Goal: Transaction & Acquisition: Book appointment/travel/reservation

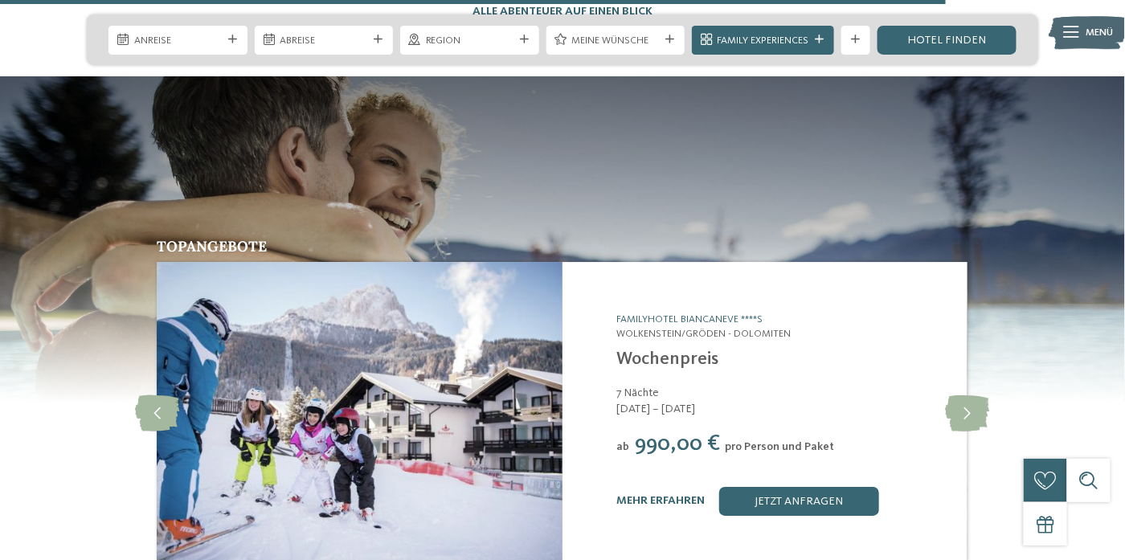
scroll to position [6029, 0]
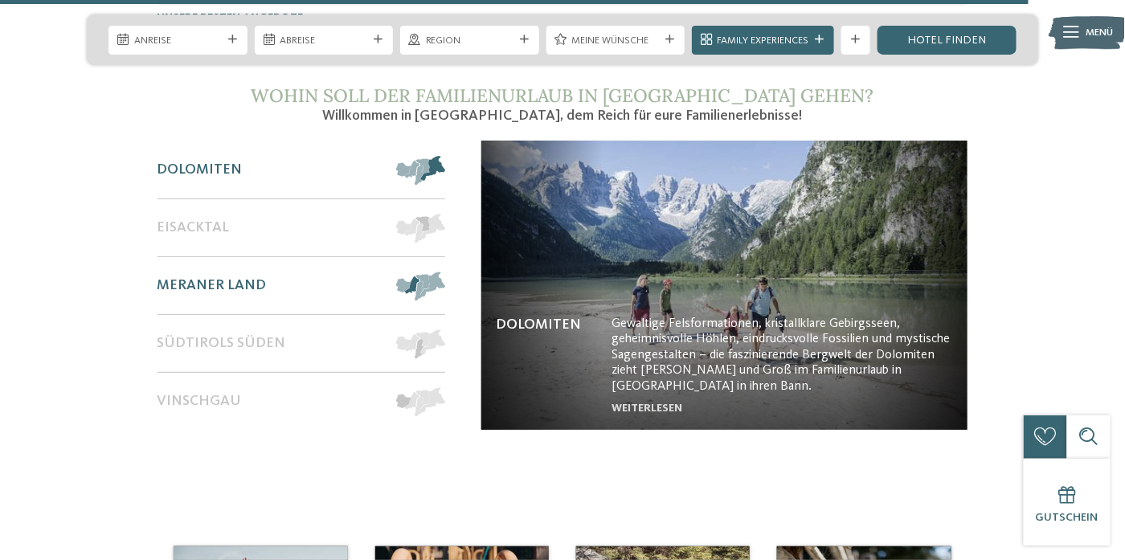
click at [245, 277] on span "Meraner Land" at bounding box center [212, 286] width 109 height 18
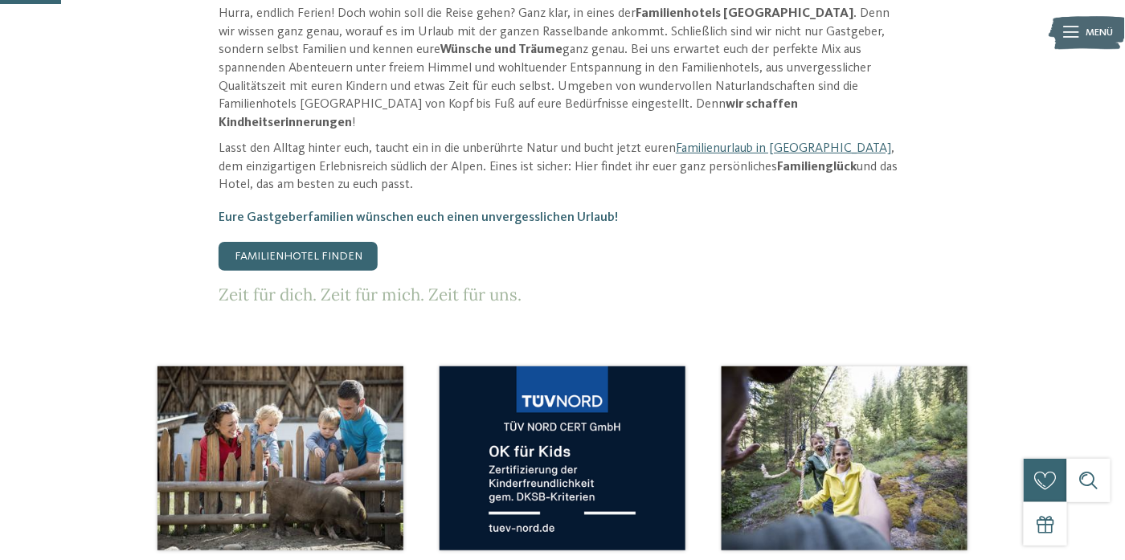
scroll to position [322, 0]
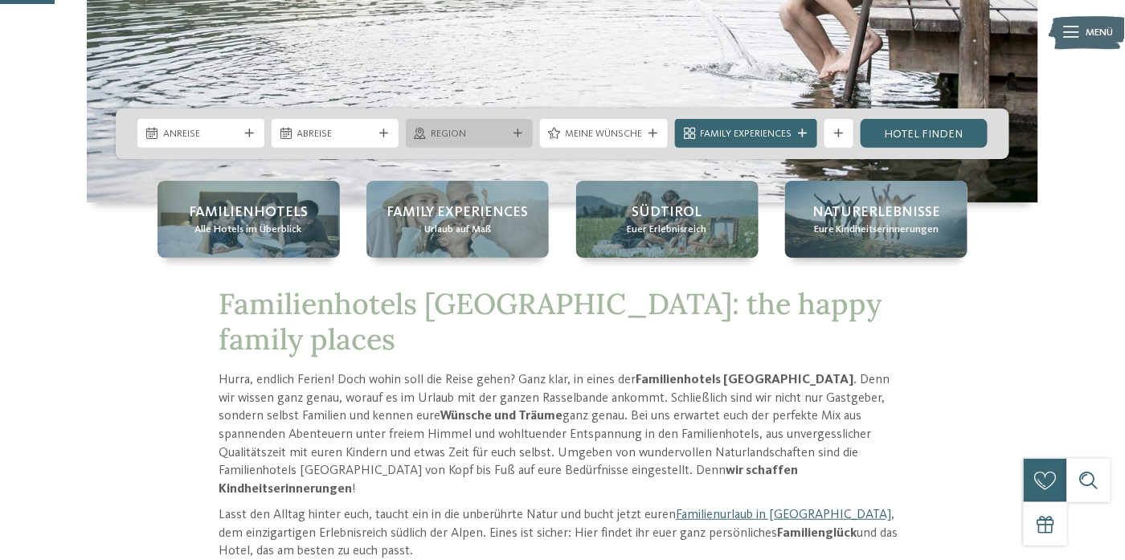
click at [518, 134] on icon at bounding box center [518, 133] width 9 height 9
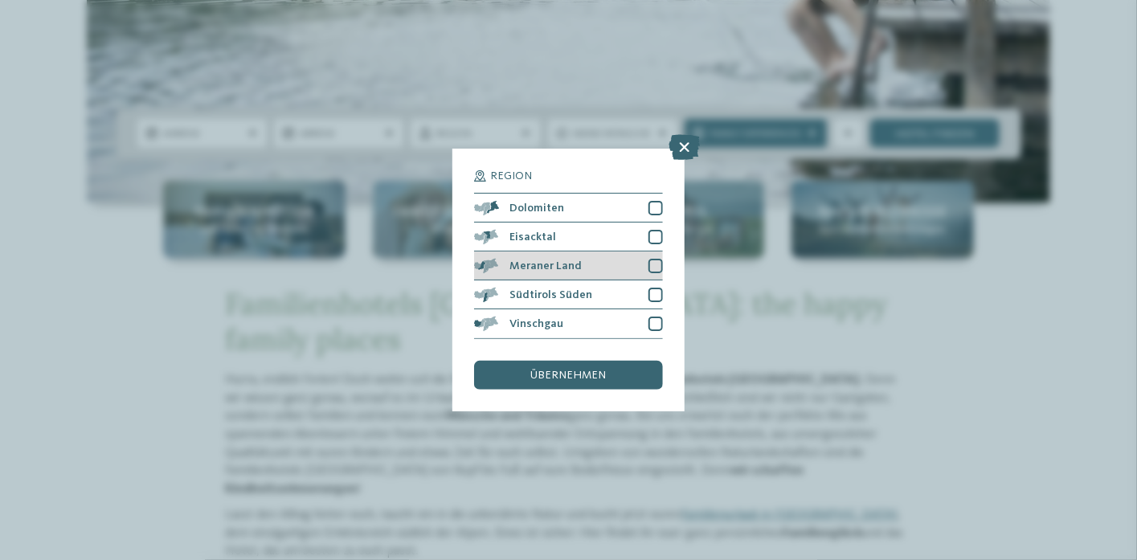
click at [653, 260] on div at bounding box center [656, 266] width 14 height 14
click at [584, 379] on span "übernehmen" at bounding box center [569, 375] width 76 height 11
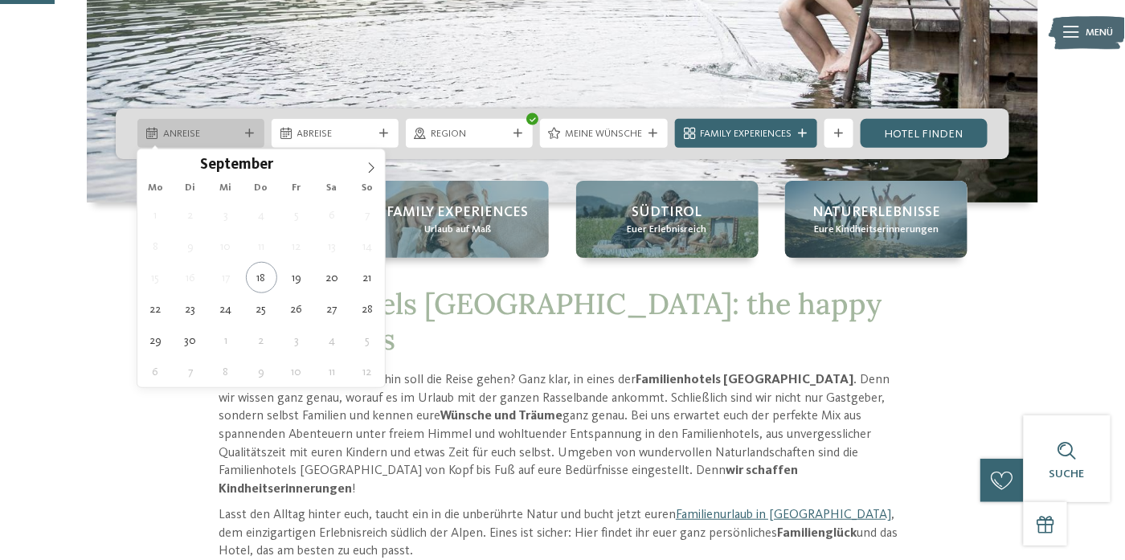
click at [249, 138] on div "Anreise" at bounding box center [200, 133] width 127 height 29
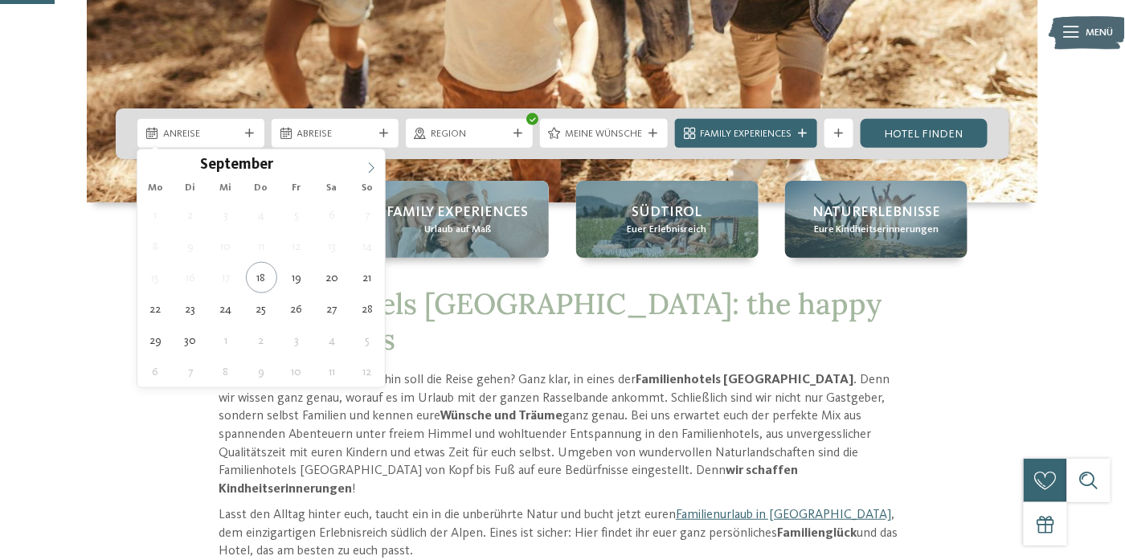
click at [368, 170] on icon at bounding box center [371, 167] width 11 height 11
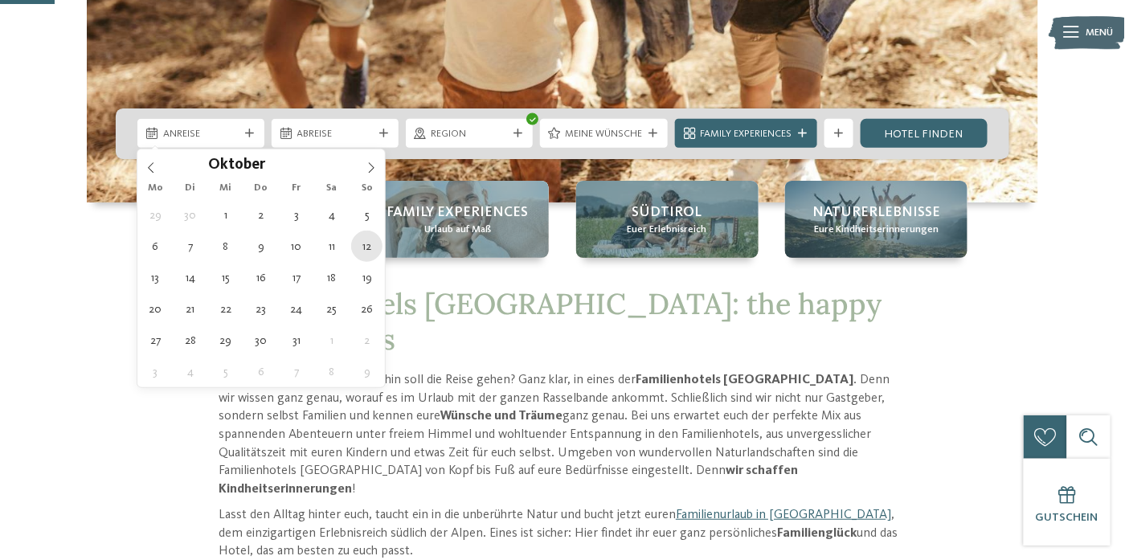
type div "12.10.2025"
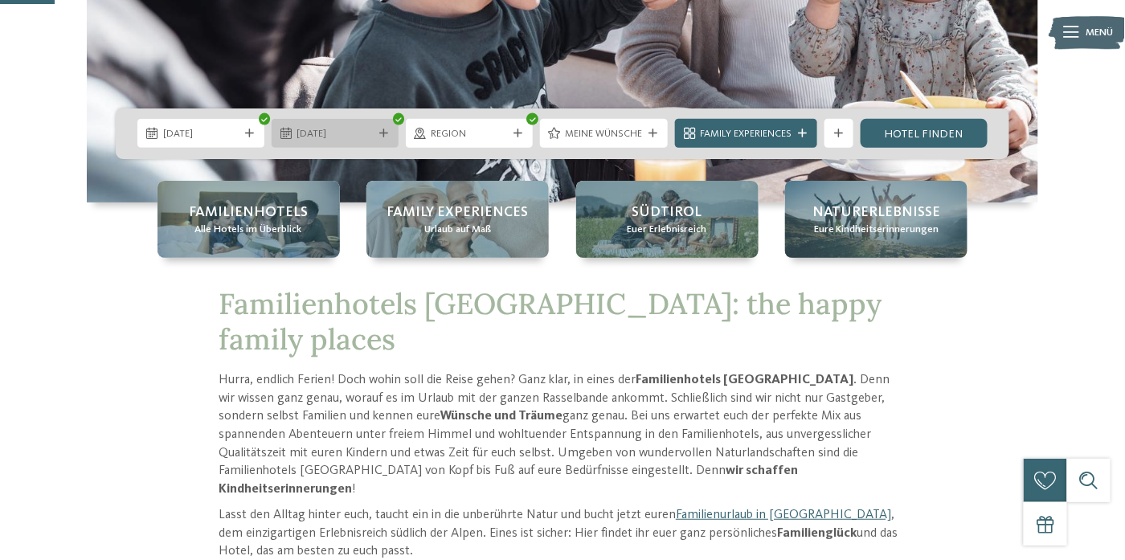
click at [378, 132] on div at bounding box center [384, 133] width 14 height 9
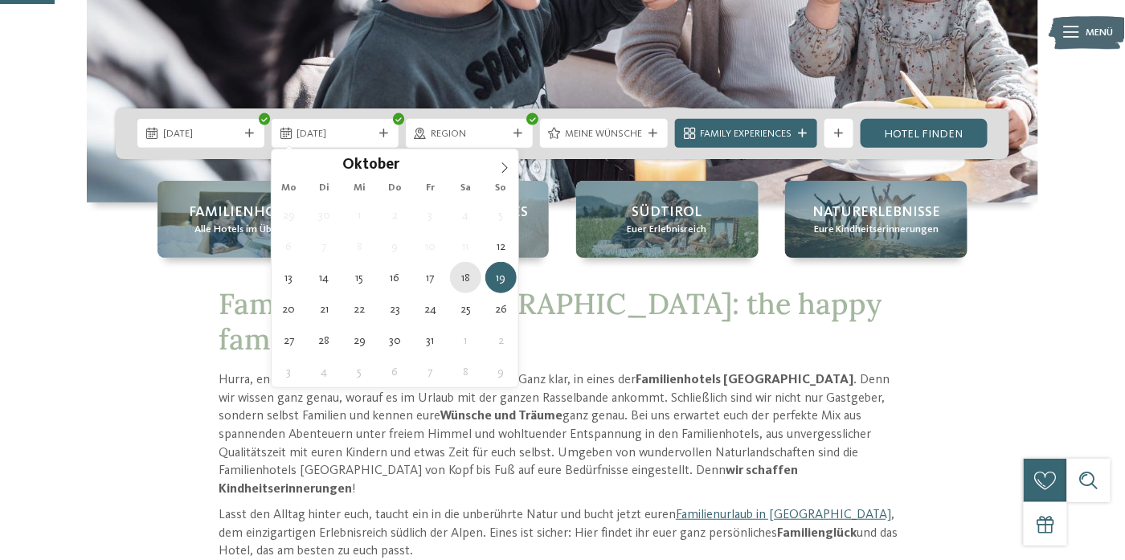
type div "18.10.2025"
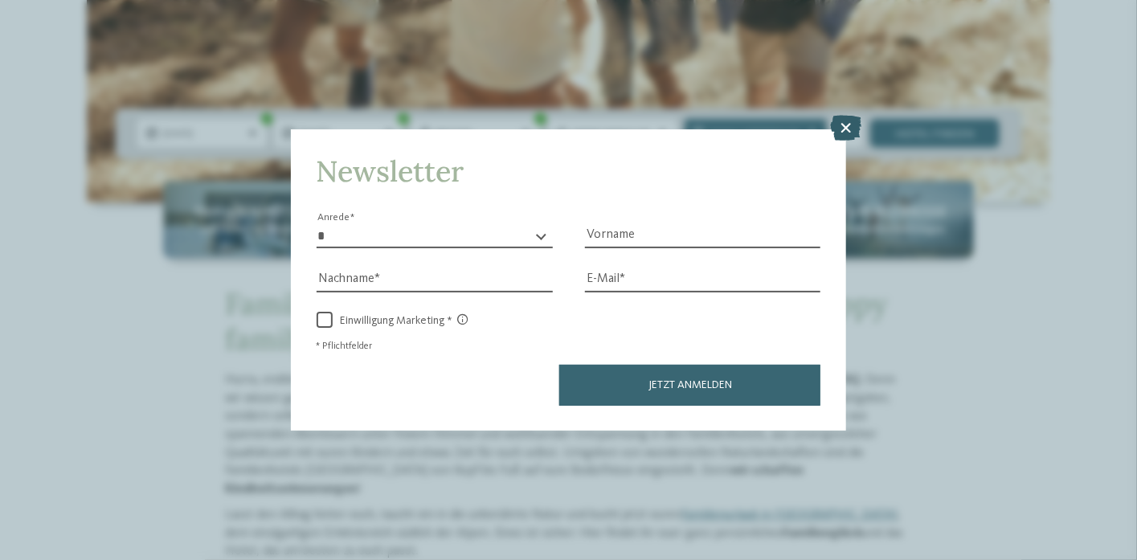
click at [841, 121] on icon at bounding box center [845, 128] width 31 height 26
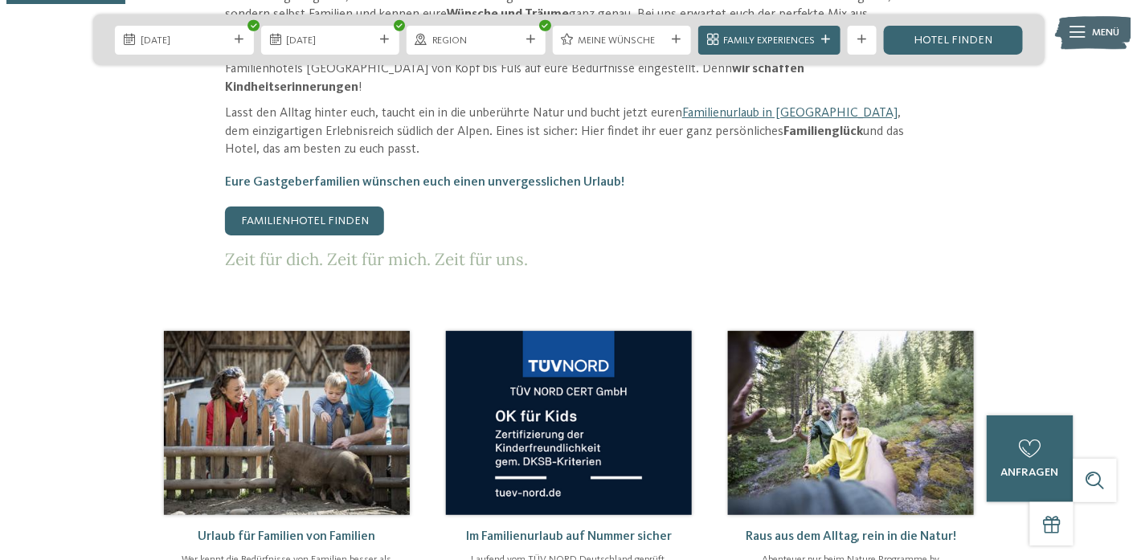
scroll to position [563, 0]
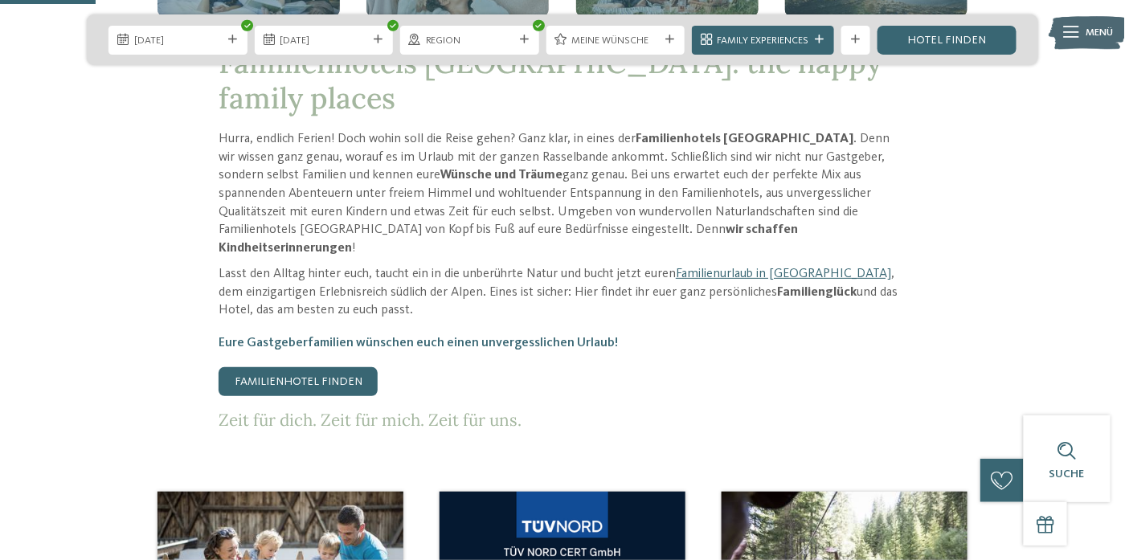
click at [523, 39] on icon at bounding box center [524, 39] width 9 height 9
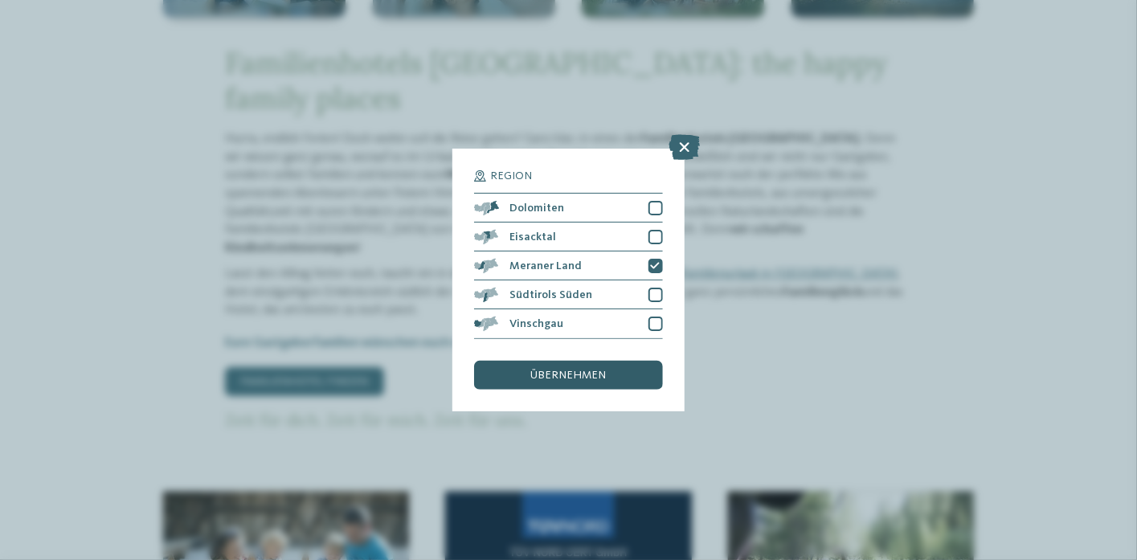
click at [579, 367] on div "übernehmen" at bounding box center [568, 375] width 188 height 29
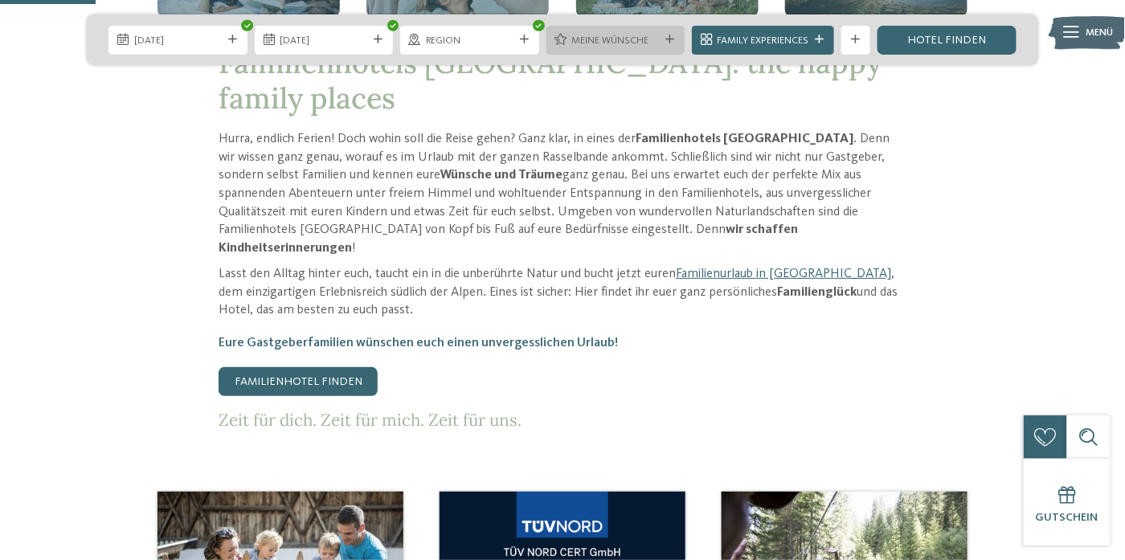
click at [680, 42] on div "Meine Wünsche" at bounding box center [616, 40] width 139 height 29
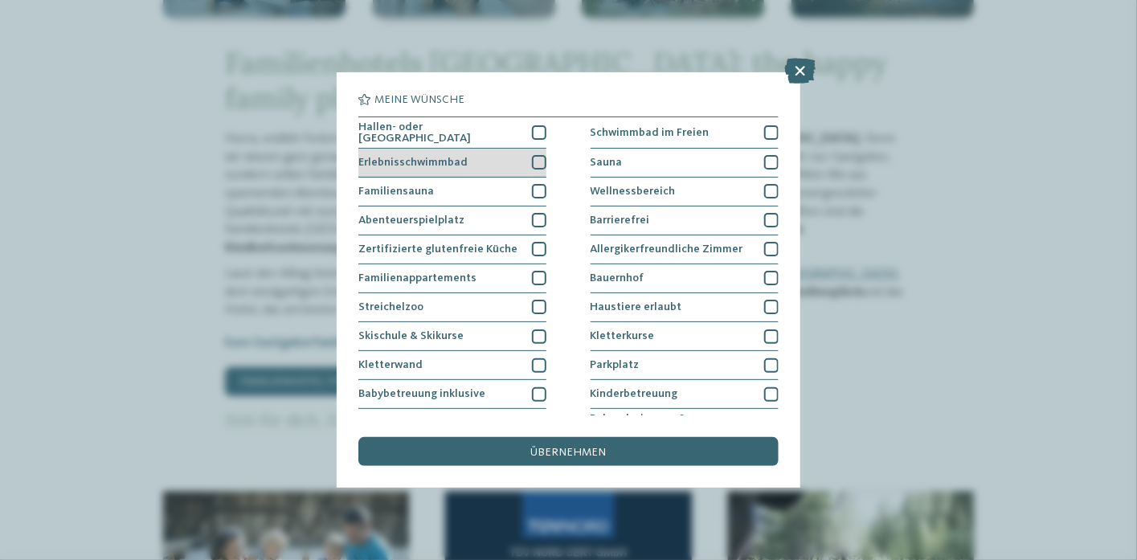
click at [535, 158] on div at bounding box center [539, 162] width 14 height 14
click at [537, 134] on div at bounding box center [539, 132] width 14 height 14
click at [535, 128] on icon at bounding box center [540, 132] width 10 height 9
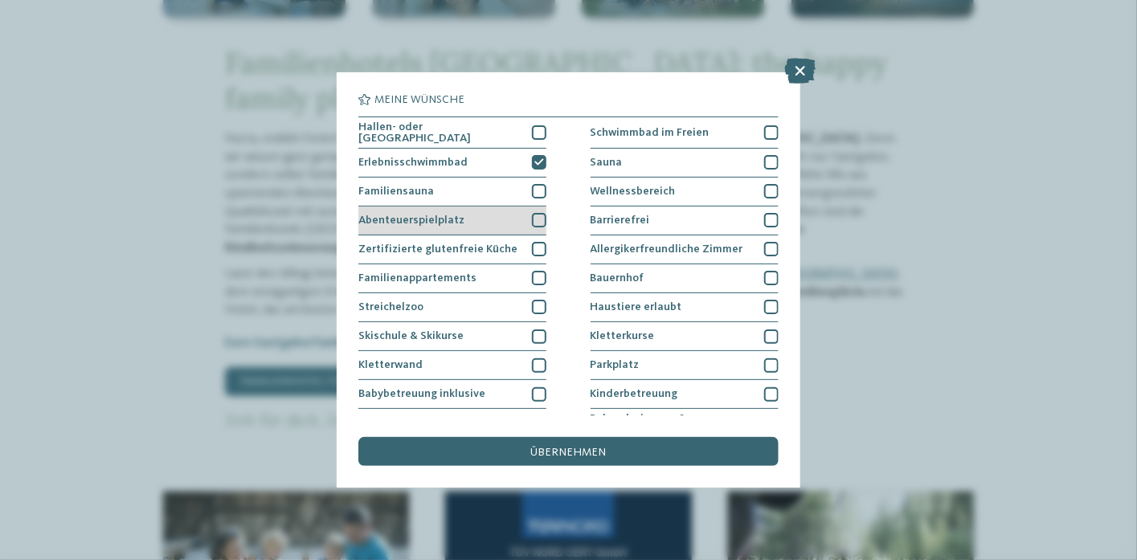
click at [539, 213] on div at bounding box center [539, 220] width 14 height 14
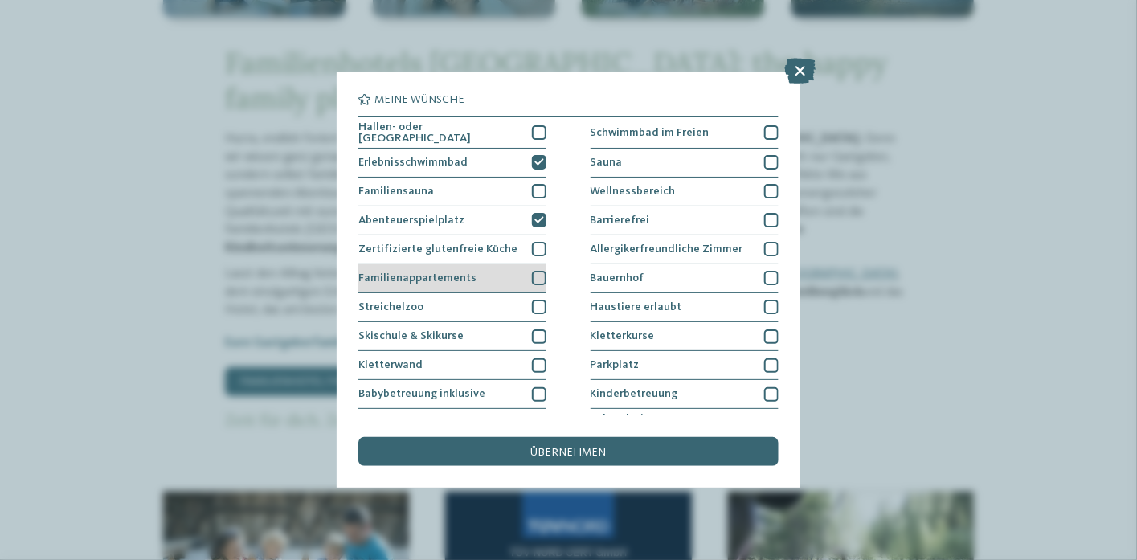
click at [536, 275] on div at bounding box center [539, 278] width 14 height 14
click at [542, 301] on div at bounding box center [539, 307] width 14 height 14
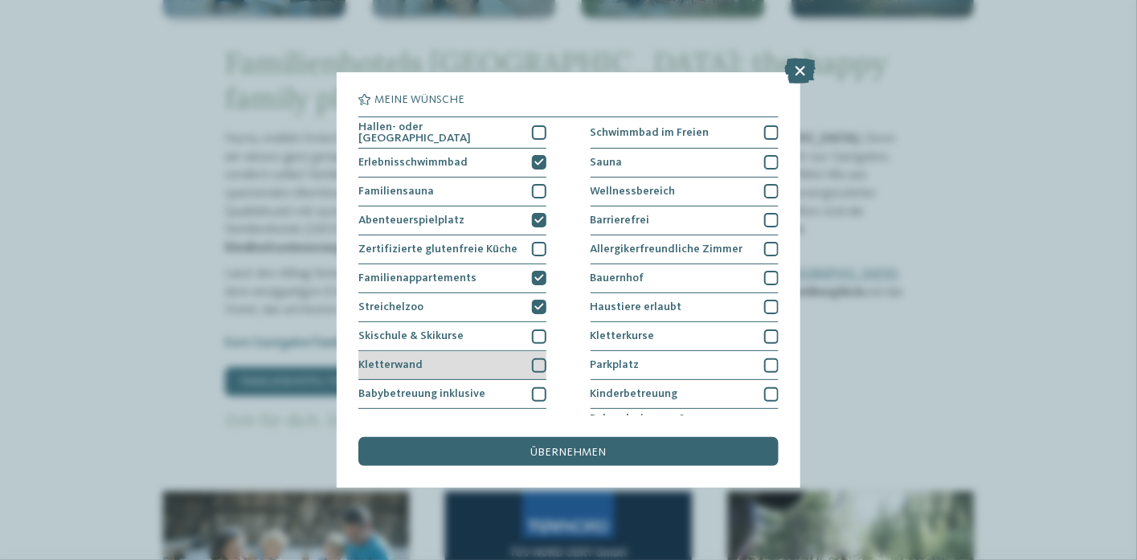
click at [540, 366] on div at bounding box center [539, 365] width 14 height 14
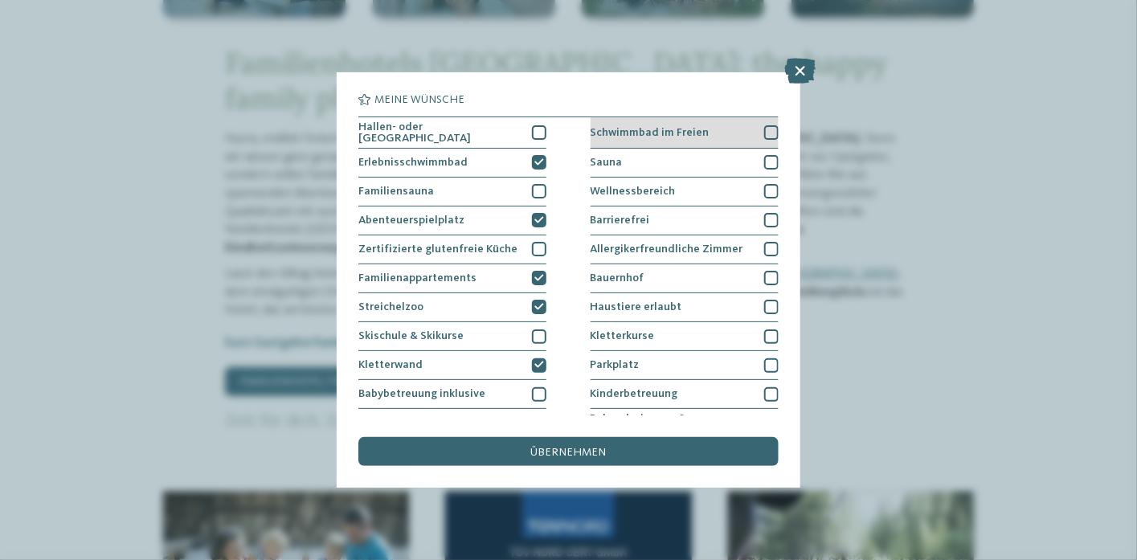
click at [764, 129] on div at bounding box center [771, 132] width 14 height 14
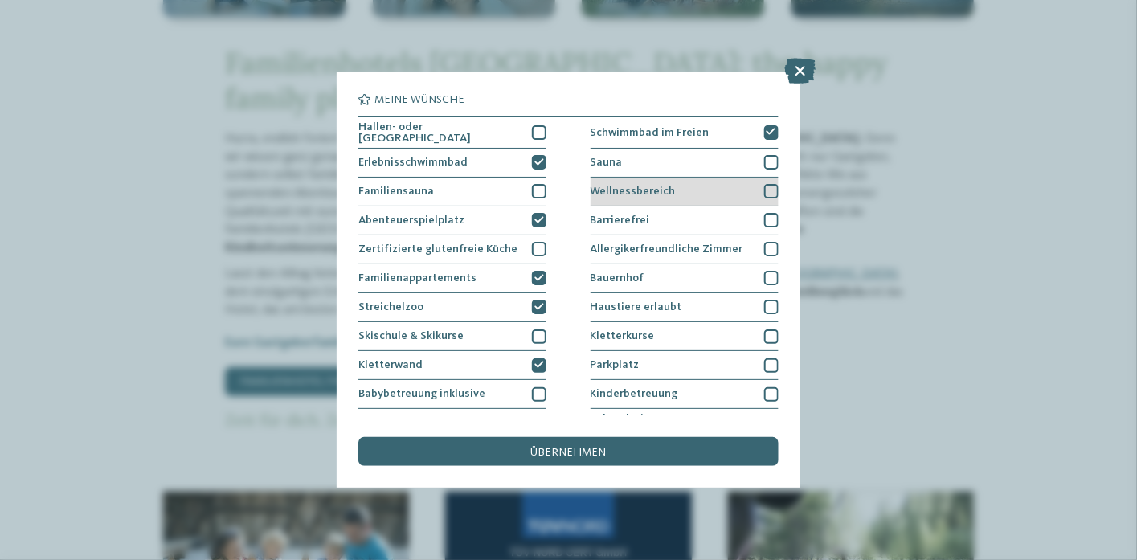
click at [764, 186] on div at bounding box center [771, 191] width 14 height 14
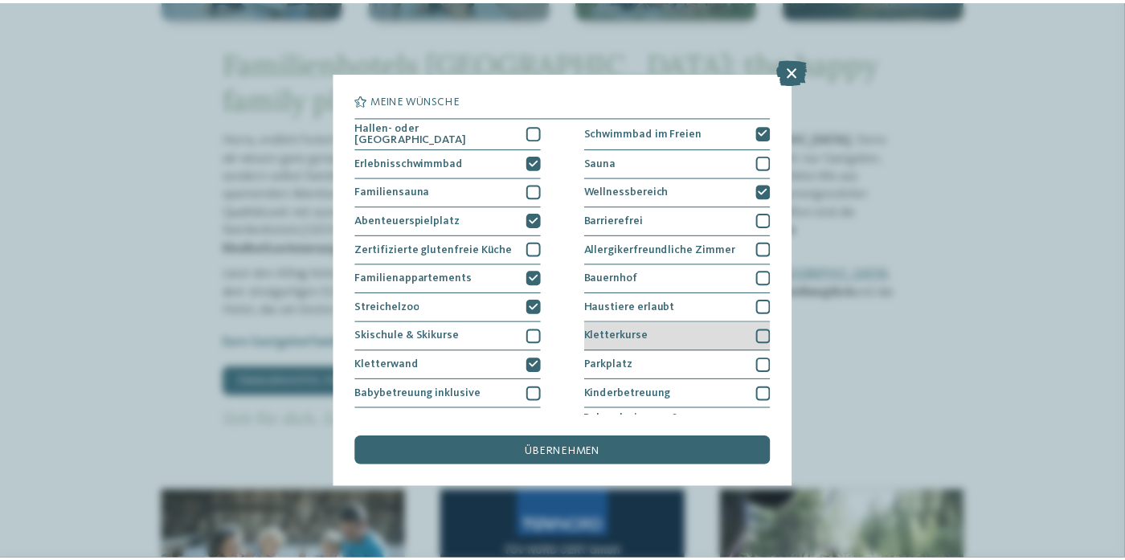
scroll to position [80, 0]
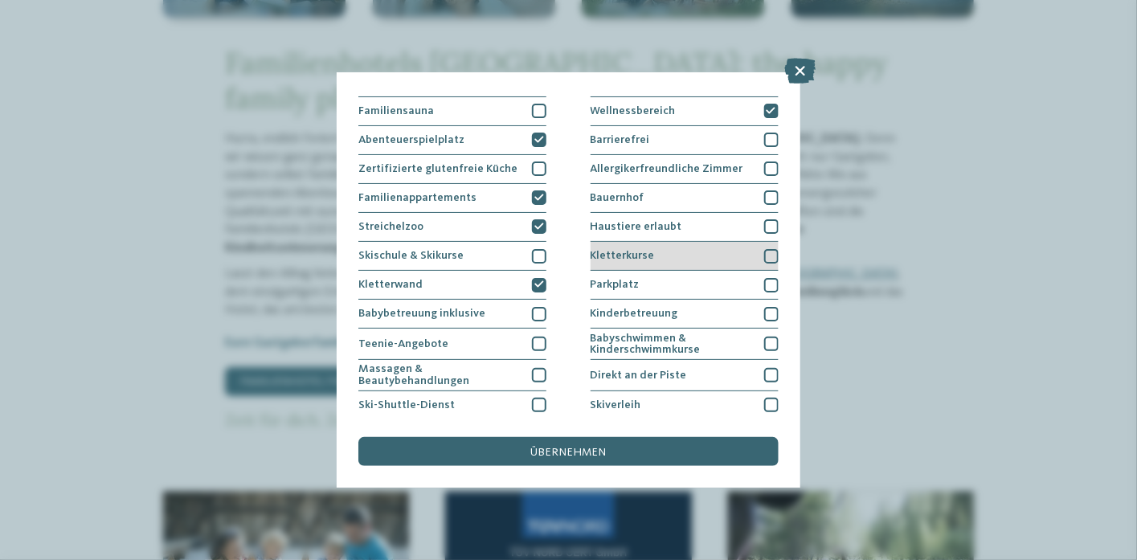
click at [764, 252] on div at bounding box center [771, 256] width 14 height 14
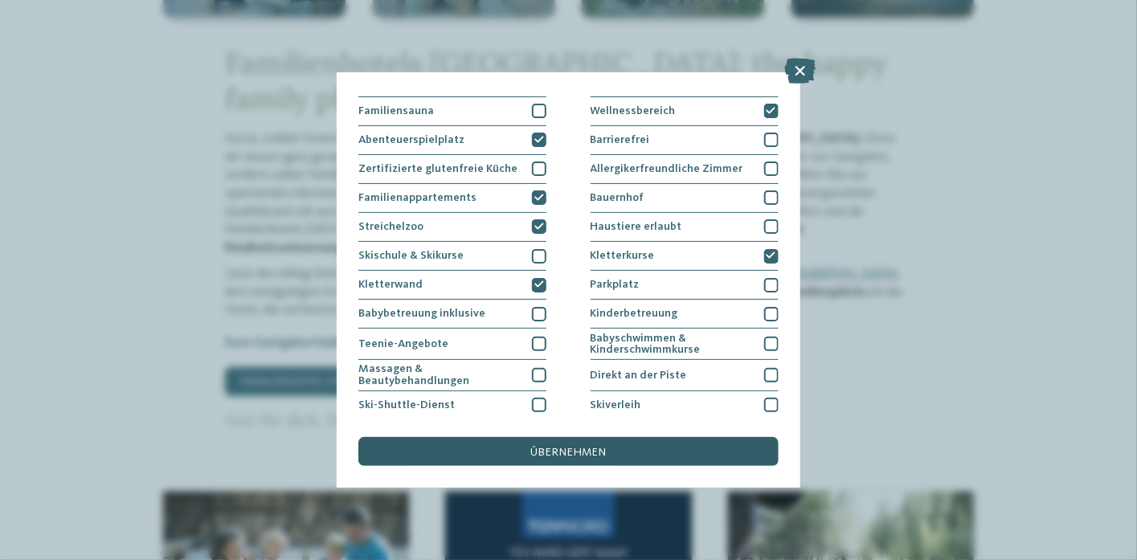
click at [603, 450] on span "übernehmen" at bounding box center [569, 452] width 76 height 11
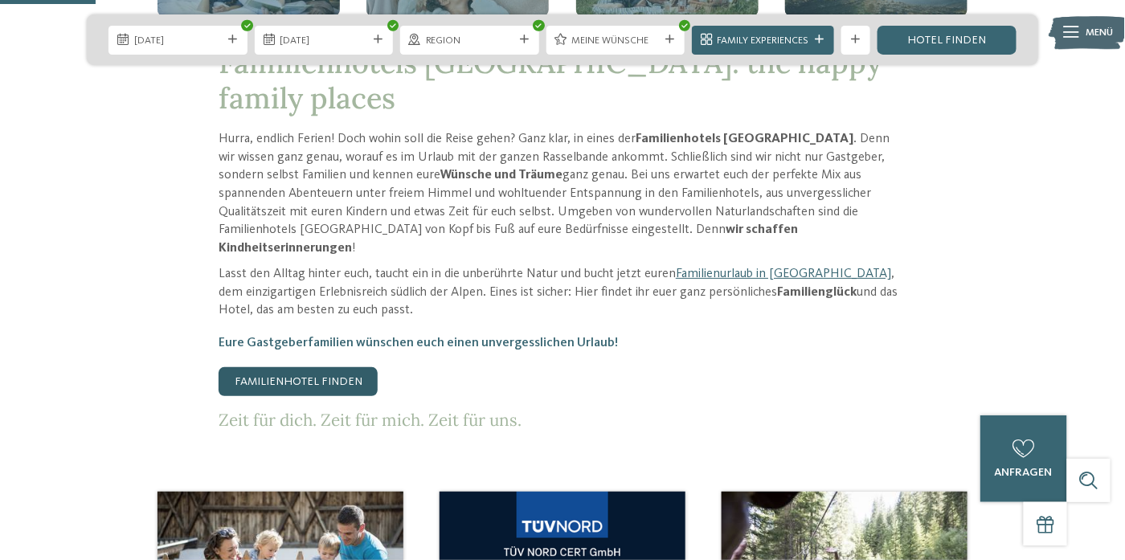
click at [331, 367] on link "Familienhotel finden" at bounding box center [298, 381] width 159 height 29
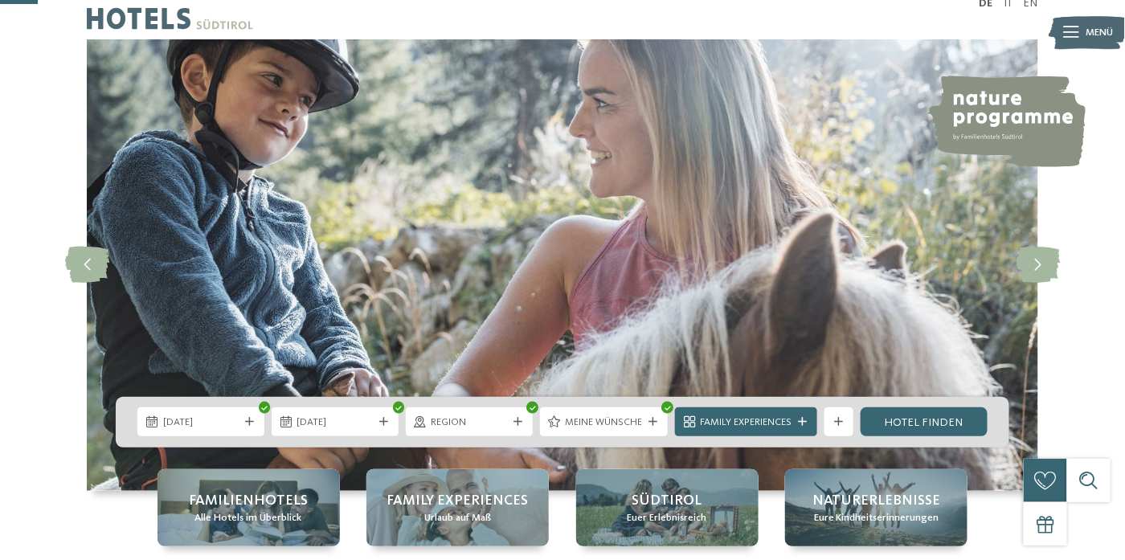
scroll to position [0, 0]
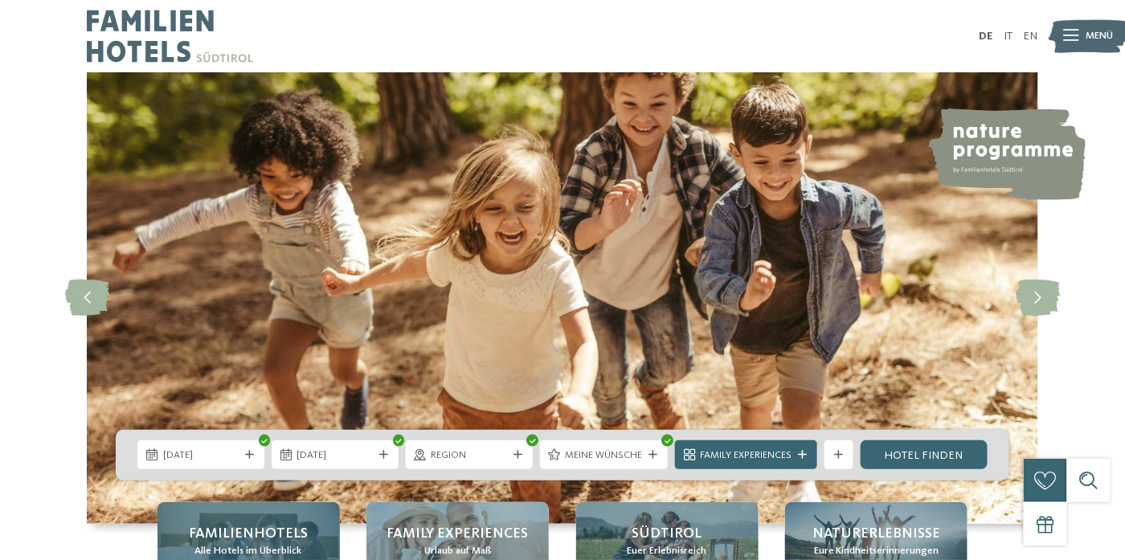
click at [264, 543] on span "Familienhotels" at bounding box center [248, 534] width 119 height 20
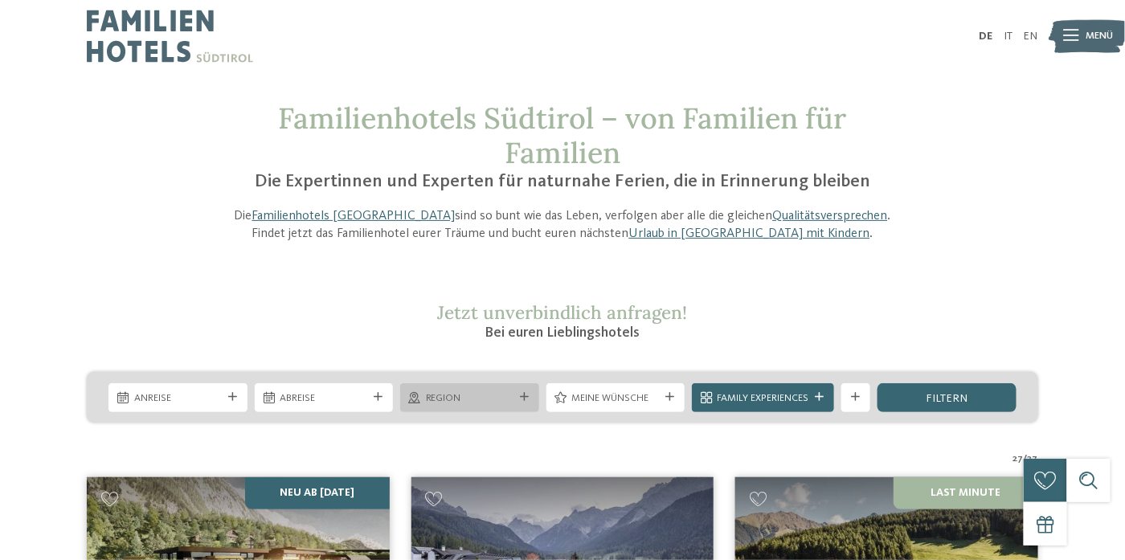
click at [534, 396] on div "Region" at bounding box center [469, 397] width 139 height 29
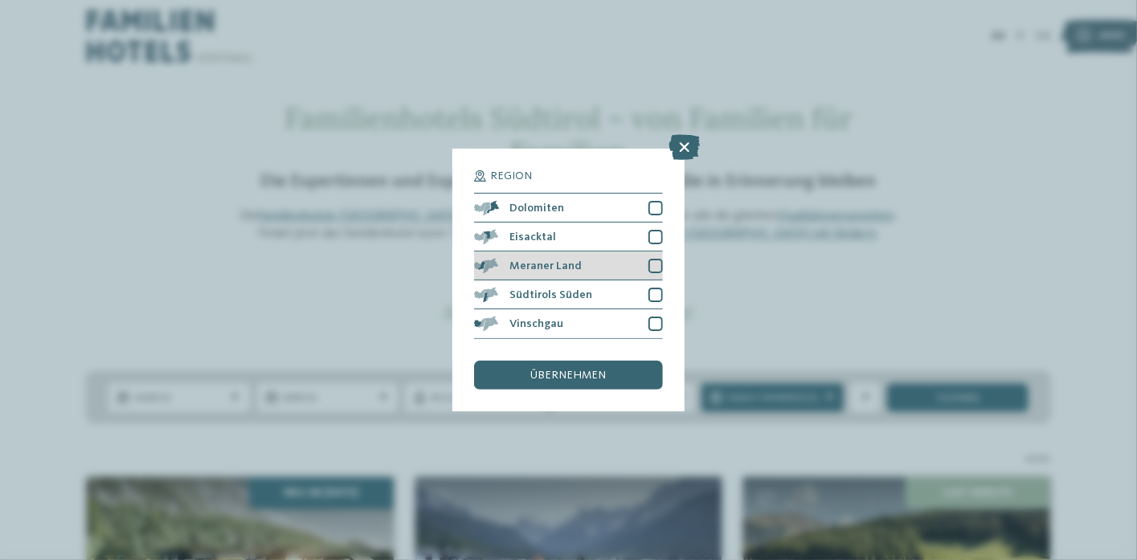
click at [657, 260] on div at bounding box center [656, 266] width 14 height 14
click at [576, 389] on div "übernehmen" at bounding box center [568, 375] width 188 height 29
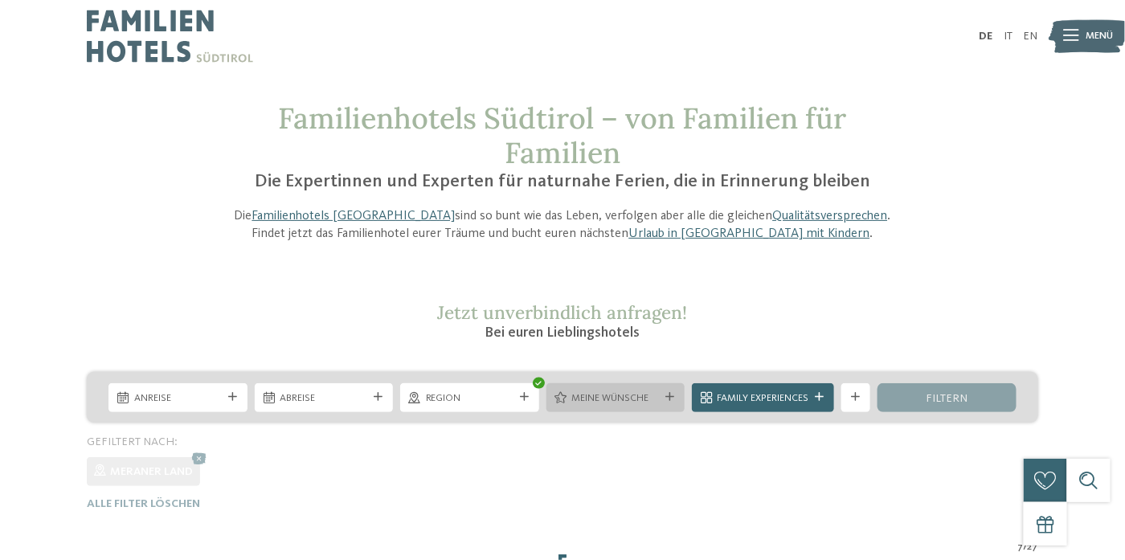
click at [580, 383] on div "Meine Wünsche" at bounding box center [616, 397] width 139 height 29
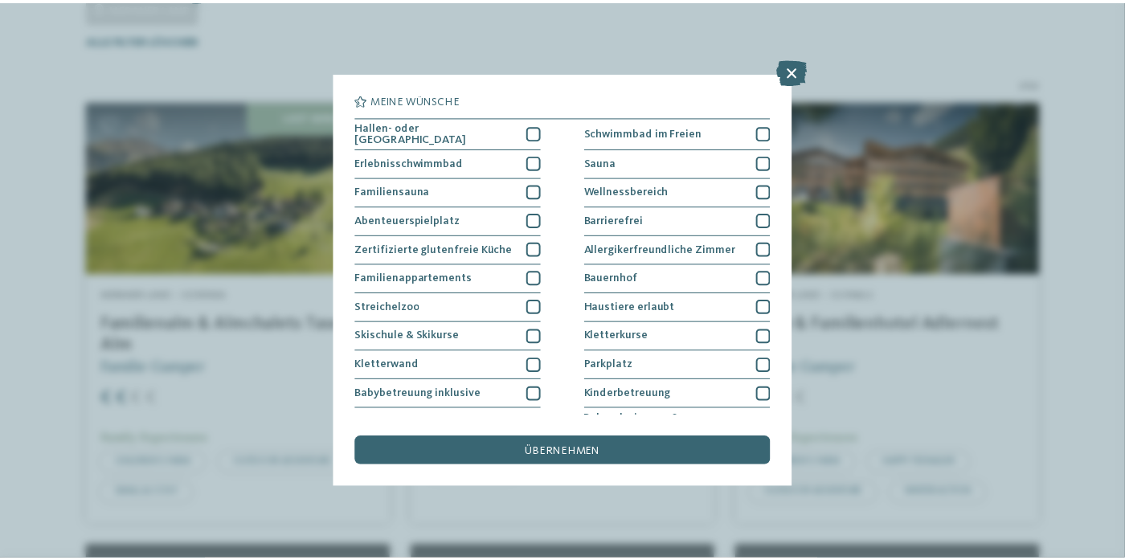
scroll to position [465, 0]
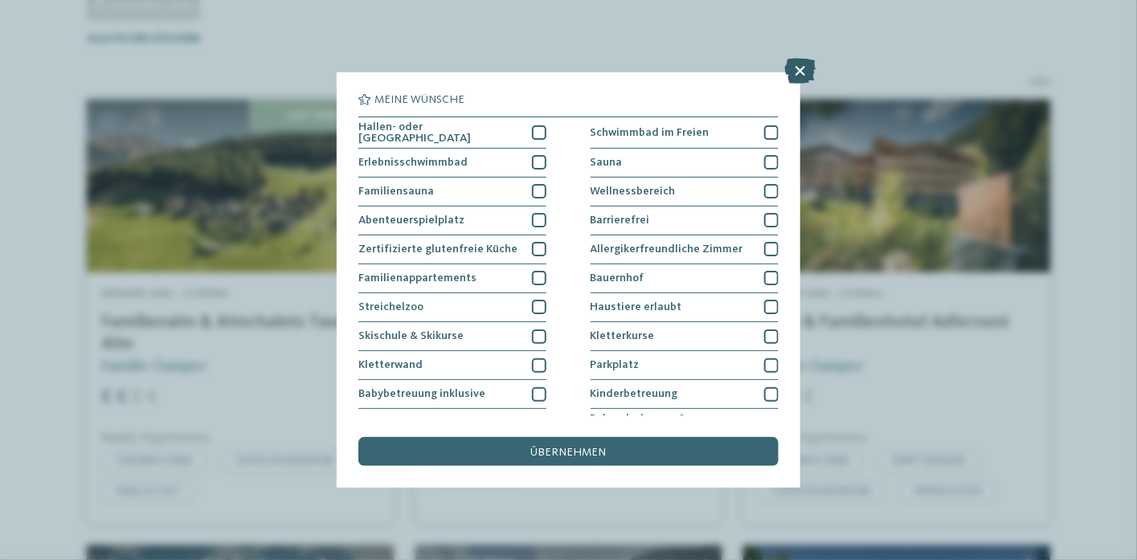
click at [805, 63] on icon at bounding box center [800, 71] width 31 height 26
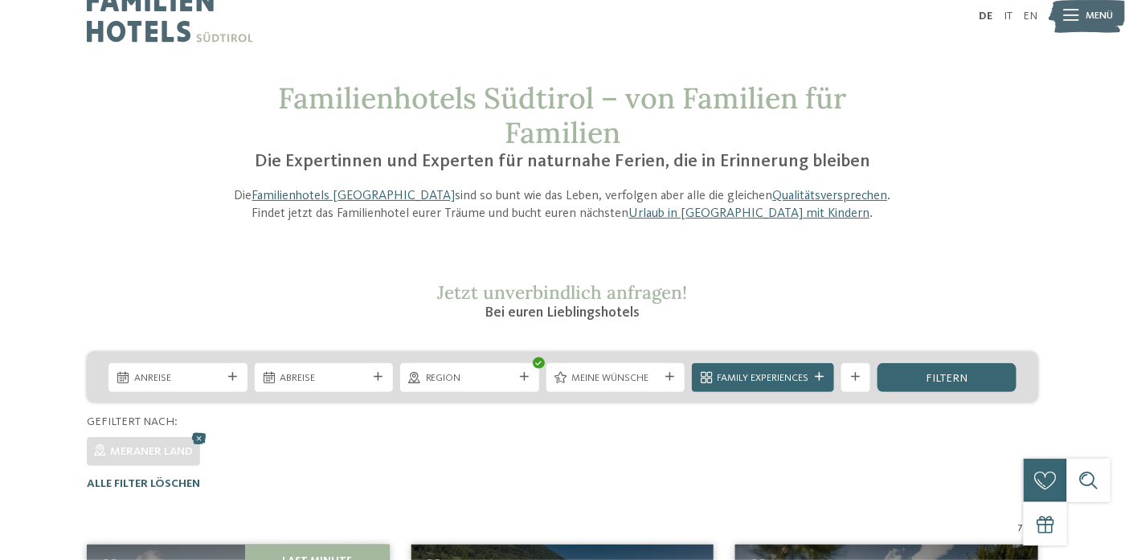
scroll to position [0, 0]
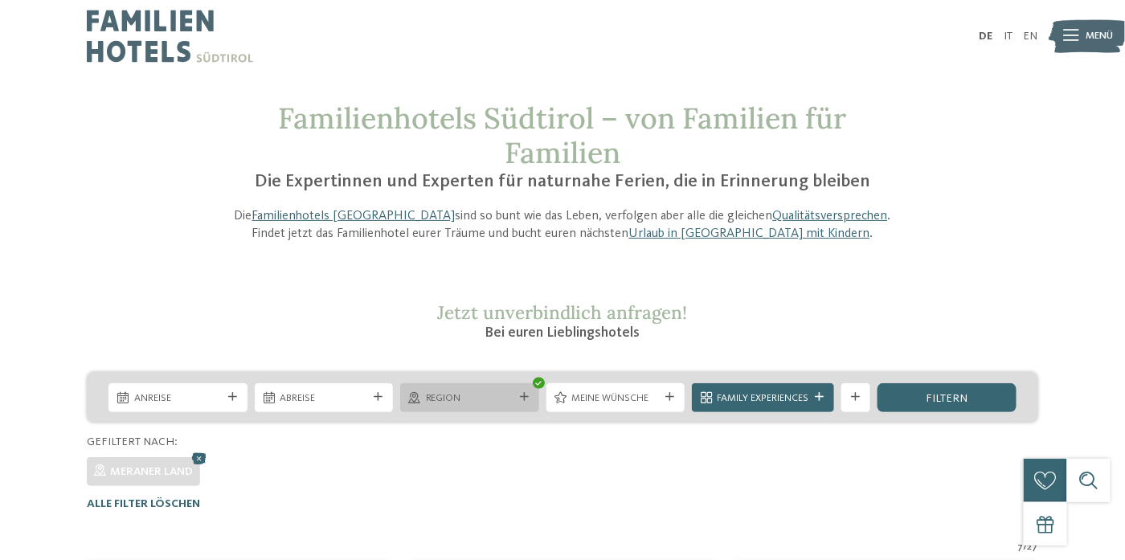
click at [531, 401] on div at bounding box center [525, 397] width 14 height 9
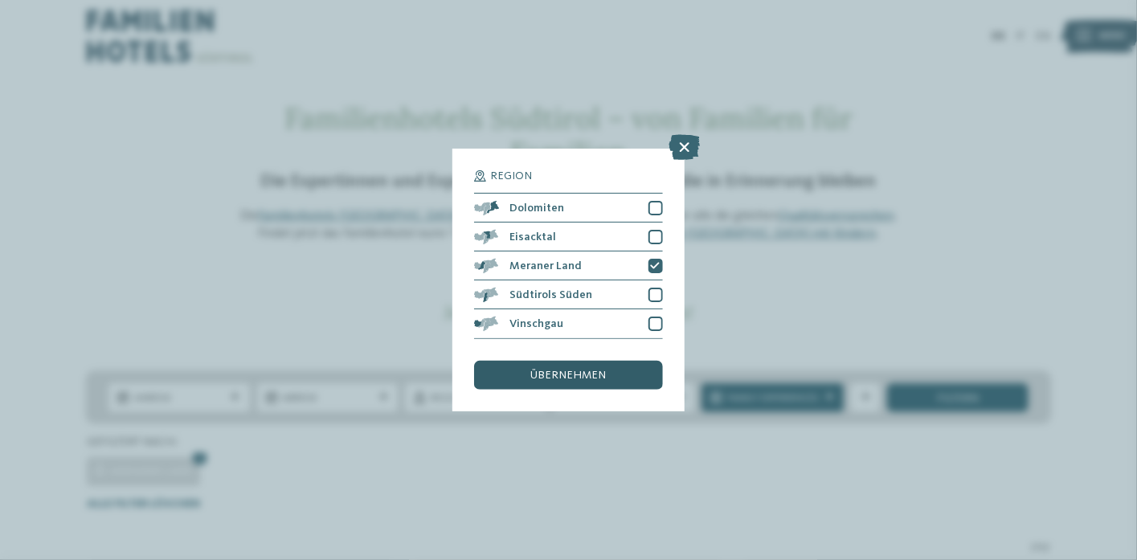
click at [582, 379] on span "übernehmen" at bounding box center [569, 375] width 76 height 11
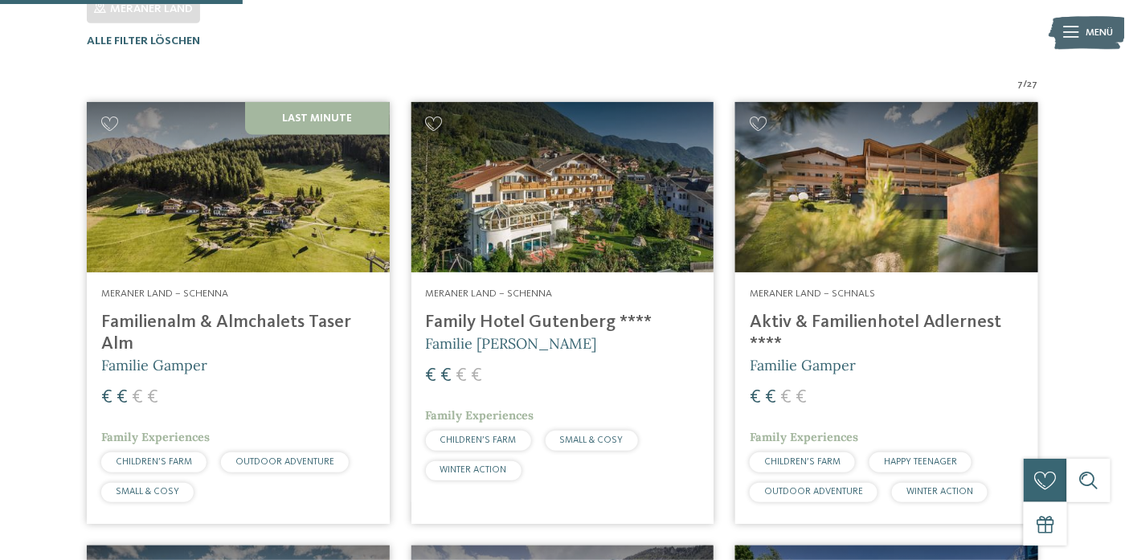
scroll to position [465, 0]
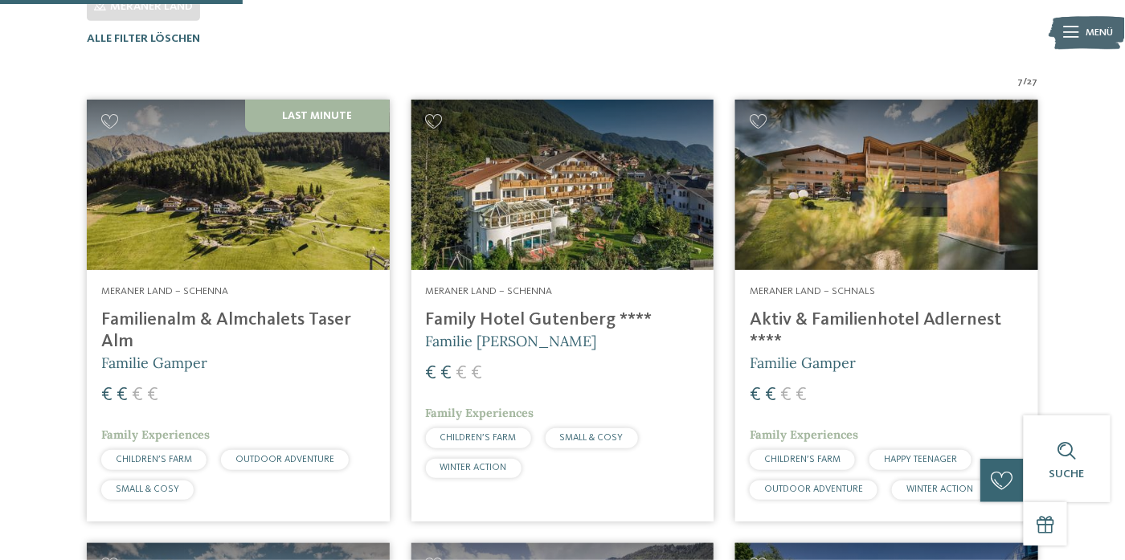
click at [541, 320] on h4 "Family Hotel Gutenberg ****" at bounding box center [563, 320] width 274 height 22
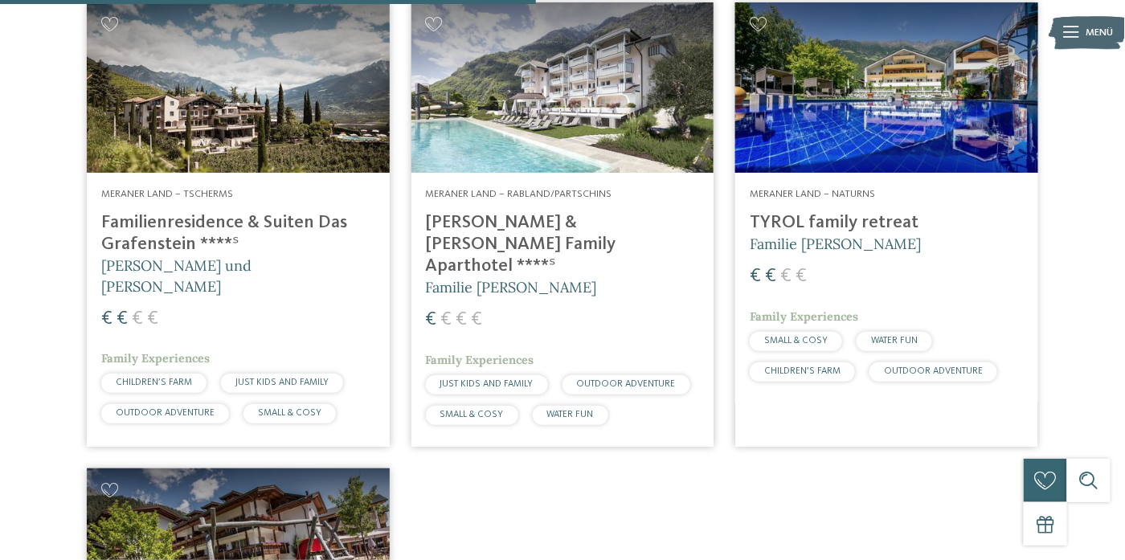
scroll to position [1028, 0]
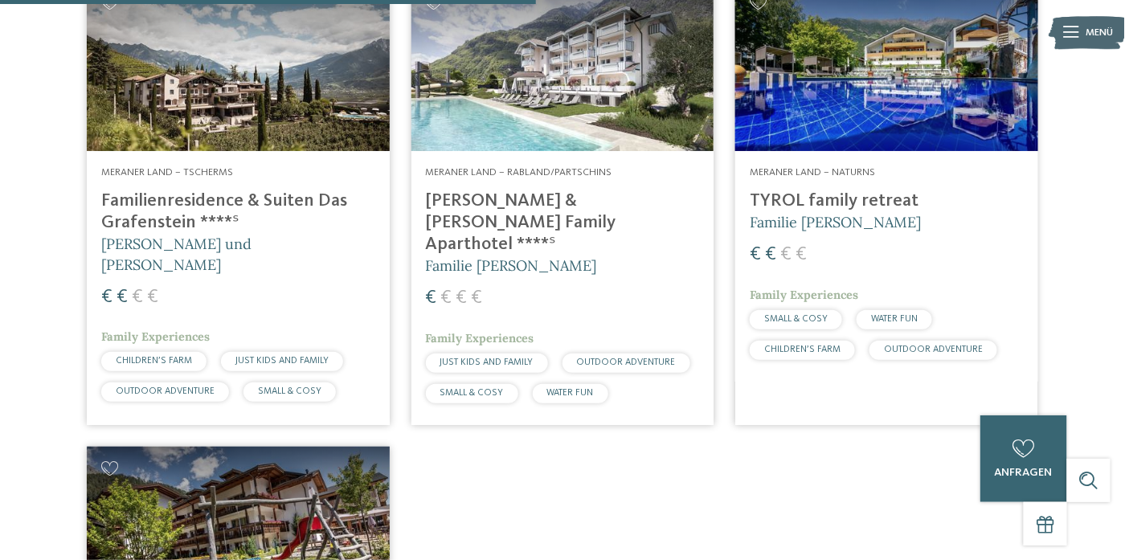
click at [846, 201] on h4 "TYROL family retreat" at bounding box center [887, 202] width 274 height 22
click at [920, 348] on span "OUTDOOR ADVENTURE" at bounding box center [933, 350] width 99 height 10
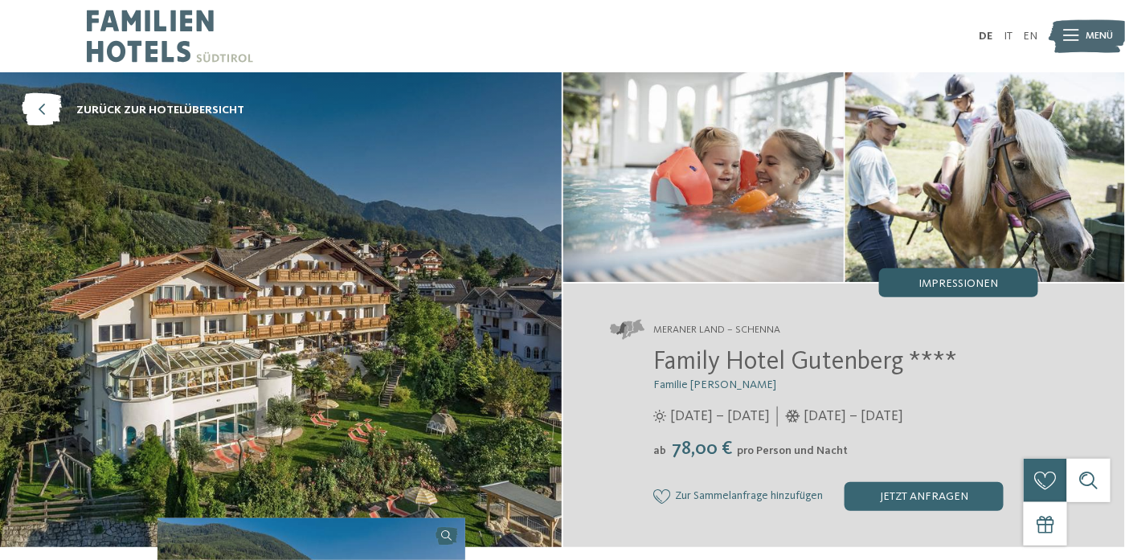
click at [978, 284] on span "Impressionen" at bounding box center [959, 283] width 80 height 11
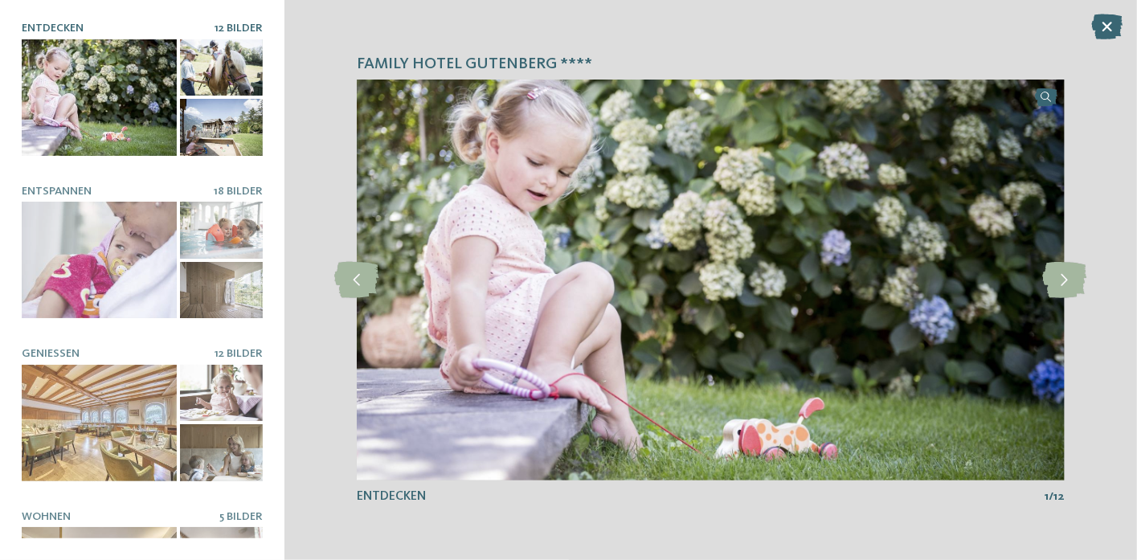
click at [181, 51] on div at bounding box center [221, 67] width 83 height 57
click at [236, 23] on span "12 Bilder" at bounding box center [239, 28] width 48 height 11
click at [1065, 275] on icon at bounding box center [1065, 280] width 44 height 36
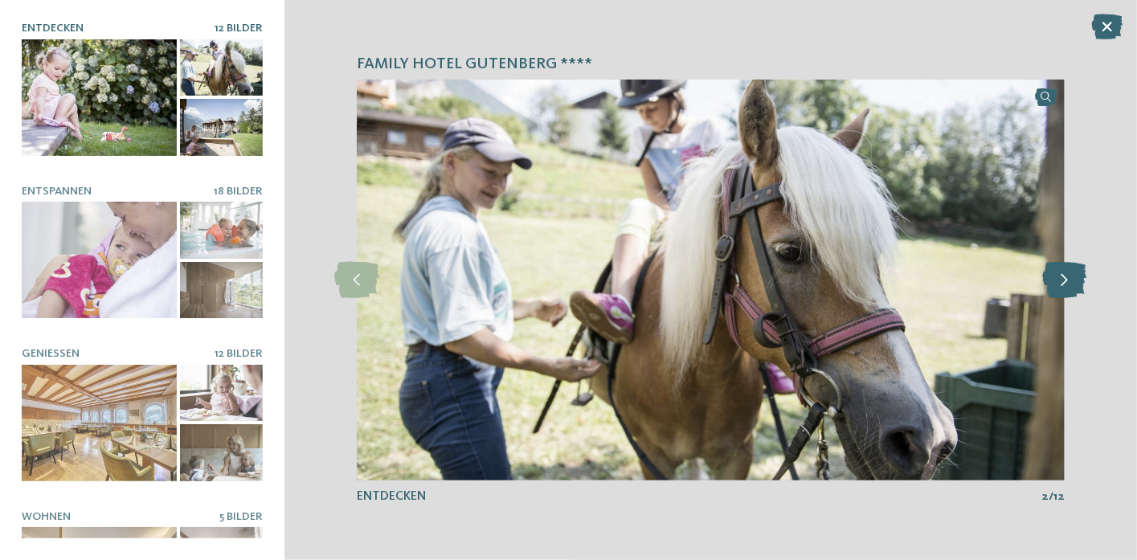
click at [1065, 275] on icon at bounding box center [1065, 280] width 44 height 36
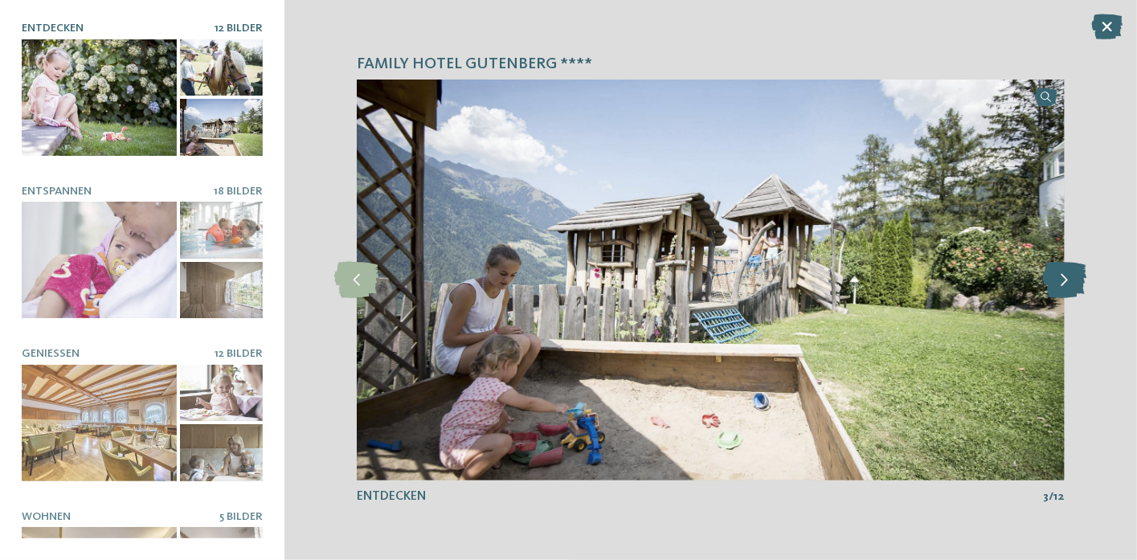
click at [1065, 275] on icon at bounding box center [1065, 280] width 44 height 36
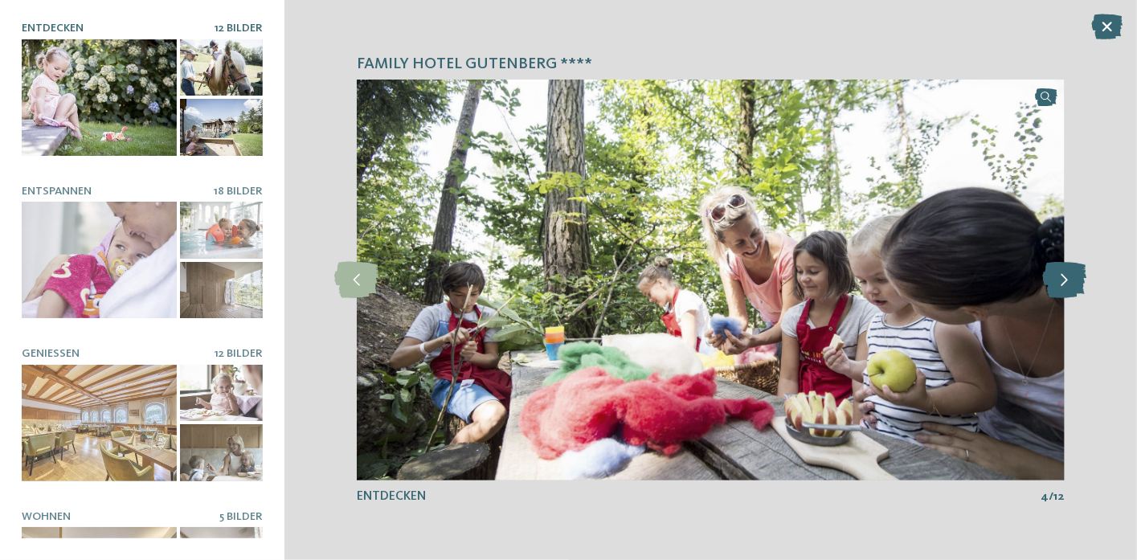
click at [1065, 275] on icon at bounding box center [1065, 280] width 44 height 36
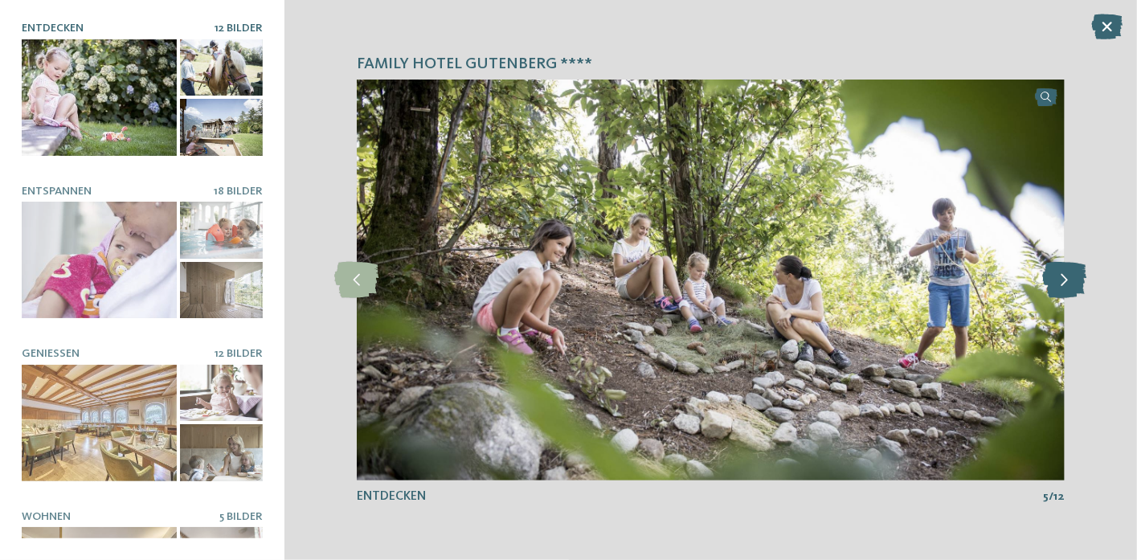
click at [1065, 275] on icon at bounding box center [1065, 280] width 44 height 36
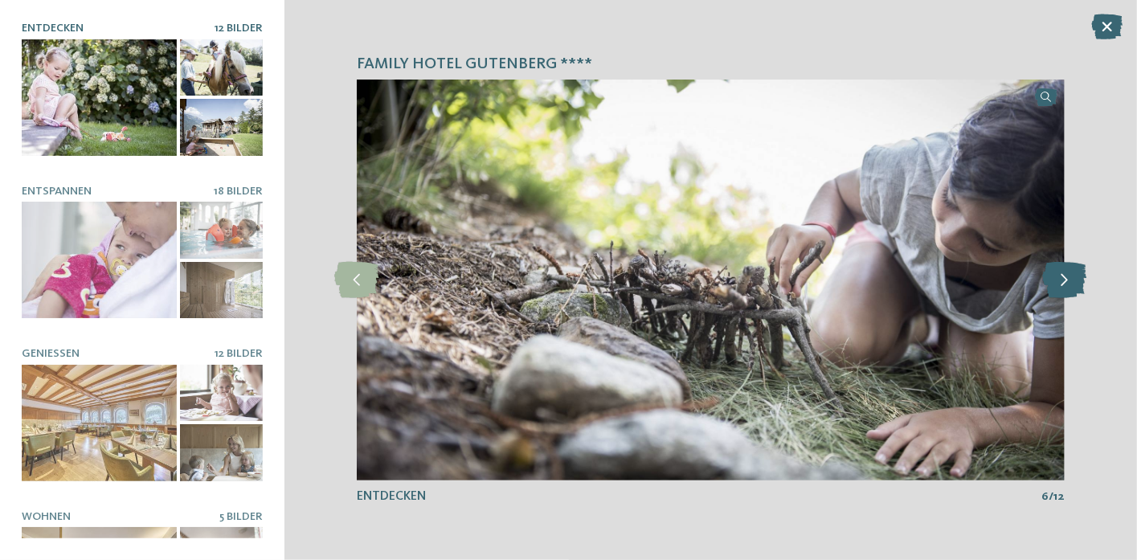
click at [1065, 275] on icon at bounding box center [1065, 280] width 44 height 36
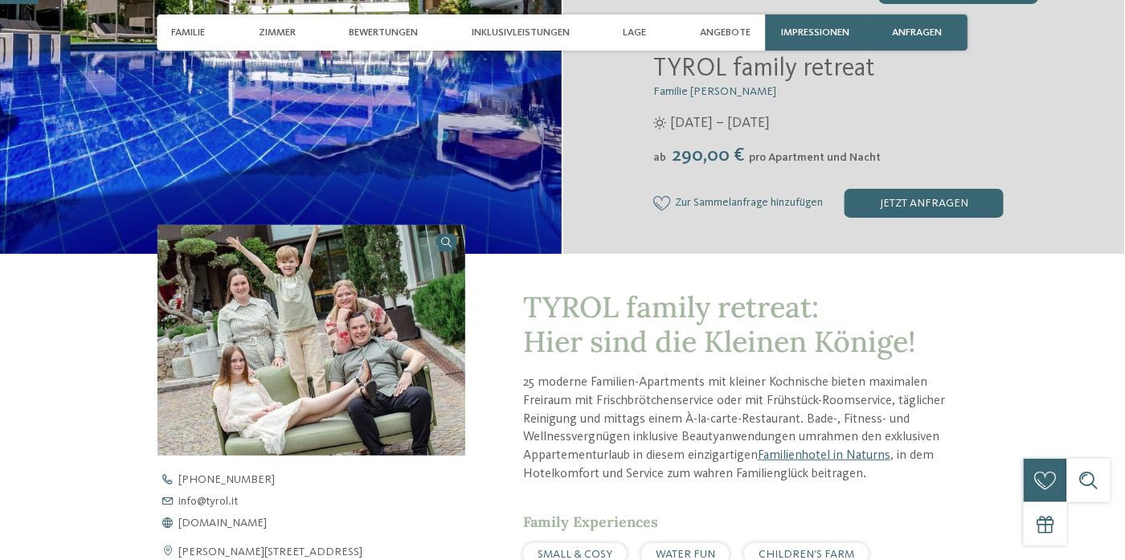
scroll to position [322, 0]
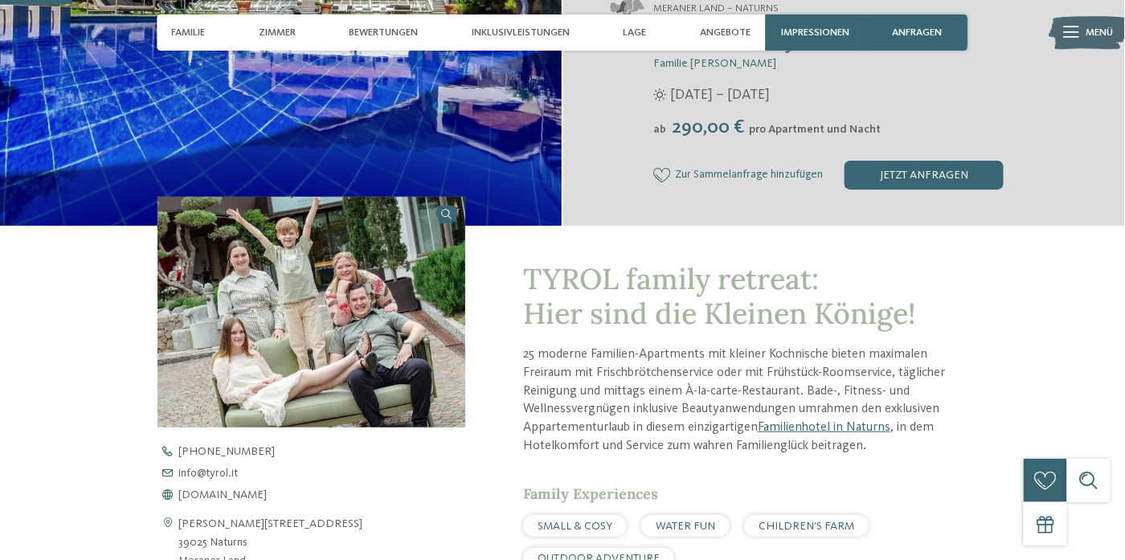
click at [325, 338] on img at bounding box center [312, 312] width 308 height 231
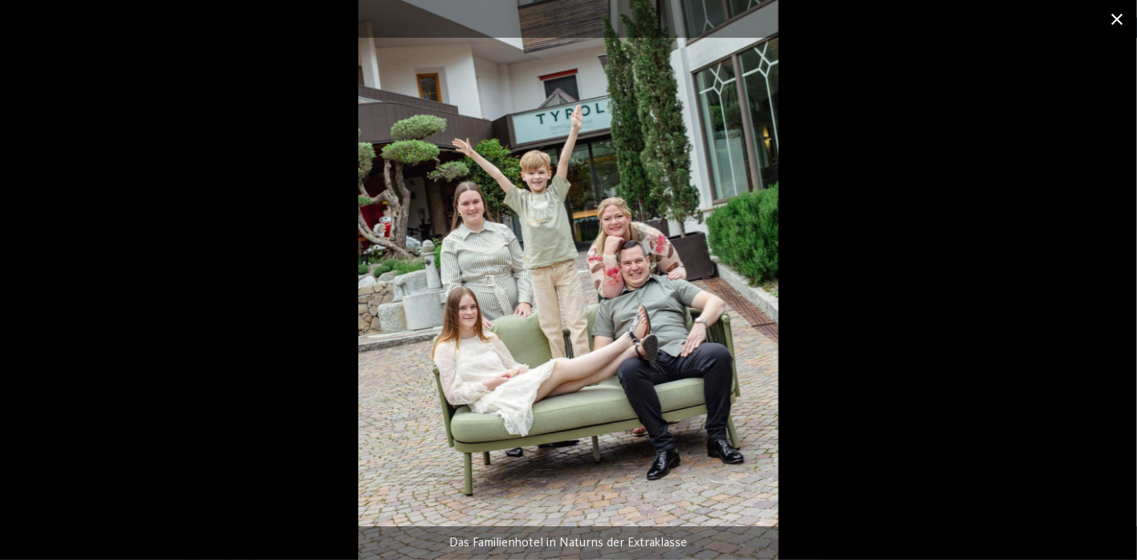
click at [1116, 21] on span at bounding box center [1117, 19] width 40 height 38
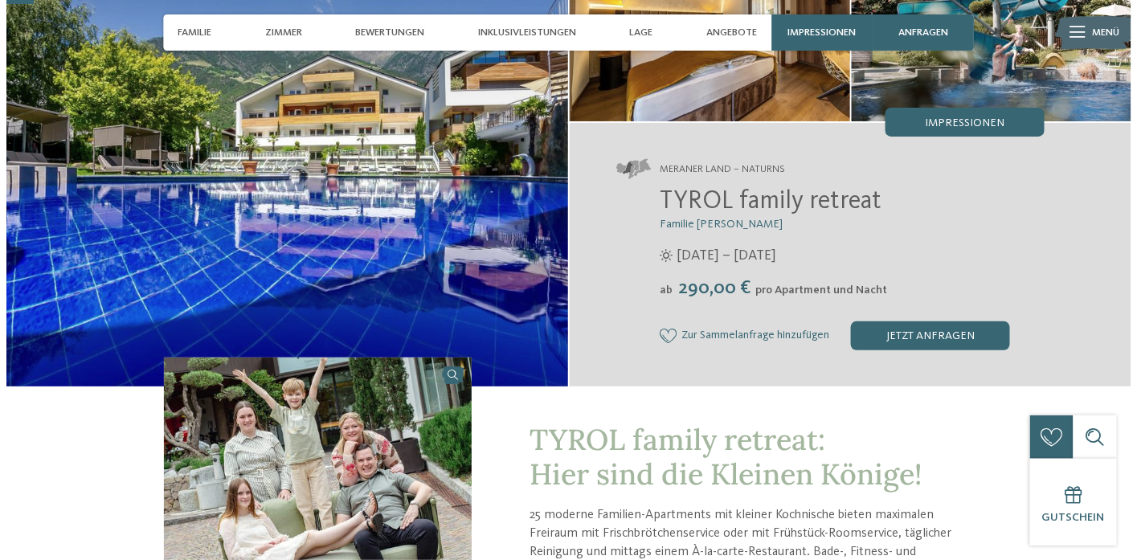
scroll to position [0, 0]
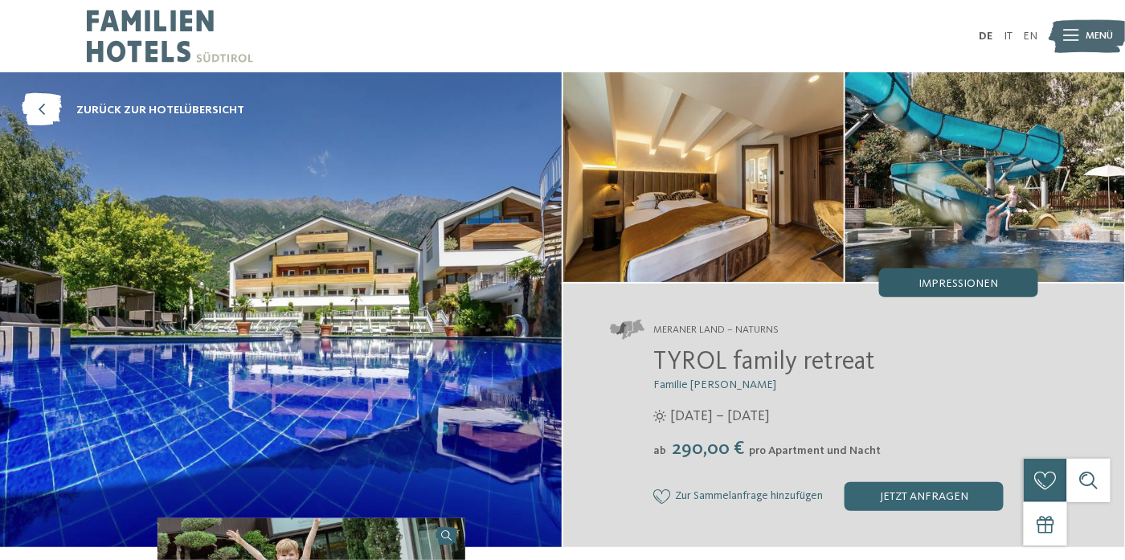
click at [961, 278] on span "Impressionen" at bounding box center [959, 283] width 80 height 11
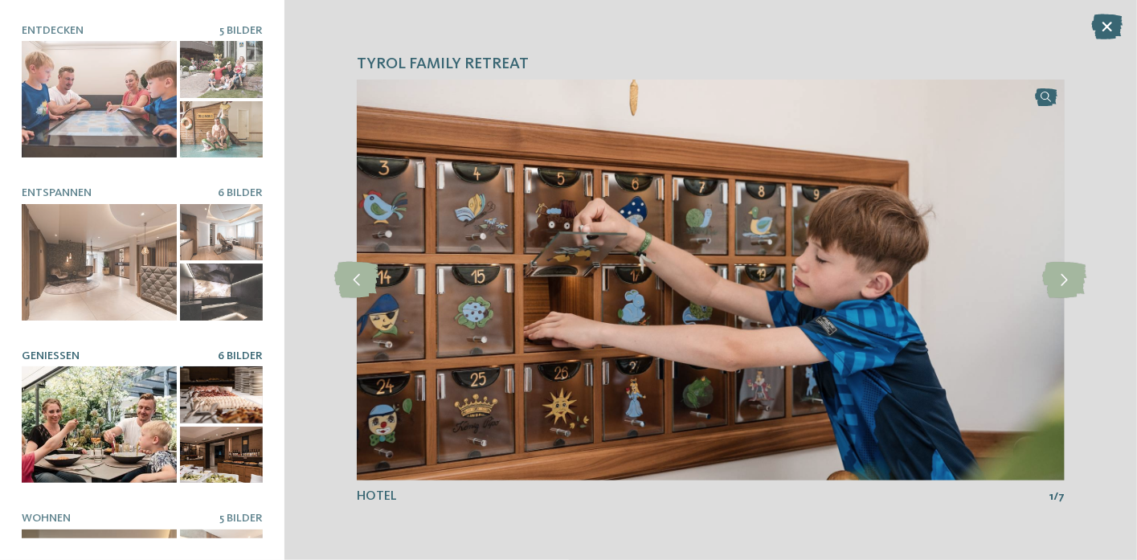
scroll to position [248, 0]
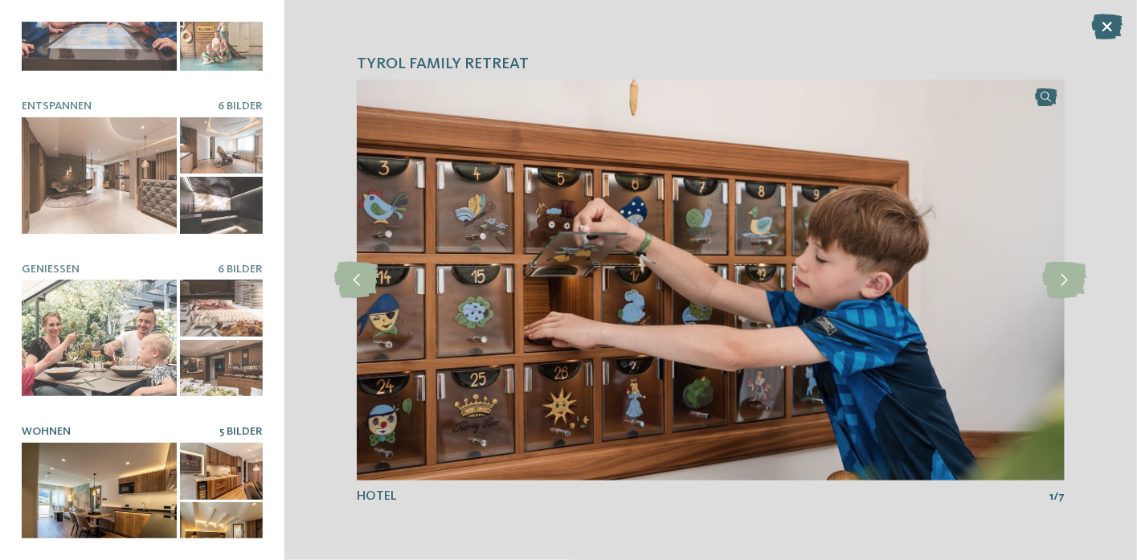
click at [230, 426] on span "5 Bilder" at bounding box center [240, 431] width 43 height 11
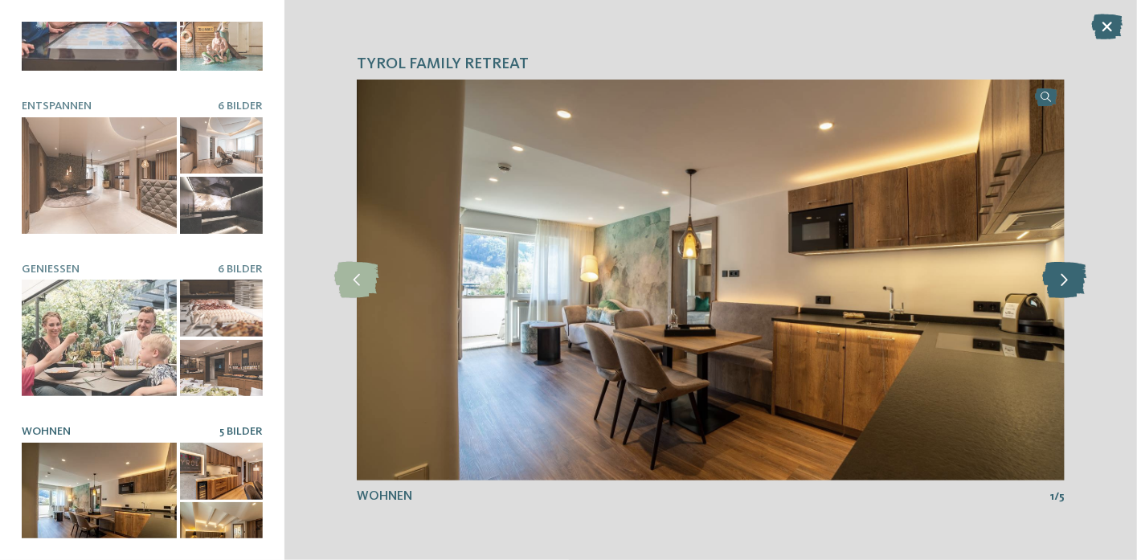
click at [1063, 279] on icon at bounding box center [1065, 280] width 44 height 36
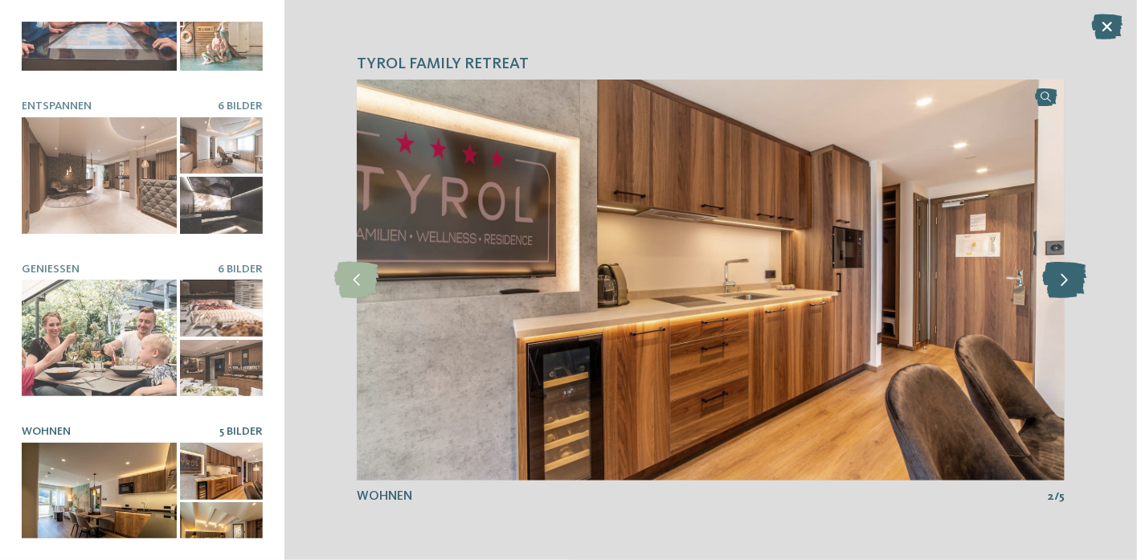
click at [1063, 279] on icon at bounding box center [1065, 280] width 44 height 36
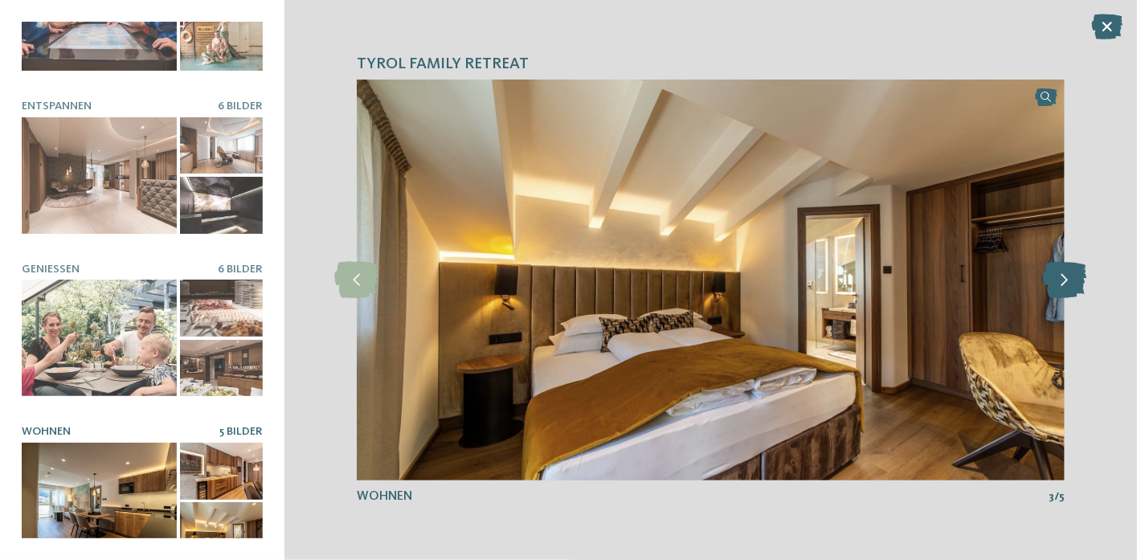
click at [1063, 279] on icon at bounding box center [1065, 280] width 44 height 36
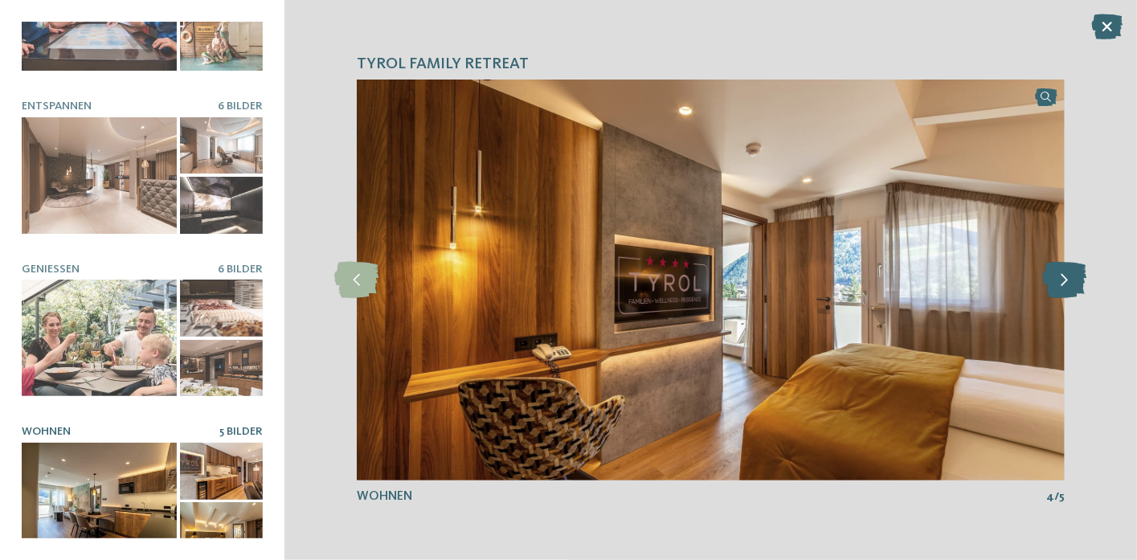
click at [1063, 279] on icon at bounding box center [1065, 280] width 44 height 36
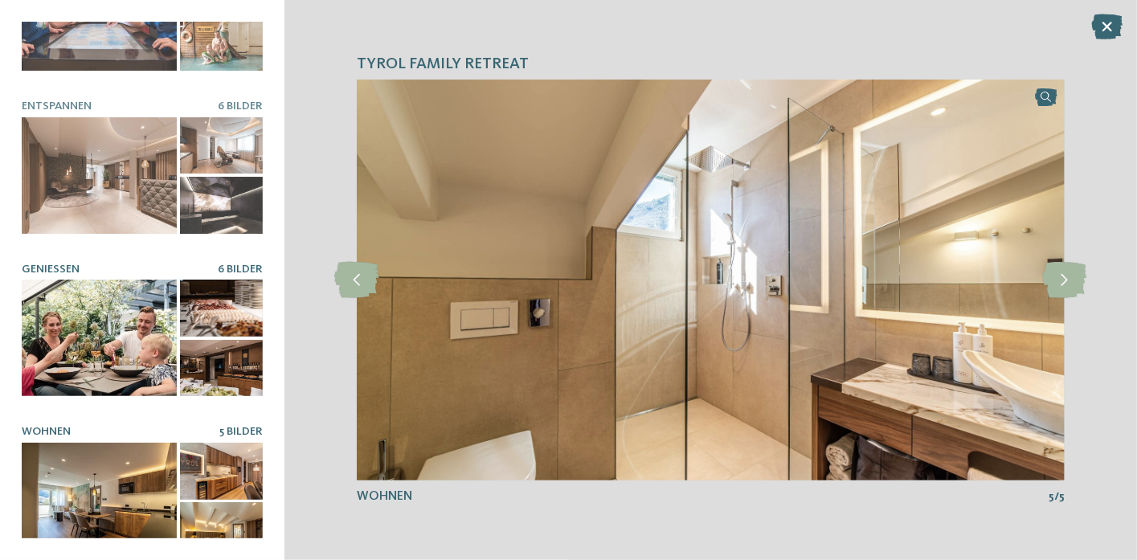
click at [37, 309] on div at bounding box center [99, 338] width 155 height 117
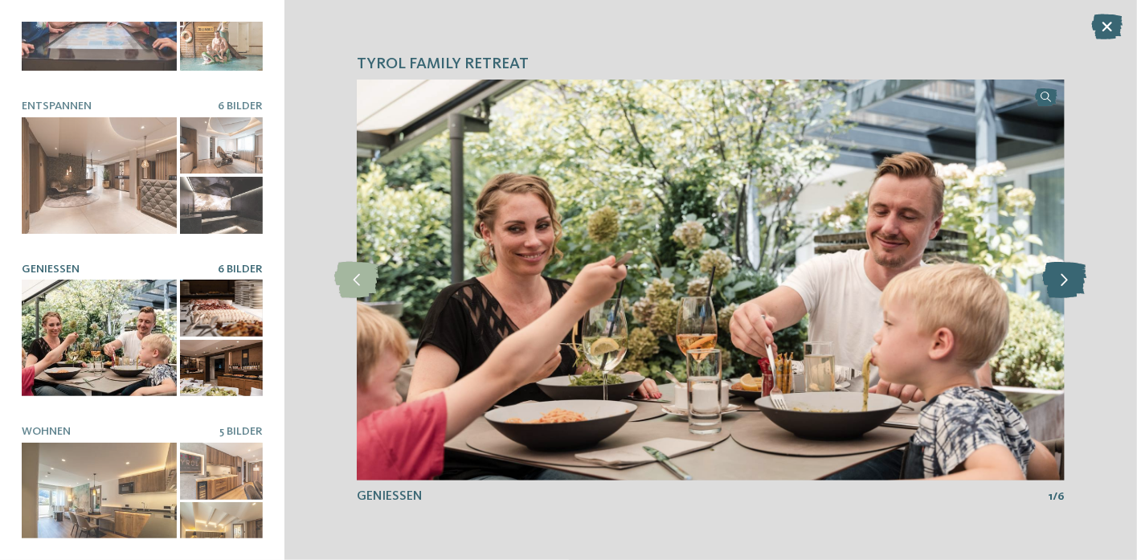
click at [1086, 281] on icon at bounding box center [1065, 280] width 44 height 36
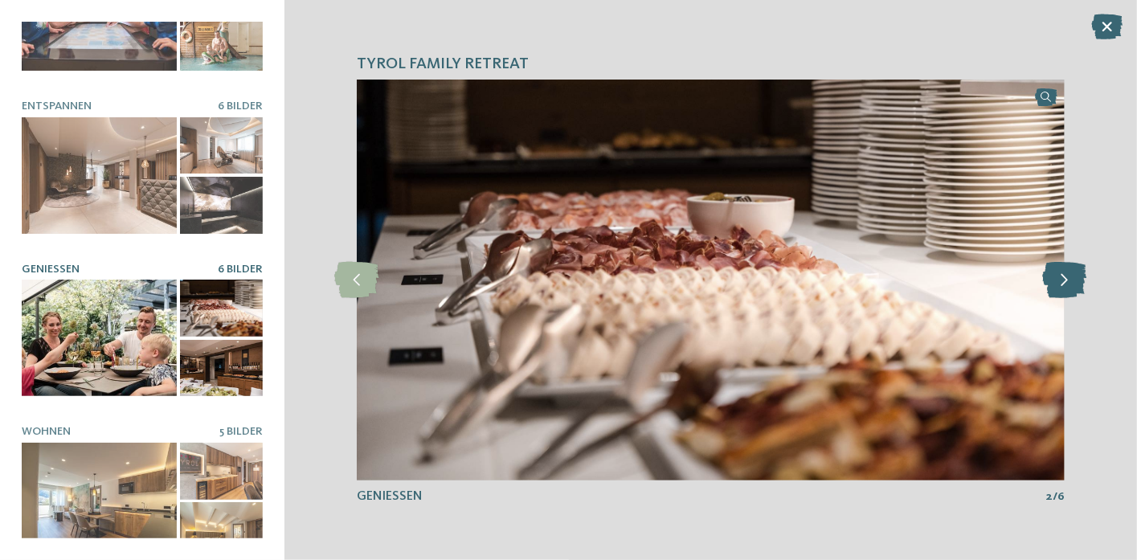
click at [1077, 281] on icon at bounding box center [1065, 280] width 44 height 36
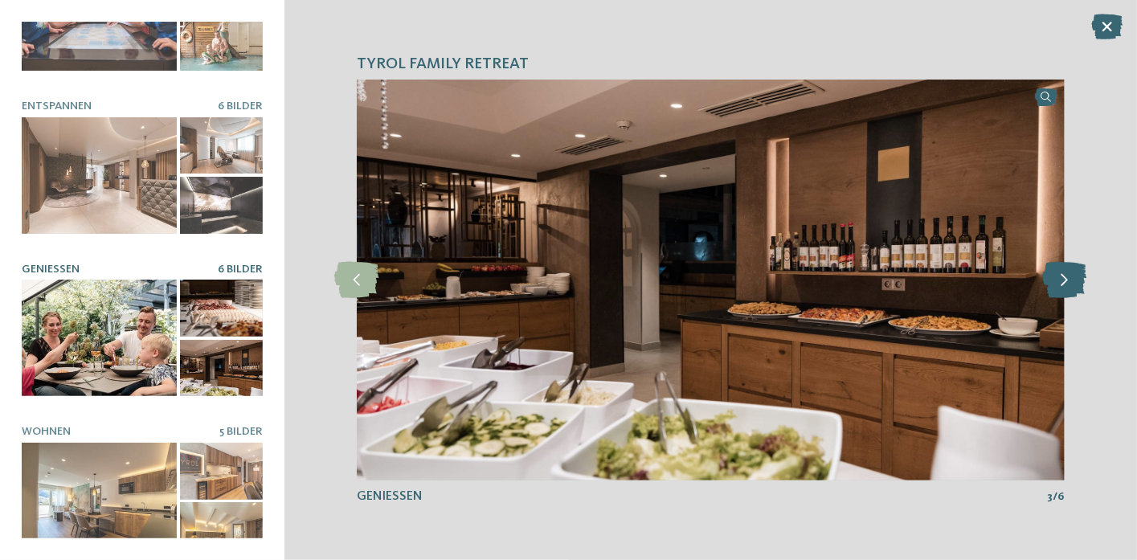
click at [1077, 281] on icon at bounding box center [1065, 280] width 44 height 36
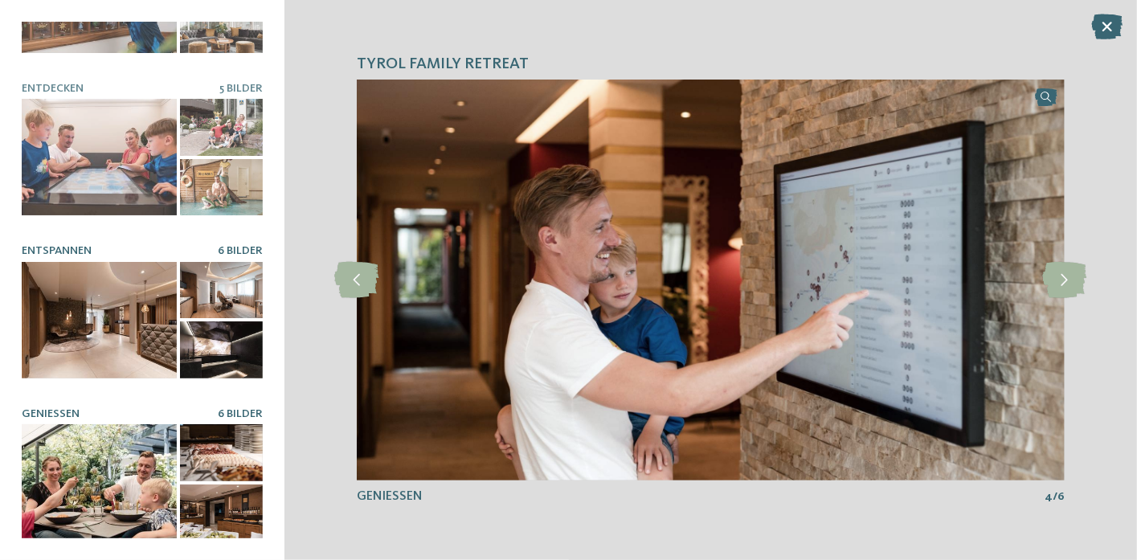
scroll to position [0, 0]
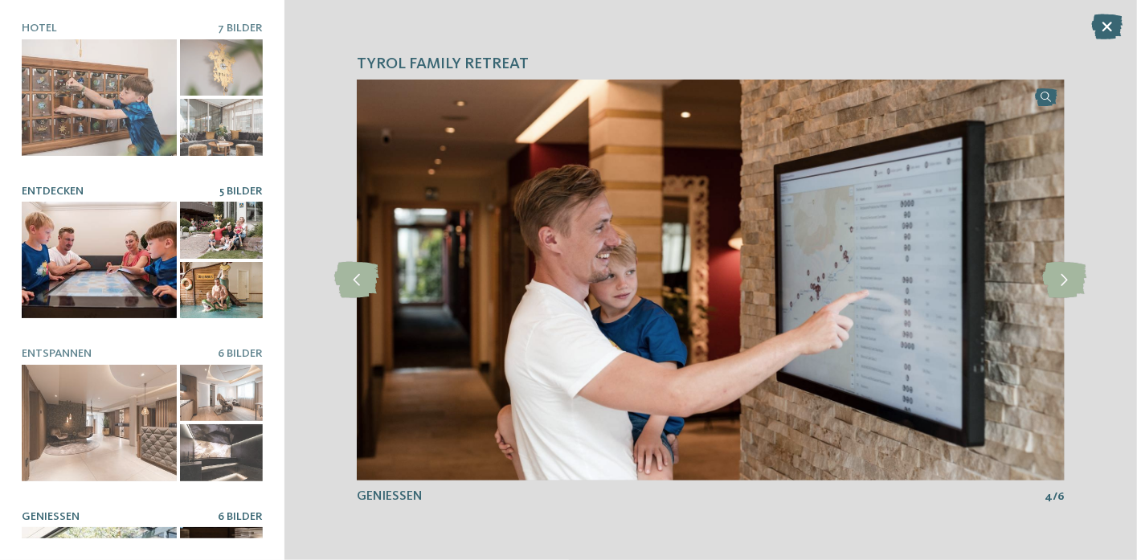
click at [92, 258] on div at bounding box center [99, 260] width 155 height 117
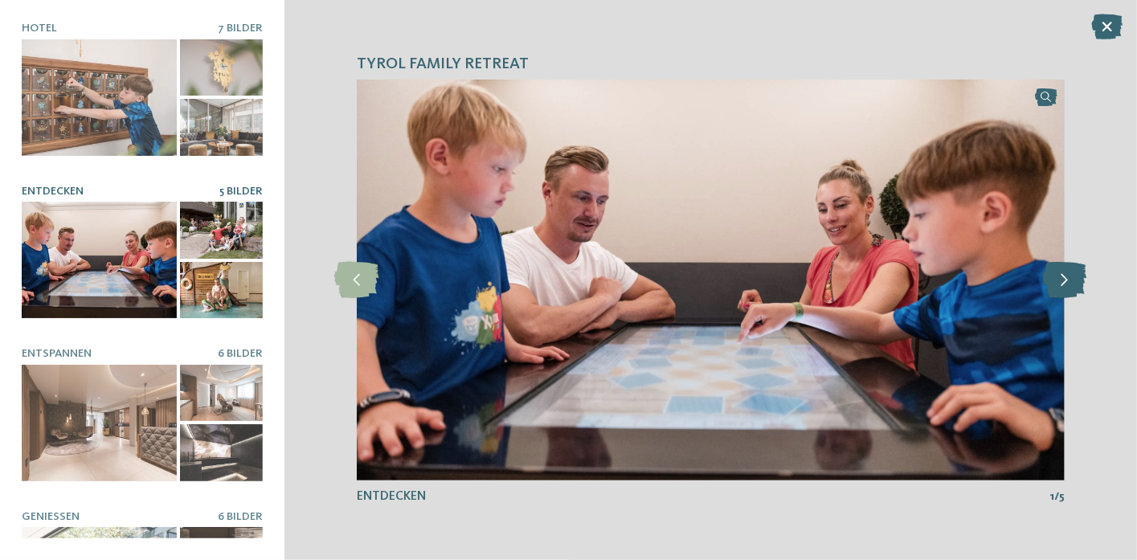
click at [1062, 282] on icon at bounding box center [1065, 280] width 44 height 36
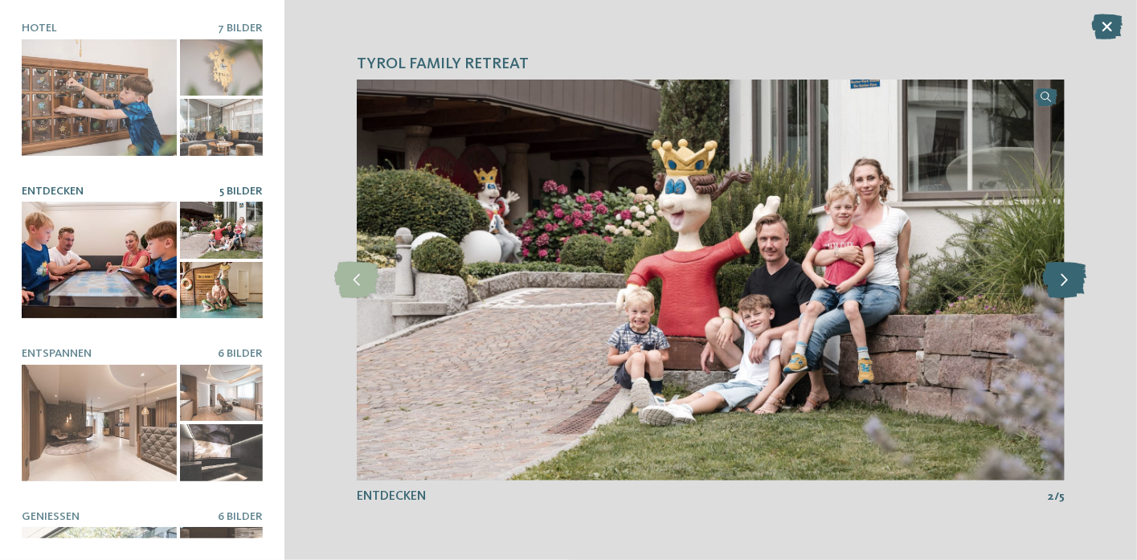
click at [1062, 282] on icon at bounding box center [1065, 280] width 44 height 36
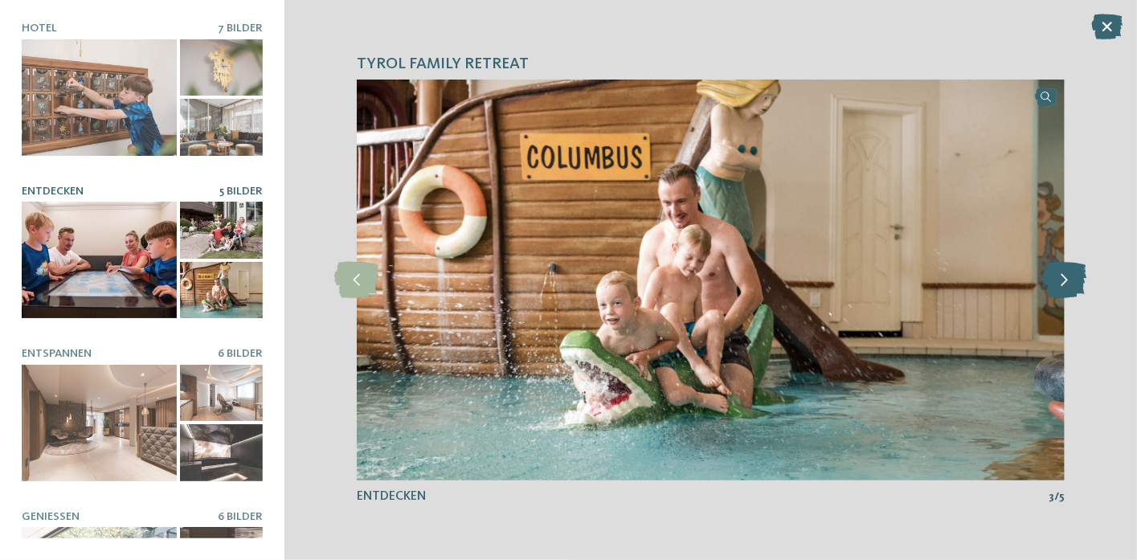
click at [1062, 282] on icon at bounding box center [1065, 280] width 44 height 36
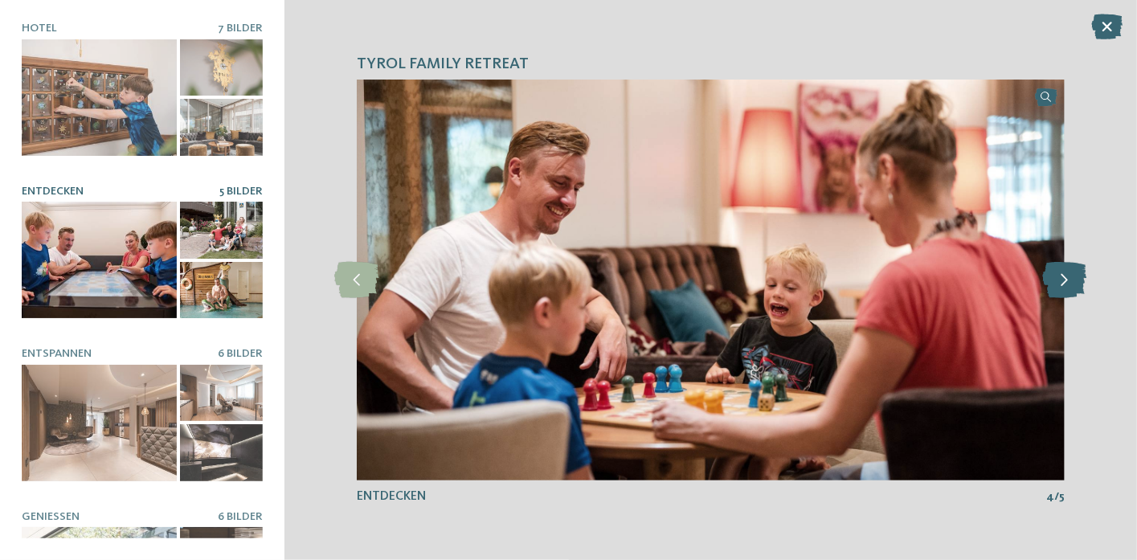
click at [1062, 282] on icon at bounding box center [1065, 280] width 44 height 36
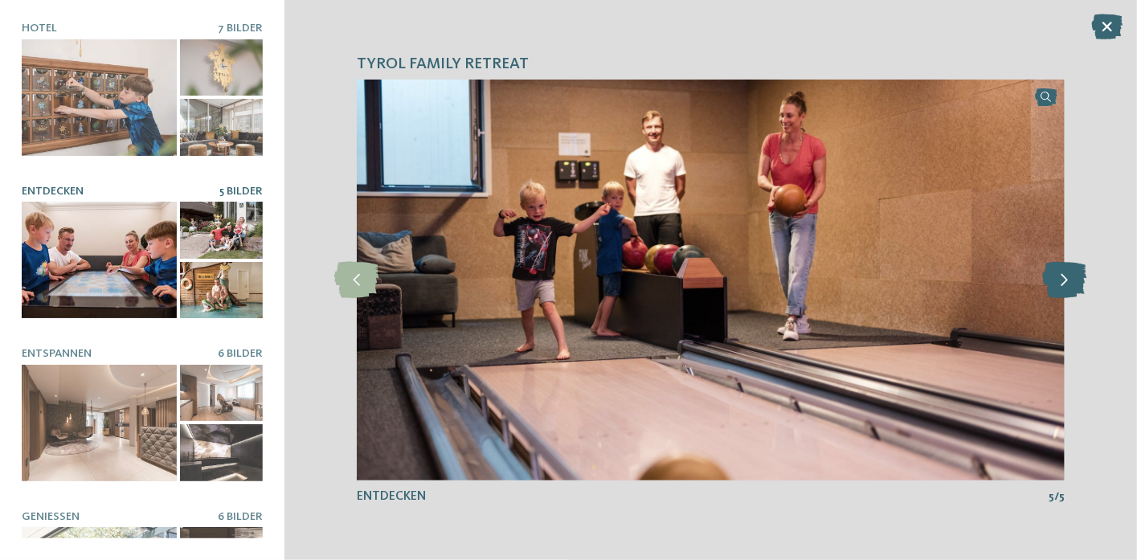
click at [1062, 282] on icon at bounding box center [1065, 280] width 44 height 36
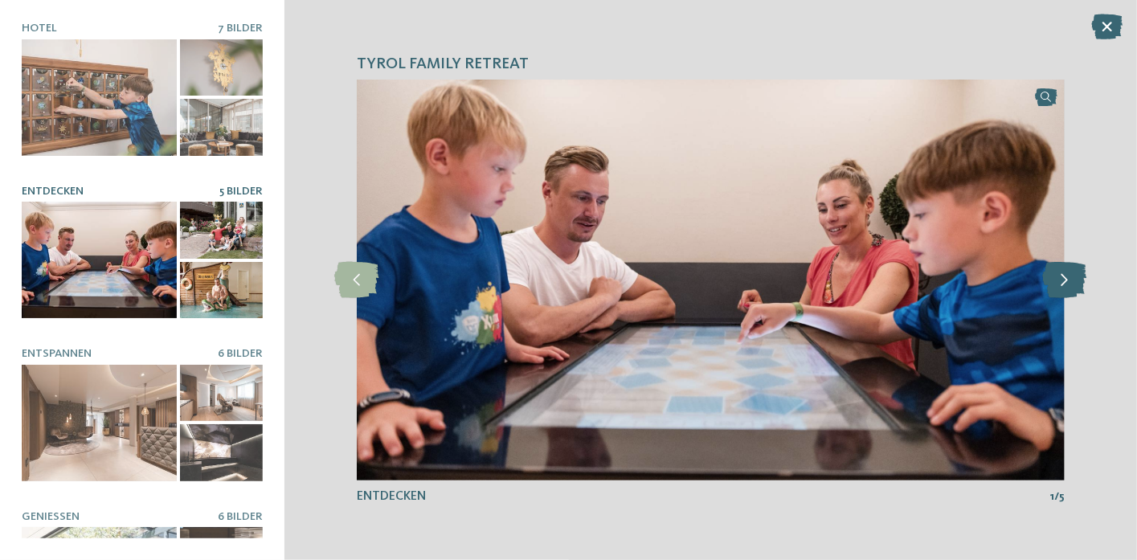
click at [1062, 282] on icon at bounding box center [1065, 280] width 44 height 36
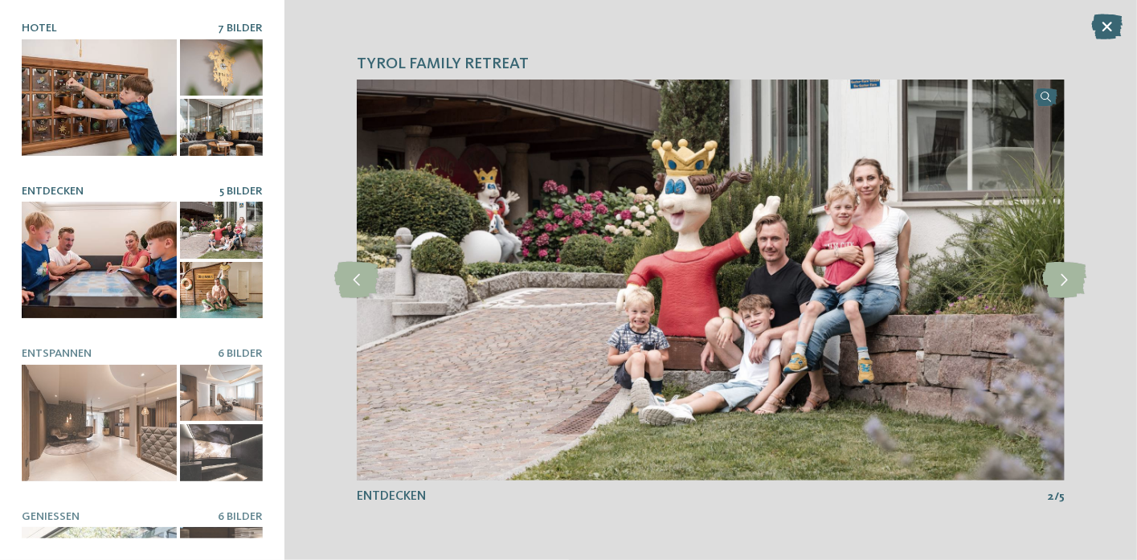
click at [235, 25] on span "7 Bilder" at bounding box center [240, 28] width 45 height 11
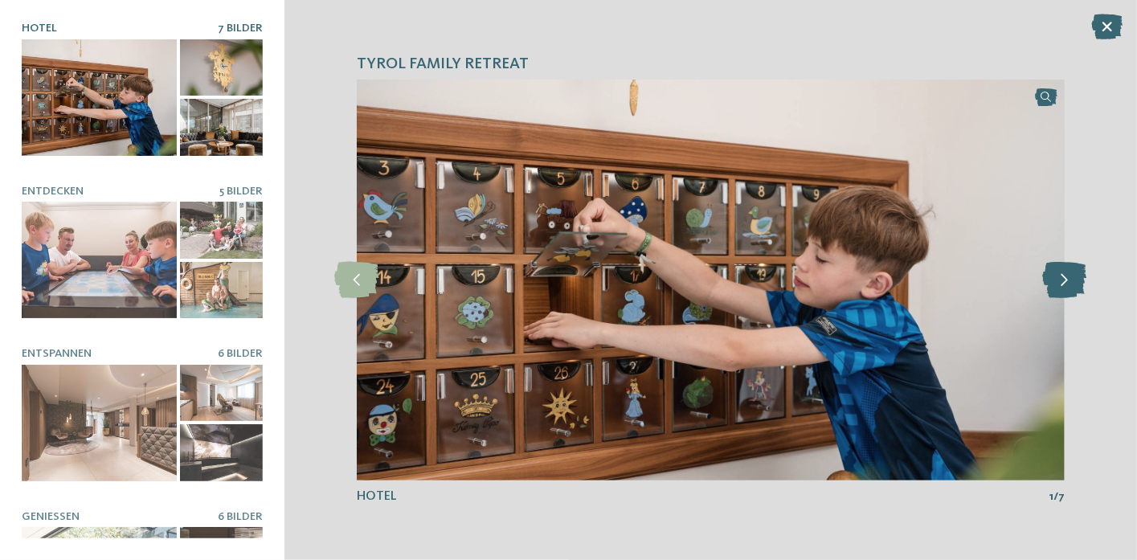
click at [1056, 285] on icon at bounding box center [1065, 280] width 44 height 36
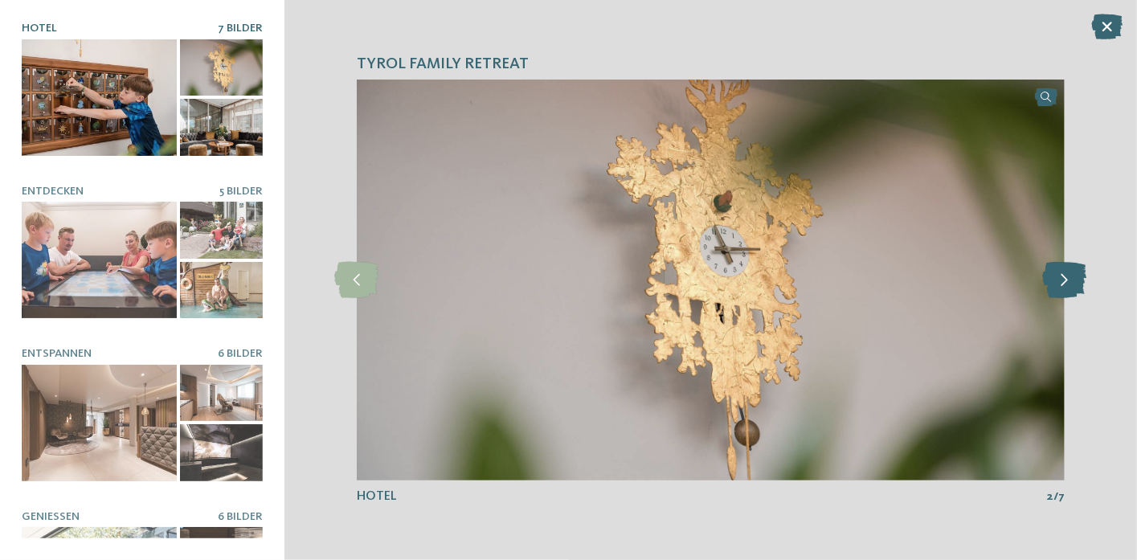
click at [1056, 285] on icon at bounding box center [1065, 280] width 44 height 36
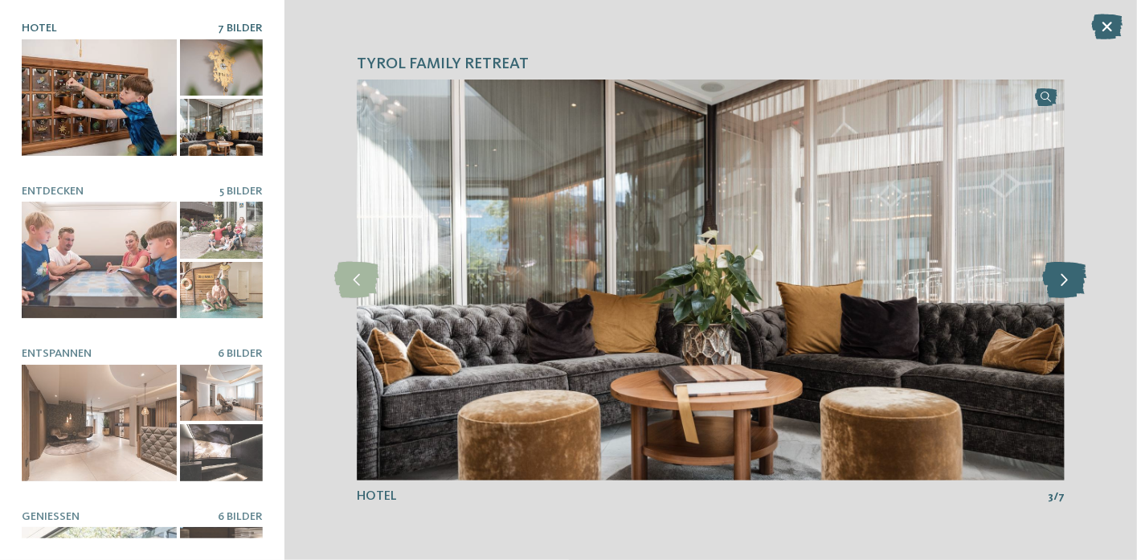
click at [1056, 285] on icon at bounding box center [1065, 280] width 44 height 36
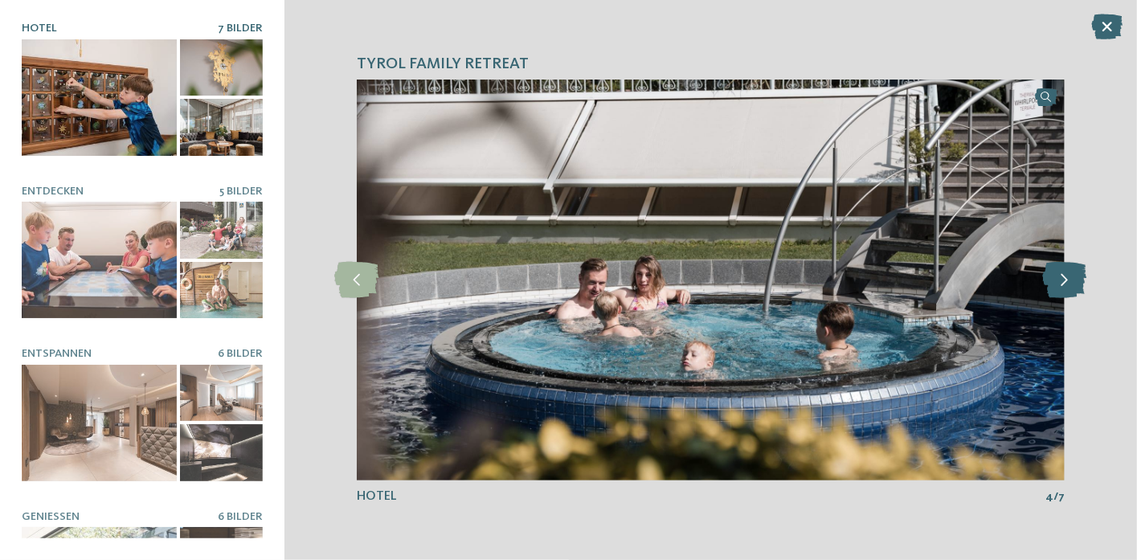
click at [1056, 285] on icon at bounding box center [1065, 280] width 44 height 36
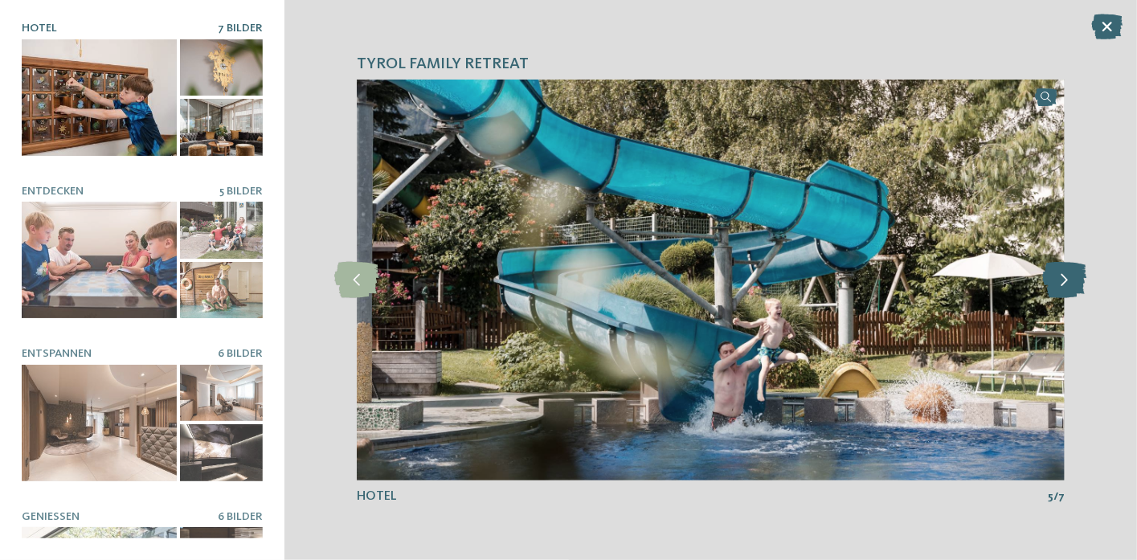
click at [1056, 285] on icon at bounding box center [1065, 280] width 44 height 36
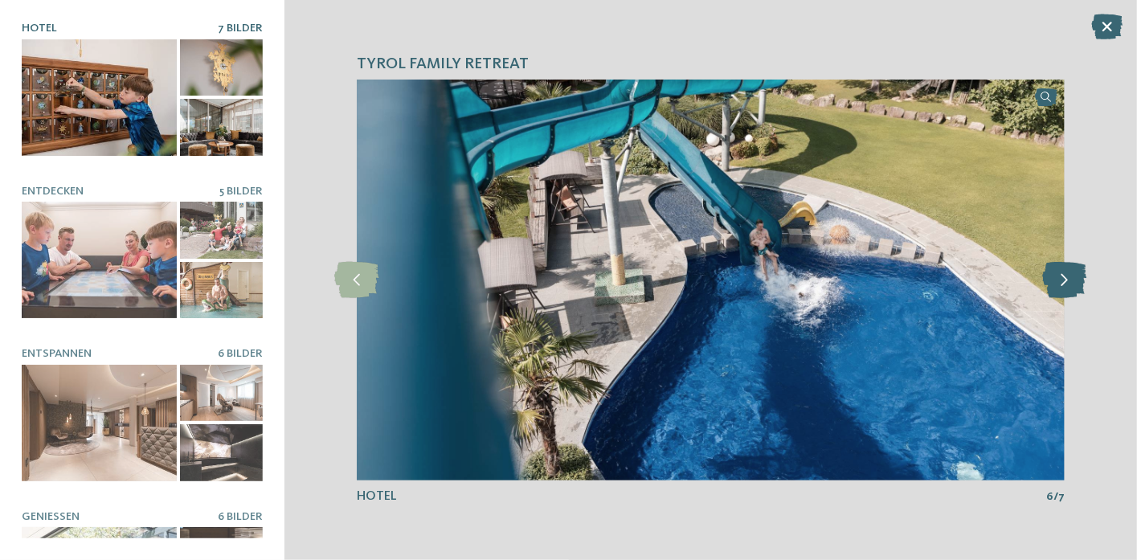
click at [1056, 285] on icon at bounding box center [1065, 280] width 44 height 36
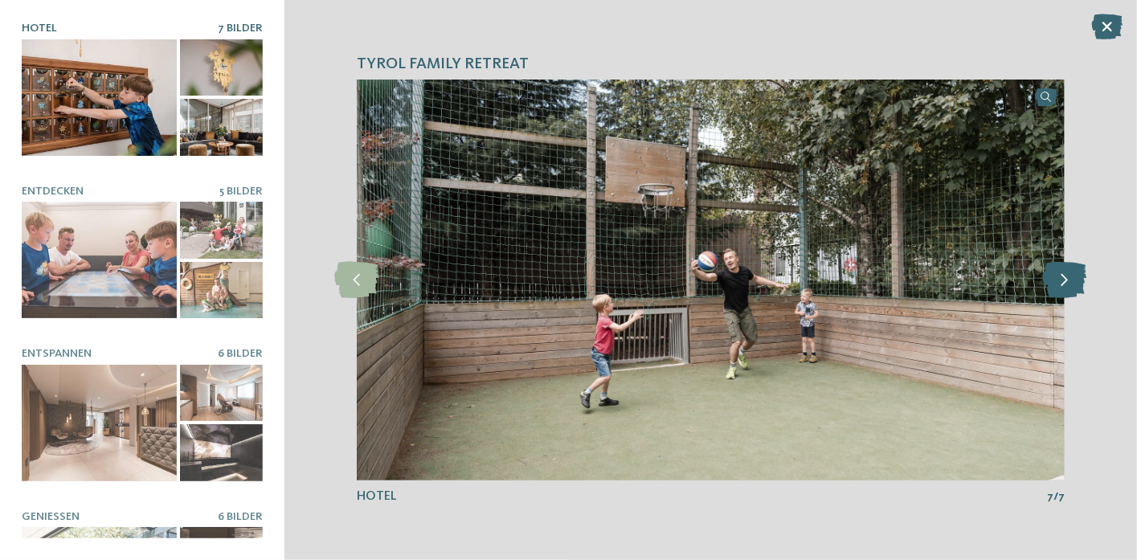
click at [1056, 285] on icon at bounding box center [1065, 280] width 44 height 36
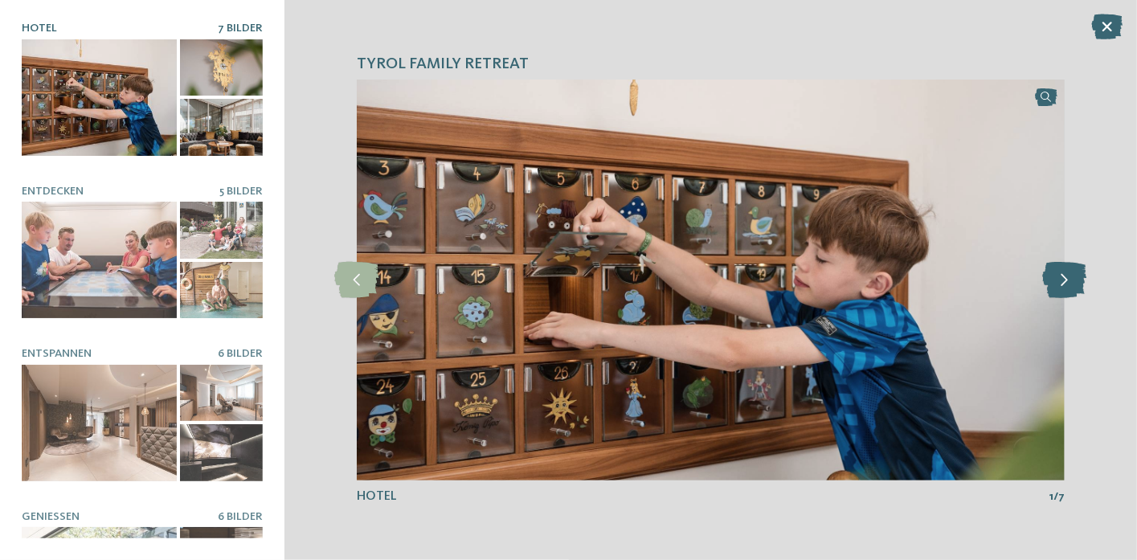
click at [1056, 285] on icon at bounding box center [1065, 280] width 44 height 36
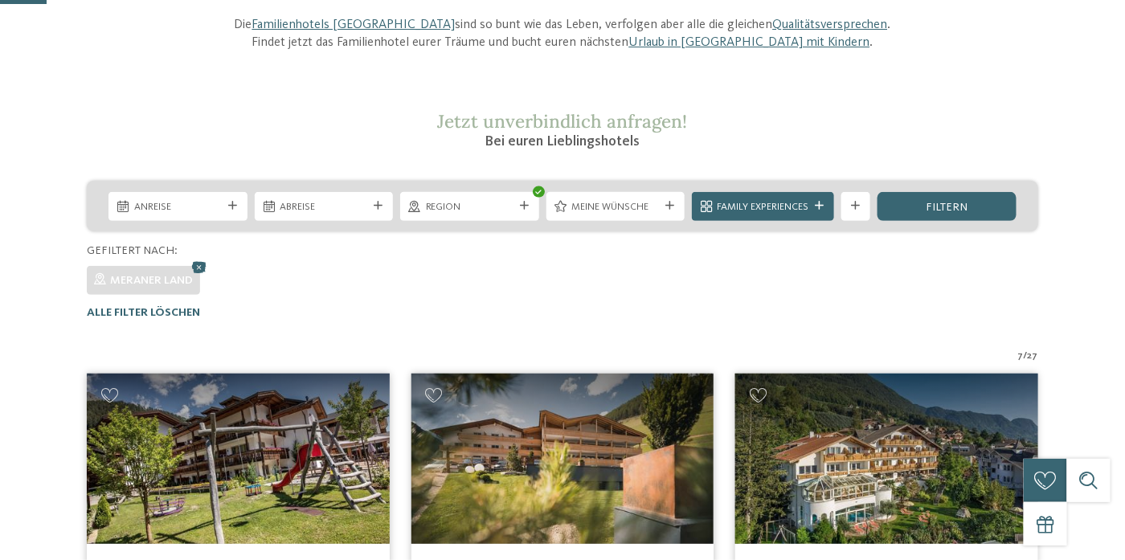
scroll to position [64, 0]
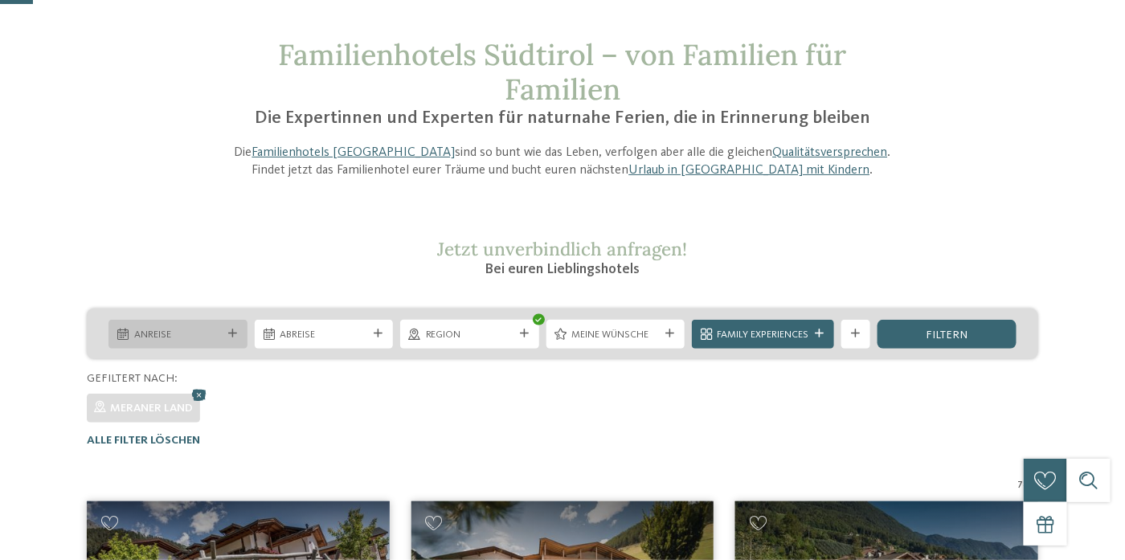
click at [237, 344] on div "Anreise" at bounding box center [178, 334] width 139 height 29
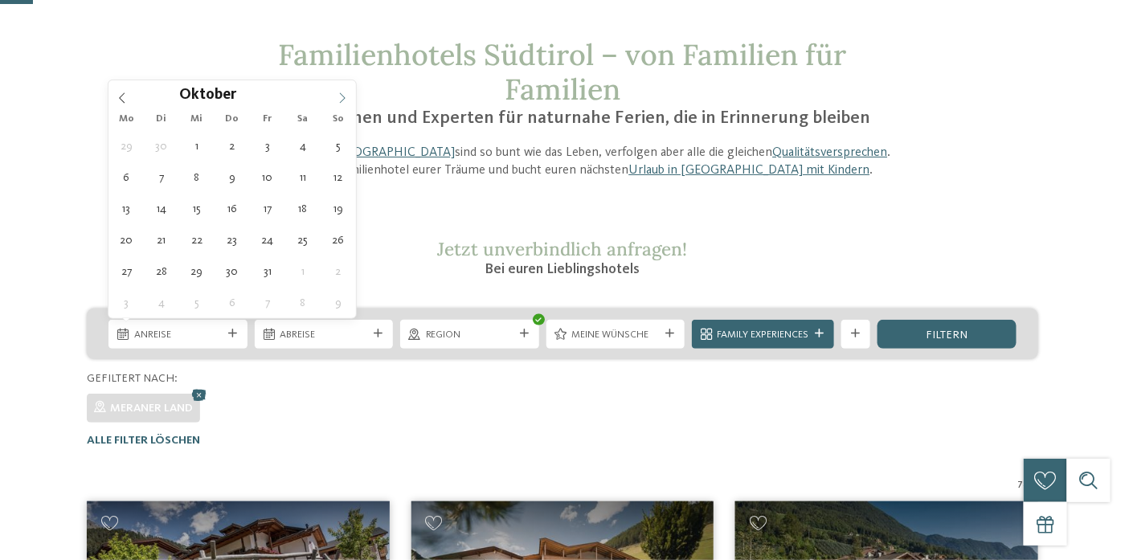
click at [345, 103] on span at bounding box center [342, 93] width 27 height 27
type div "12.10.2025"
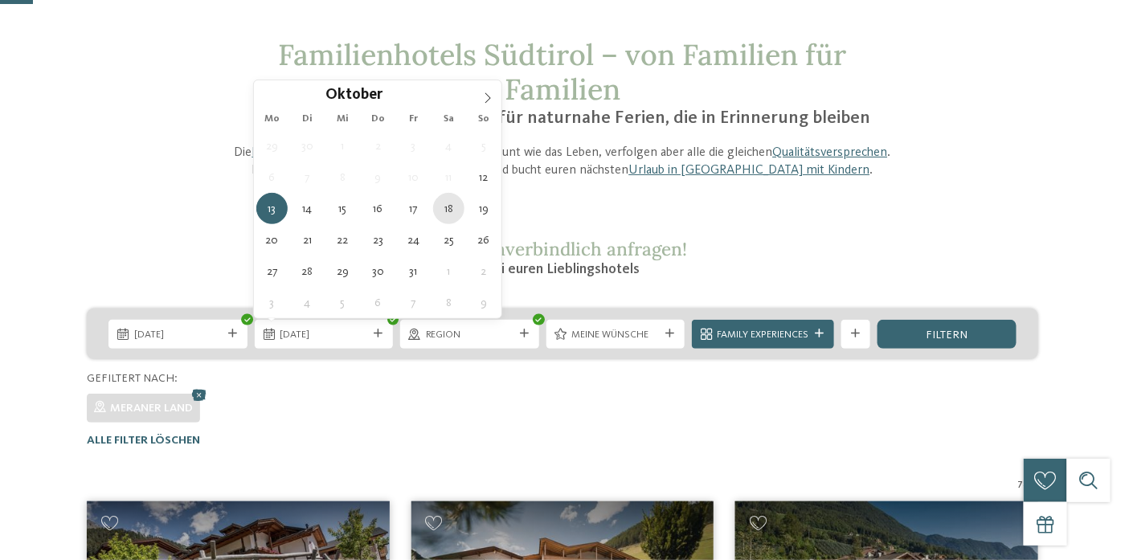
type div "18.10.2025"
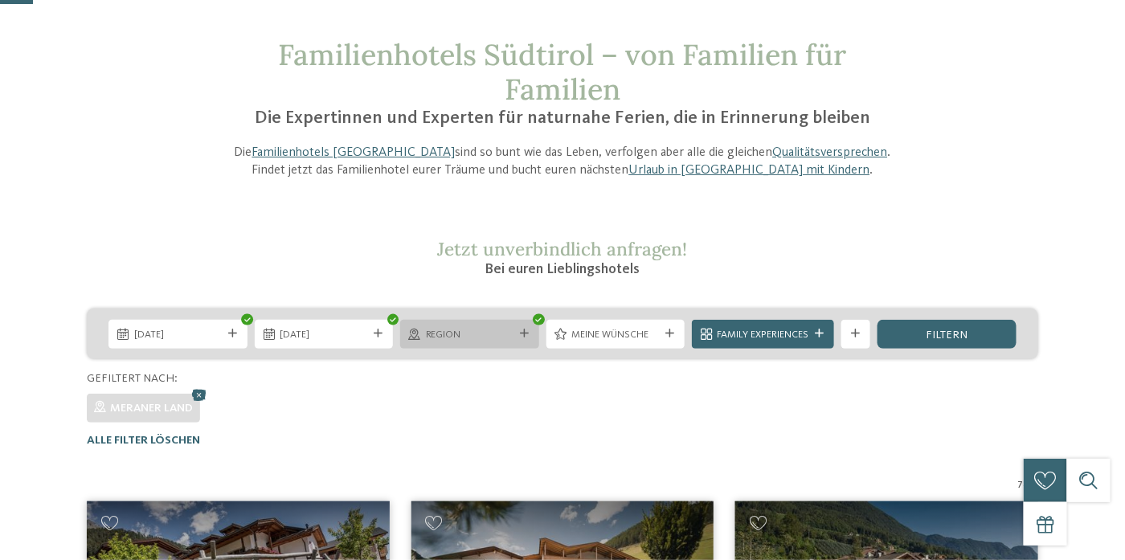
click at [522, 338] on icon at bounding box center [524, 334] width 9 height 9
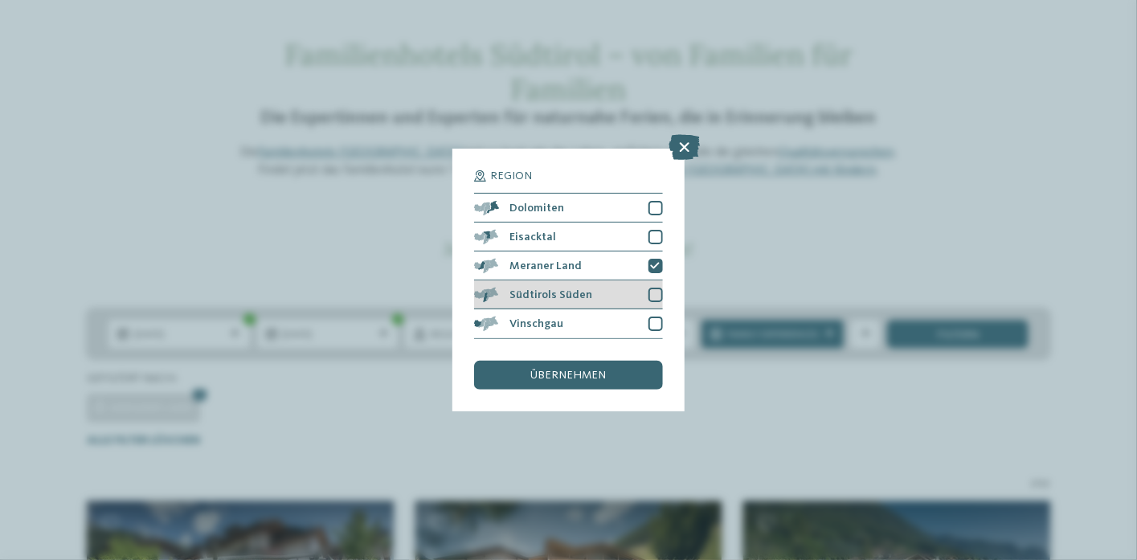
click at [660, 294] on div at bounding box center [656, 295] width 14 height 14
click at [574, 363] on div "übernehmen" at bounding box center [568, 375] width 188 height 29
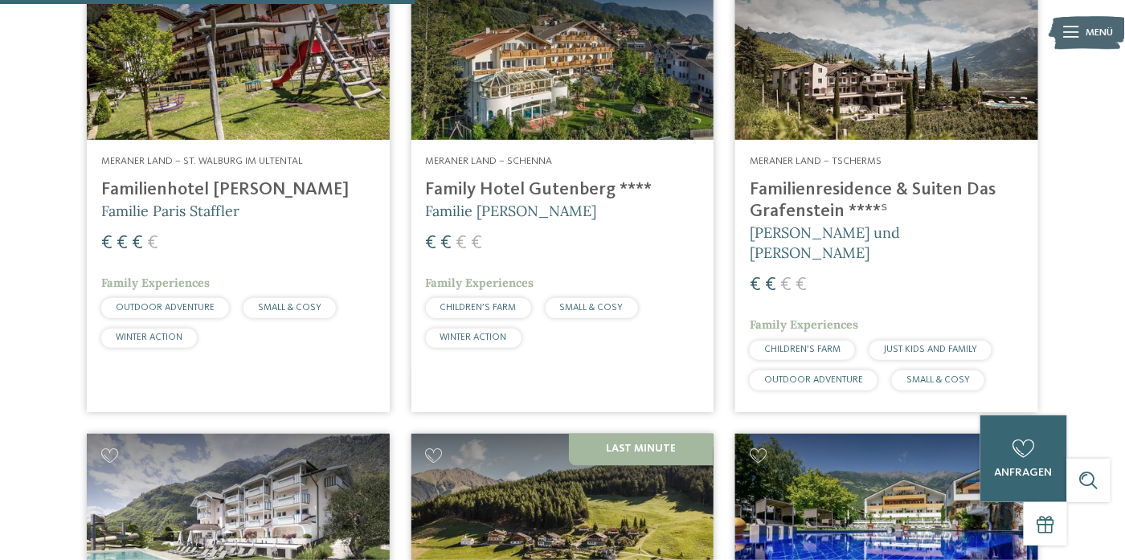
scroll to position [546, 0]
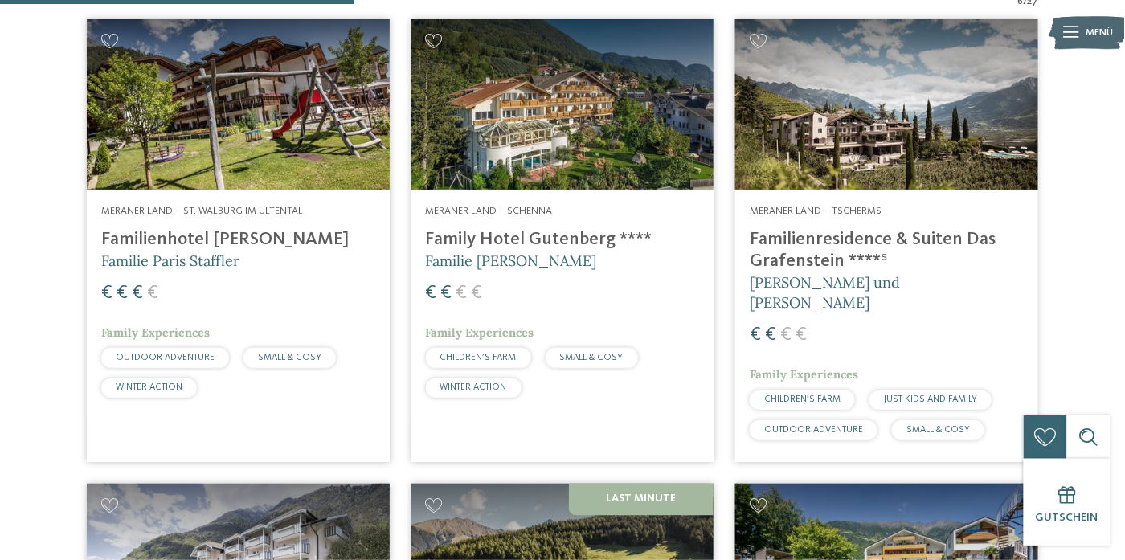
click at [506, 242] on h4 "Family Hotel Gutenberg ****" at bounding box center [563, 240] width 274 height 22
click at [821, 240] on h4 "Familienresidence & Suiten Das Grafenstein ****ˢ" at bounding box center [887, 250] width 274 height 43
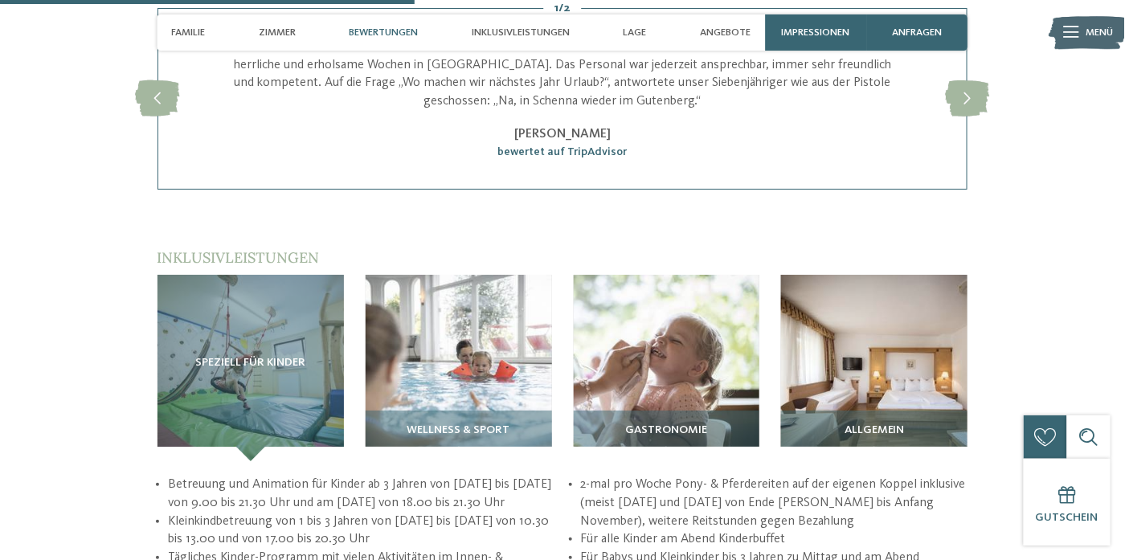
scroll to position [1849, 0]
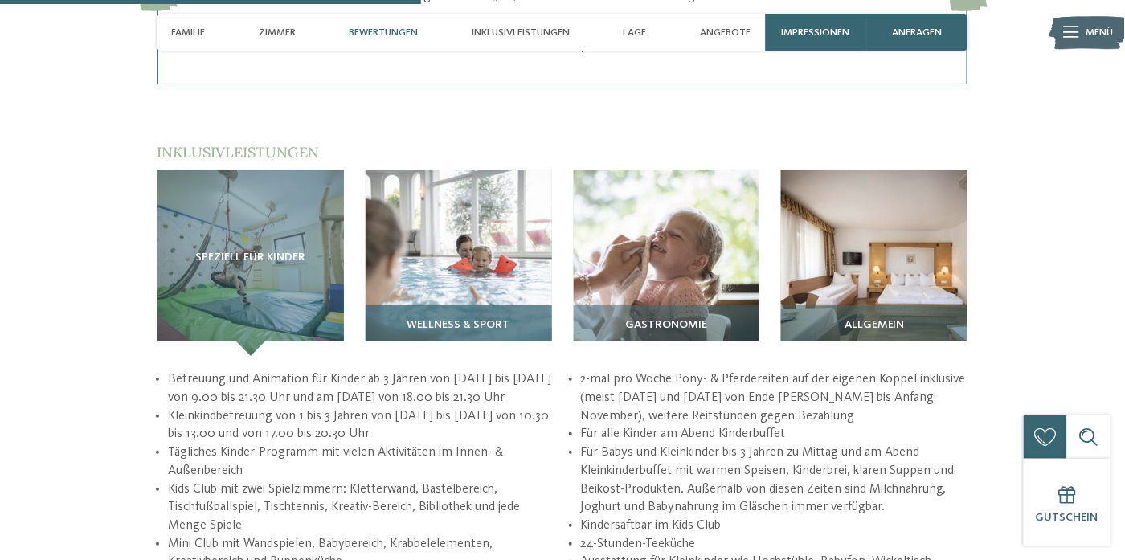
click at [489, 319] on span "Wellness & Sport" at bounding box center [459, 325] width 103 height 13
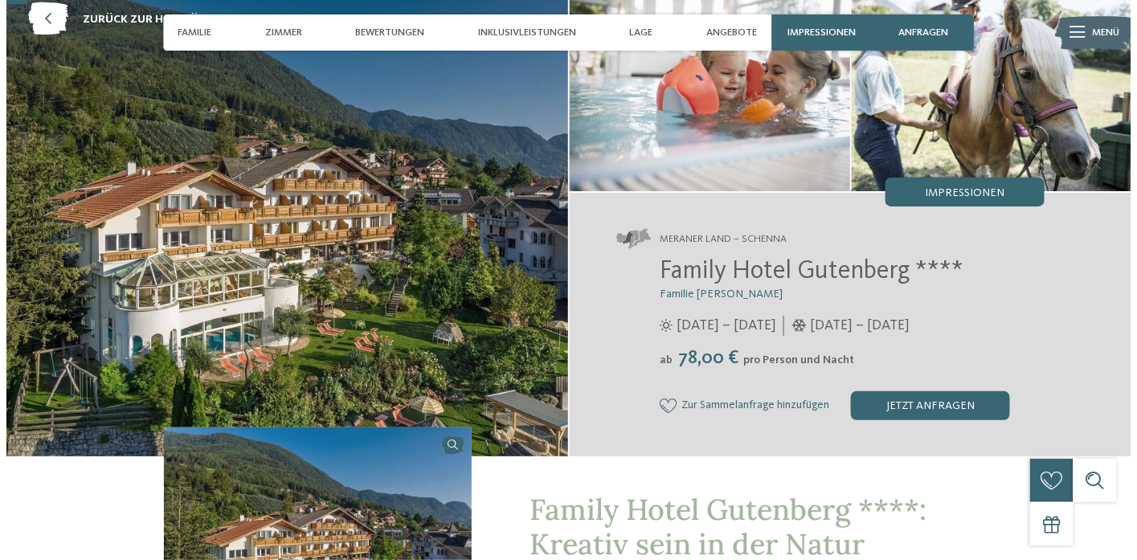
scroll to position [0, 0]
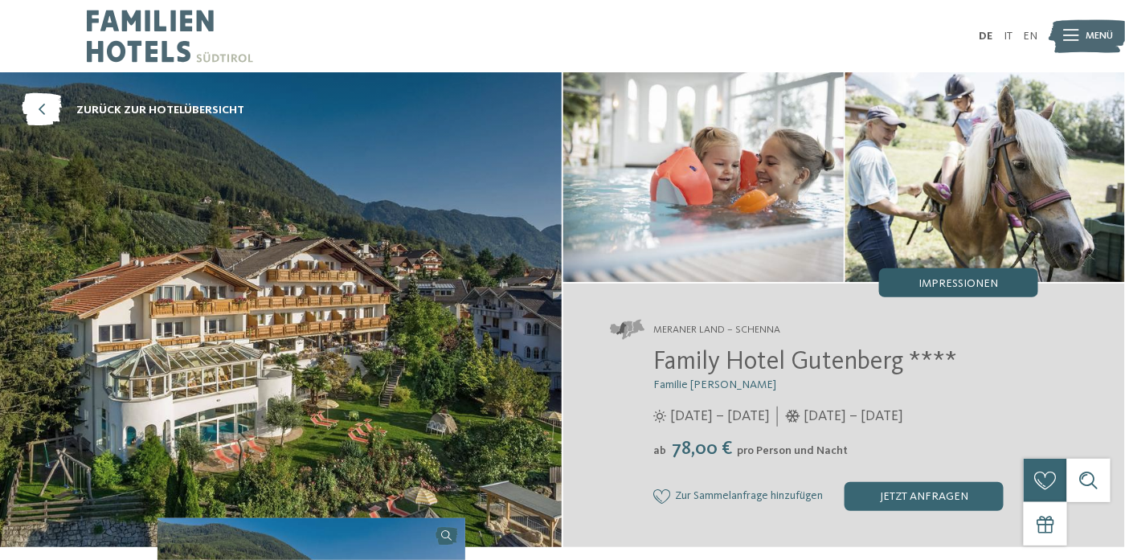
click at [959, 289] on span "Impressionen" at bounding box center [959, 283] width 80 height 11
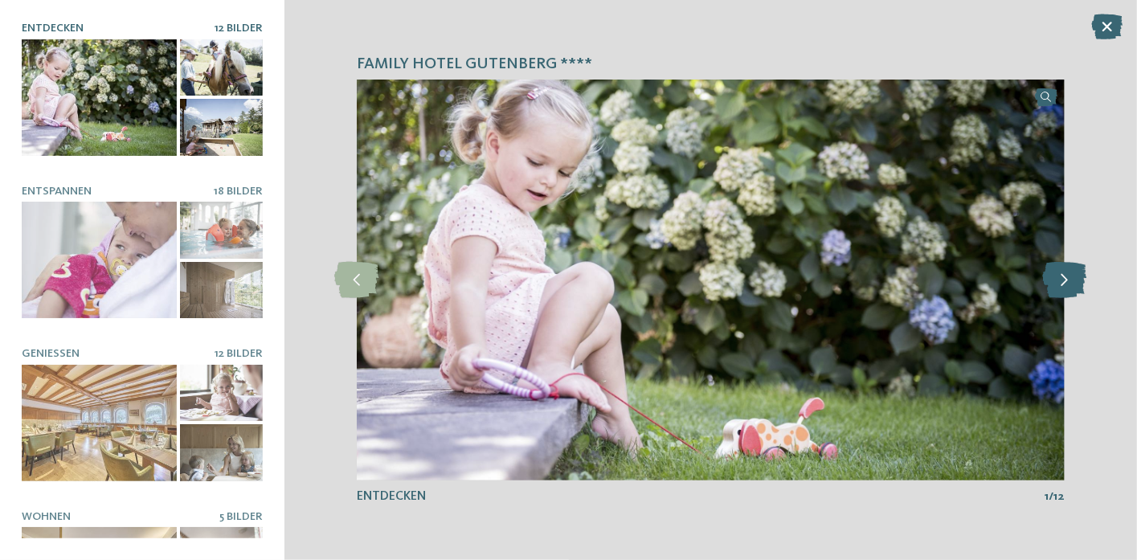
click at [1070, 273] on icon at bounding box center [1065, 280] width 44 height 36
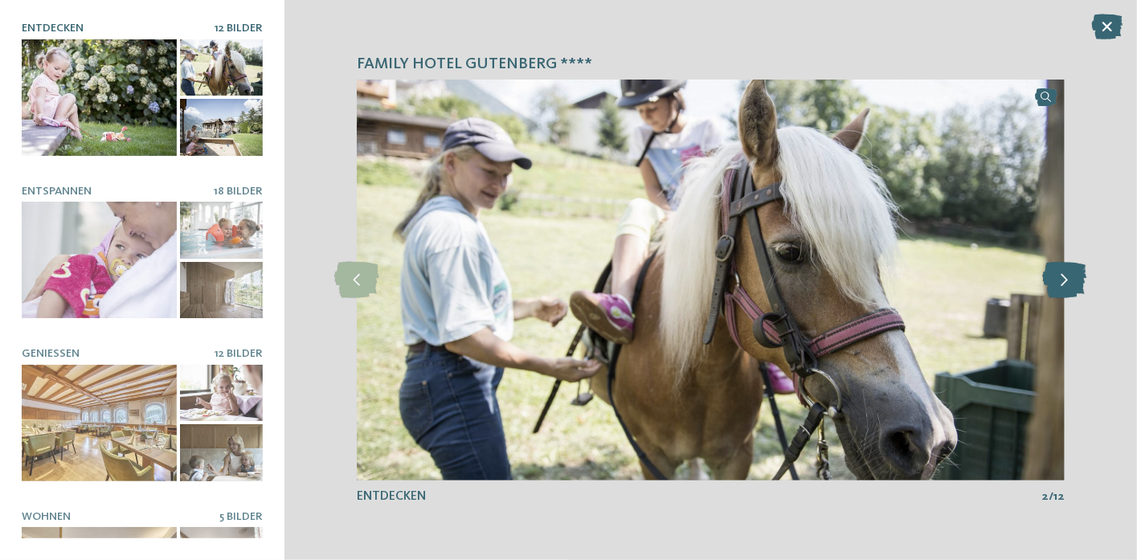
click at [1070, 273] on icon at bounding box center [1065, 280] width 44 height 36
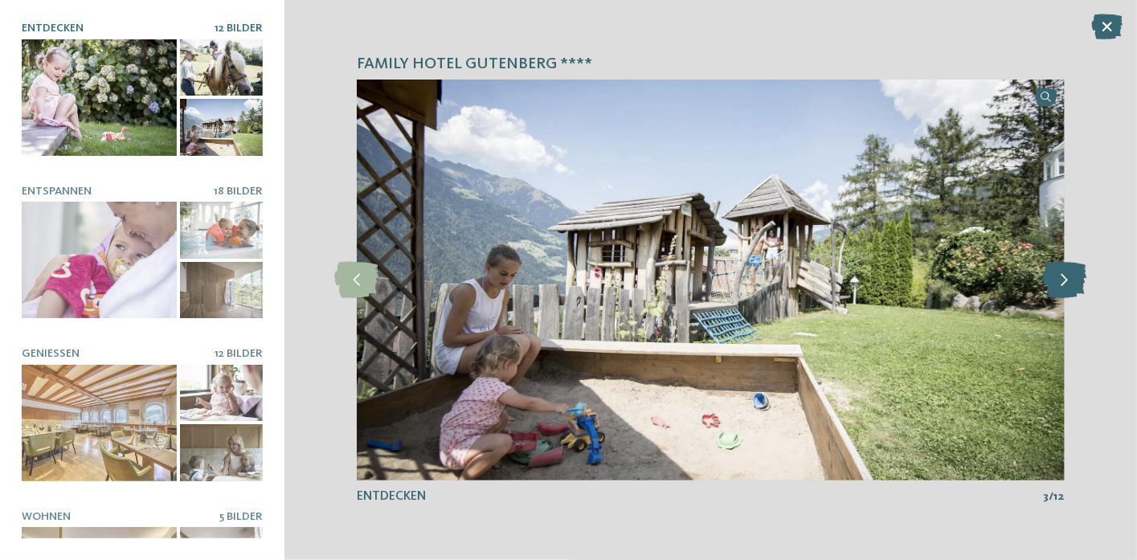
click at [1070, 273] on icon at bounding box center [1065, 280] width 44 height 36
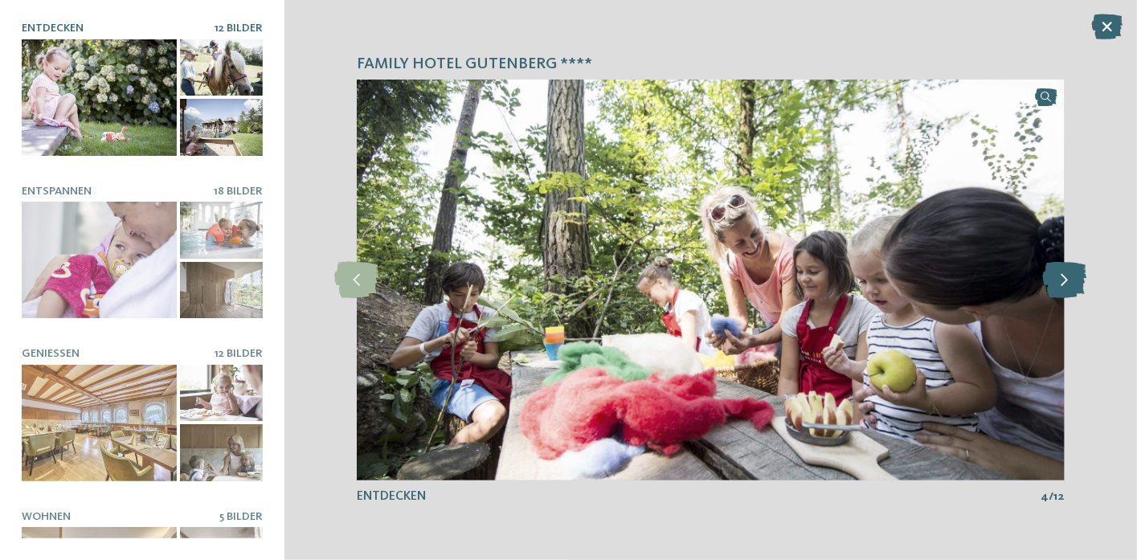
click at [1070, 273] on icon at bounding box center [1065, 280] width 44 height 36
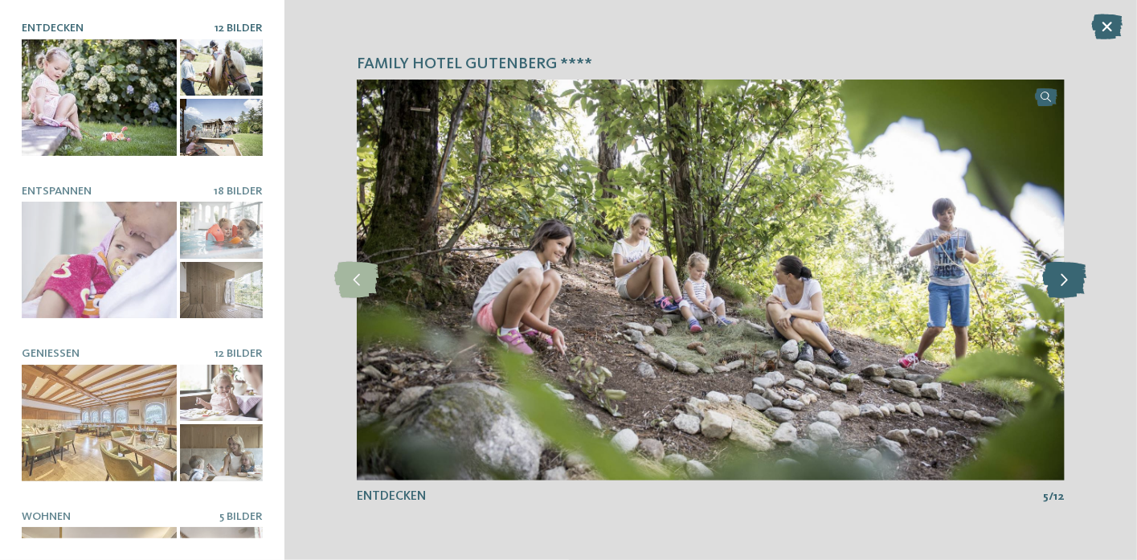
click at [1070, 273] on icon at bounding box center [1065, 280] width 44 height 36
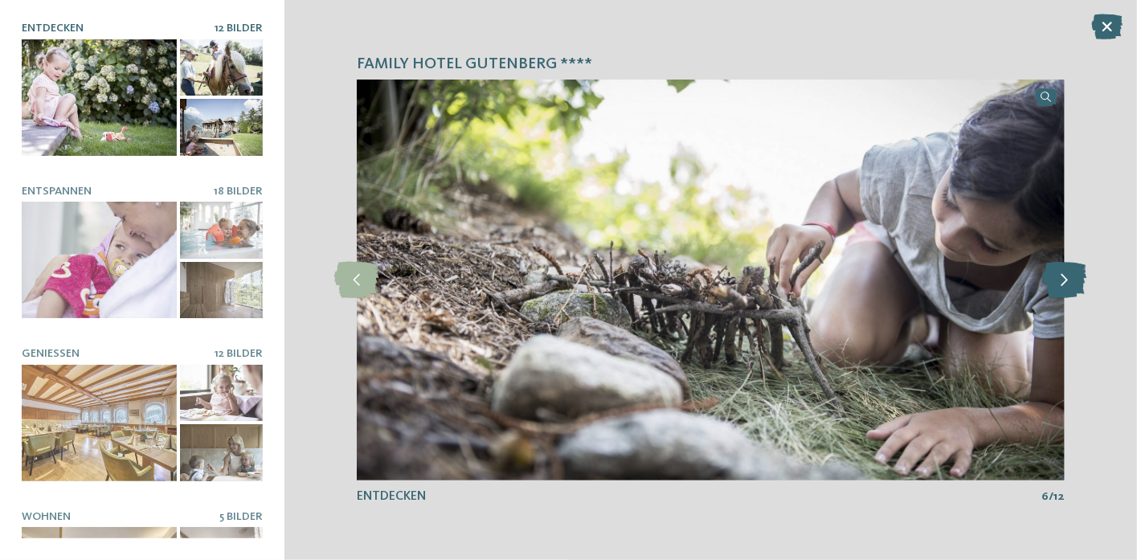
click at [1070, 273] on icon at bounding box center [1065, 280] width 44 height 36
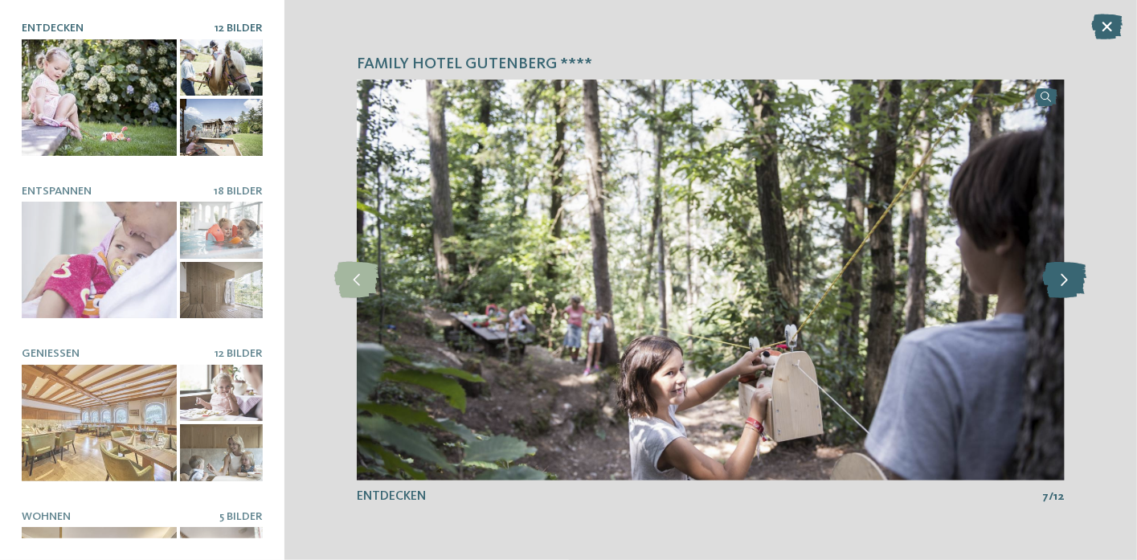
click at [1070, 273] on icon at bounding box center [1065, 280] width 44 height 36
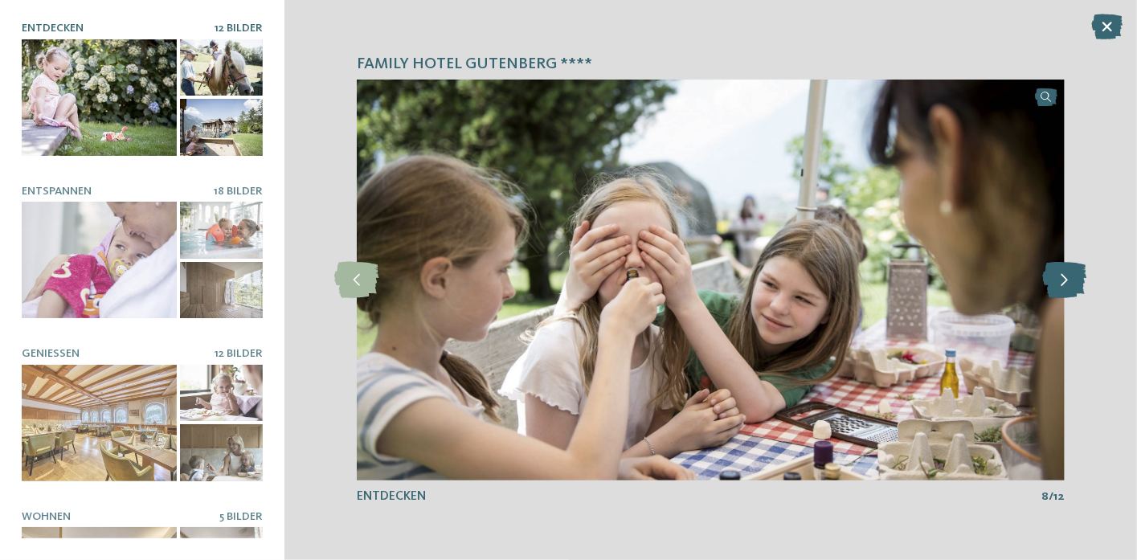
click at [1070, 273] on icon at bounding box center [1065, 280] width 44 height 36
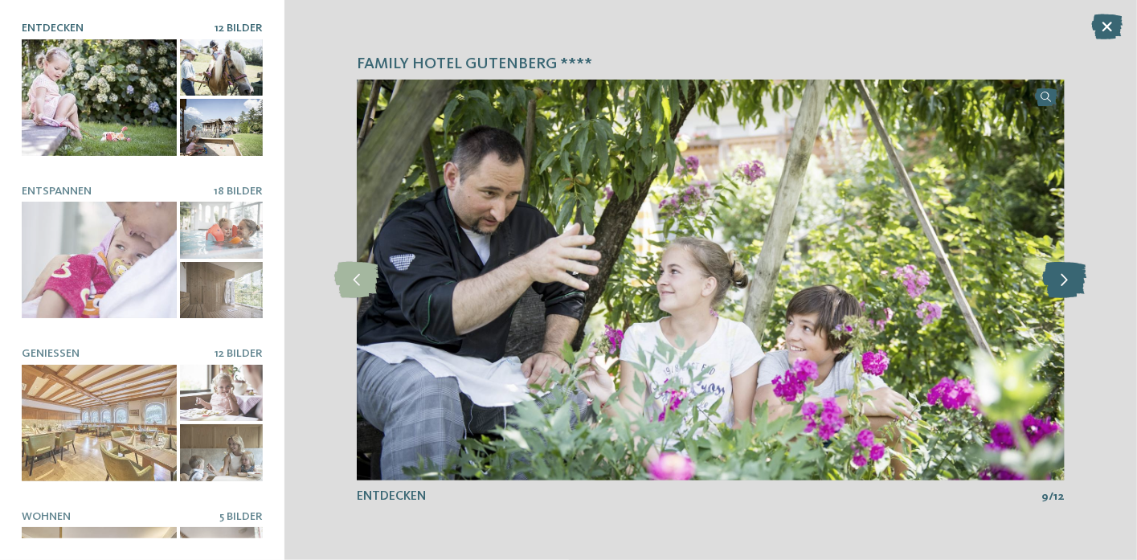
click at [1070, 273] on icon at bounding box center [1065, 280] width 44 height 36
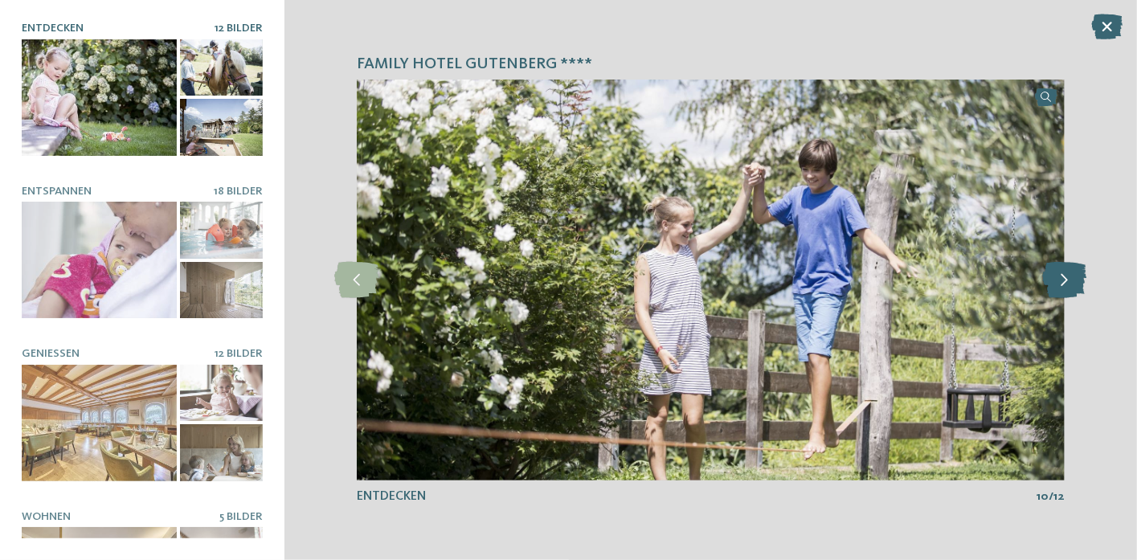
click at [1070, 273] on icon at bounding box center [1065, 280] width 44 height 36
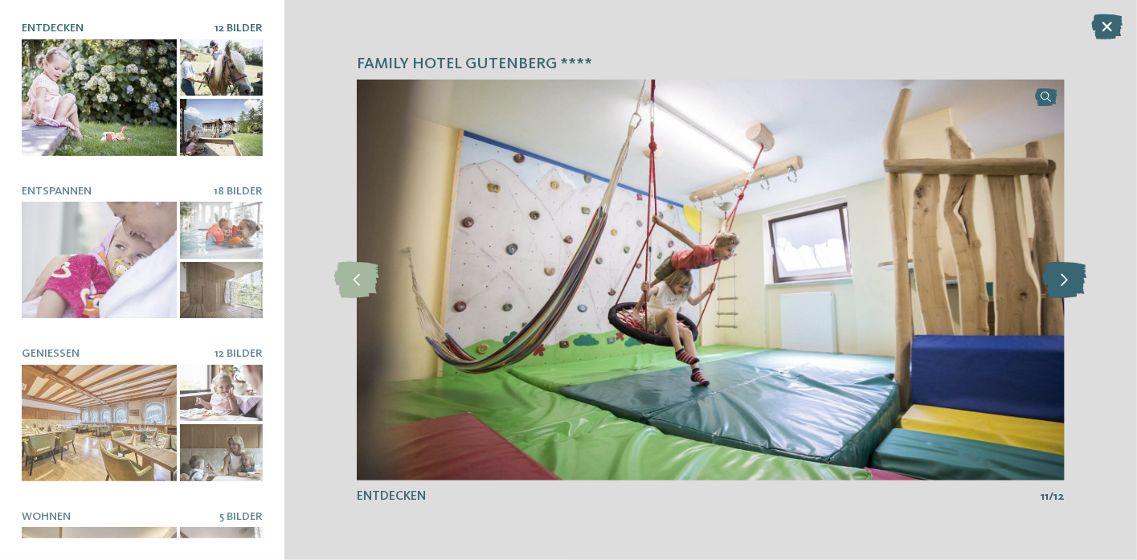
click at [1070, 273] on icon at bounding box center [1065, 280] width 44 height 36
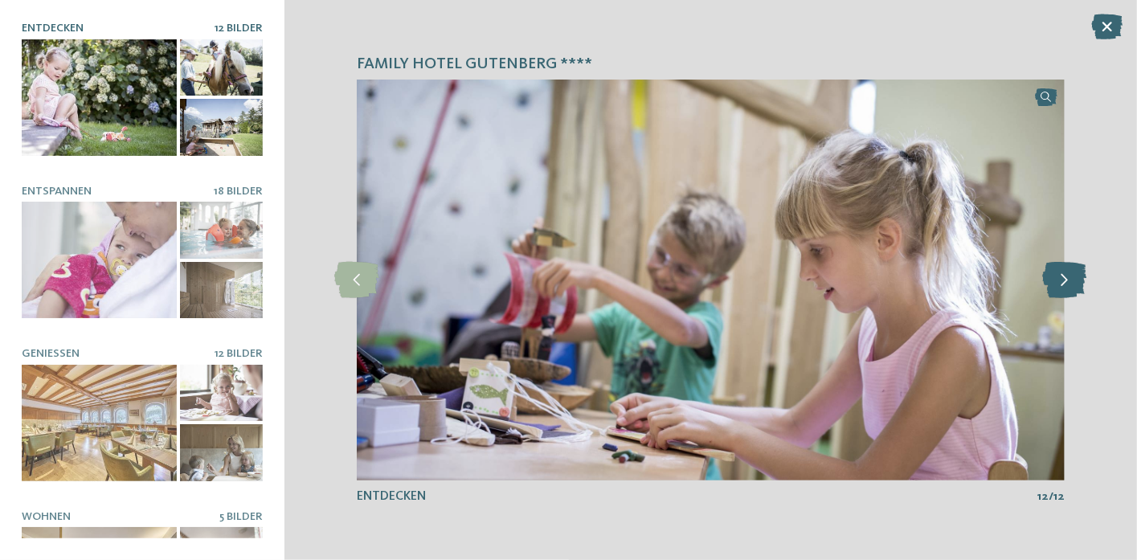
click at [1070, 273] on icon at bounding box center [1065, 280] width 44 height 36
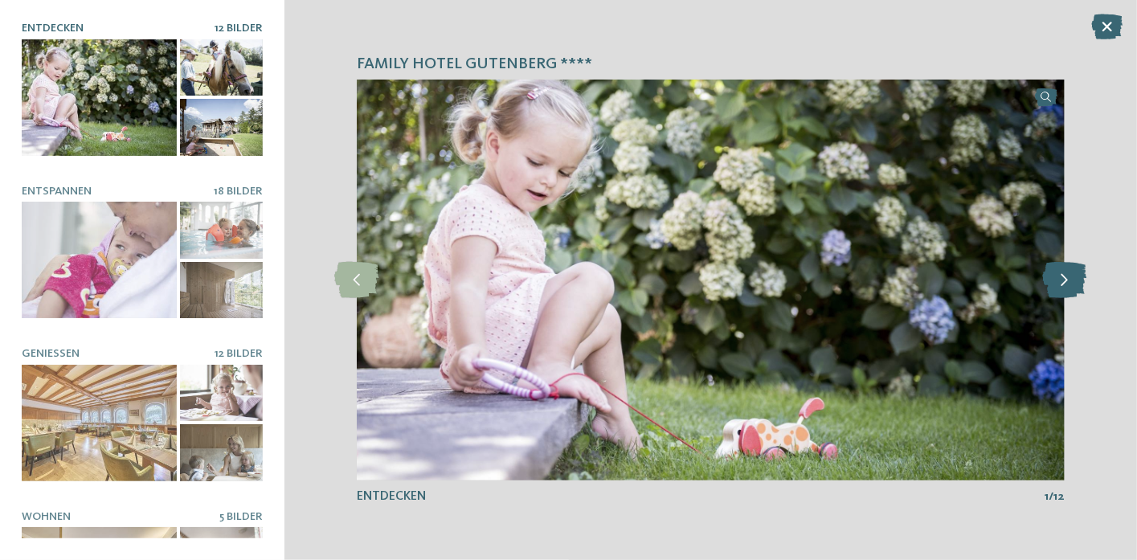
click at [1070, 273] on icon at bounding box center [1065, 280] width 44 height 36
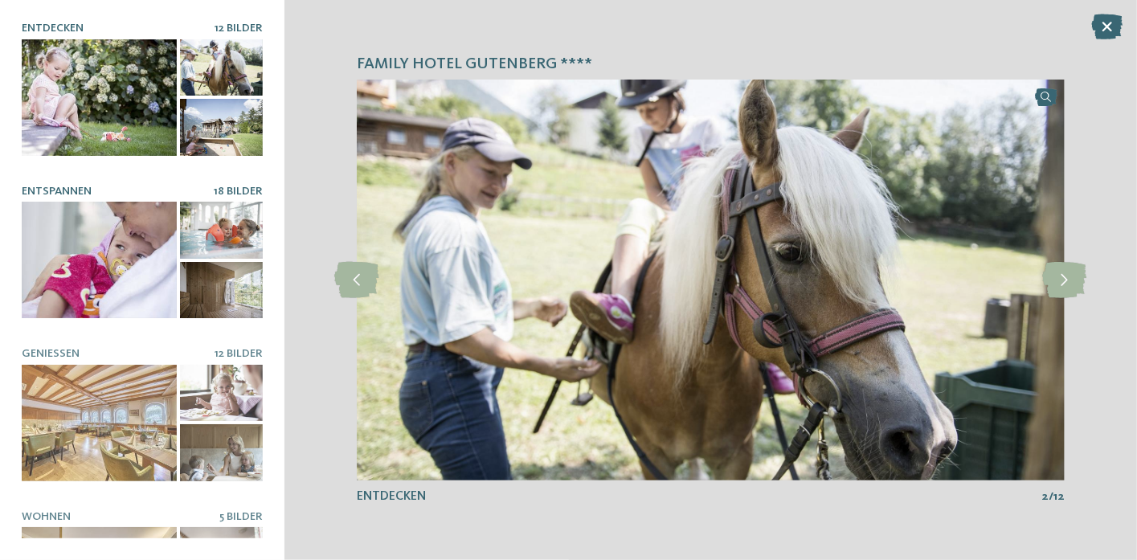
scroll to position [88, 0]
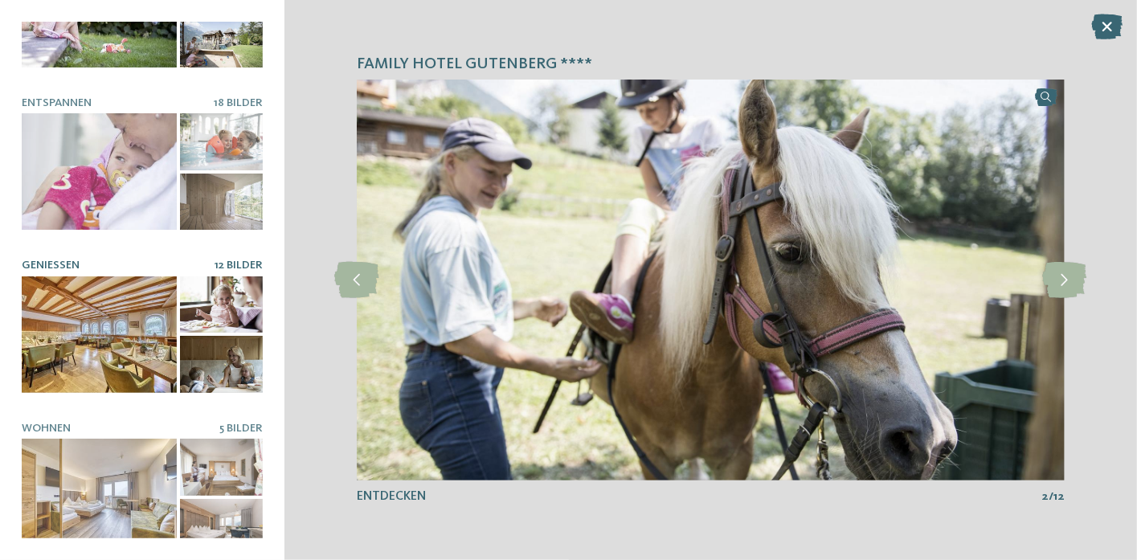
click at [227, 260] on span "12 Bilder" at bounding box center [239, 265] width 48 height 11
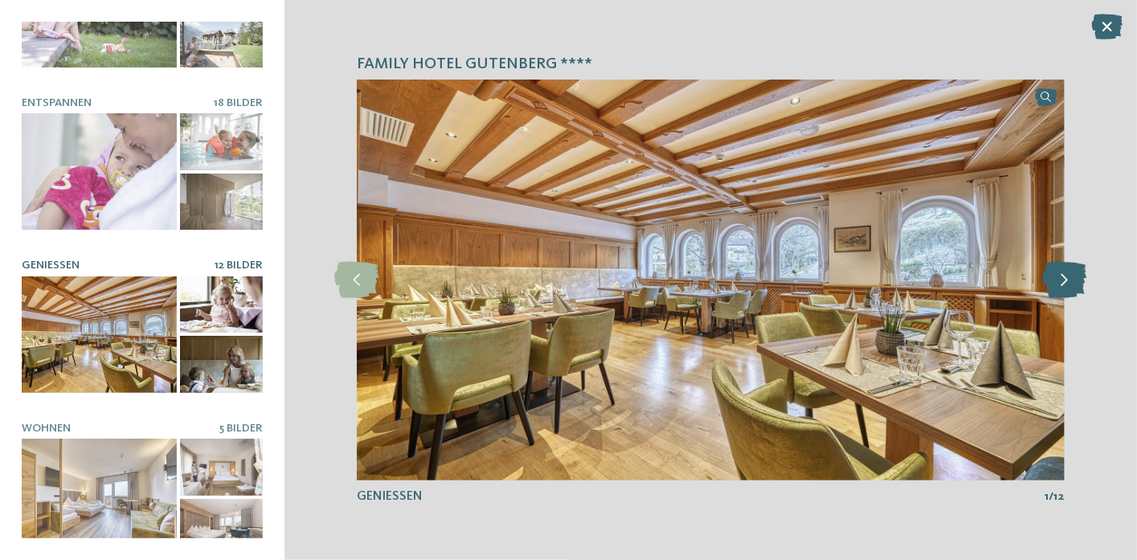
click at [1058, 274] on icon at bounding box center [1065, 280] width 44 height 36
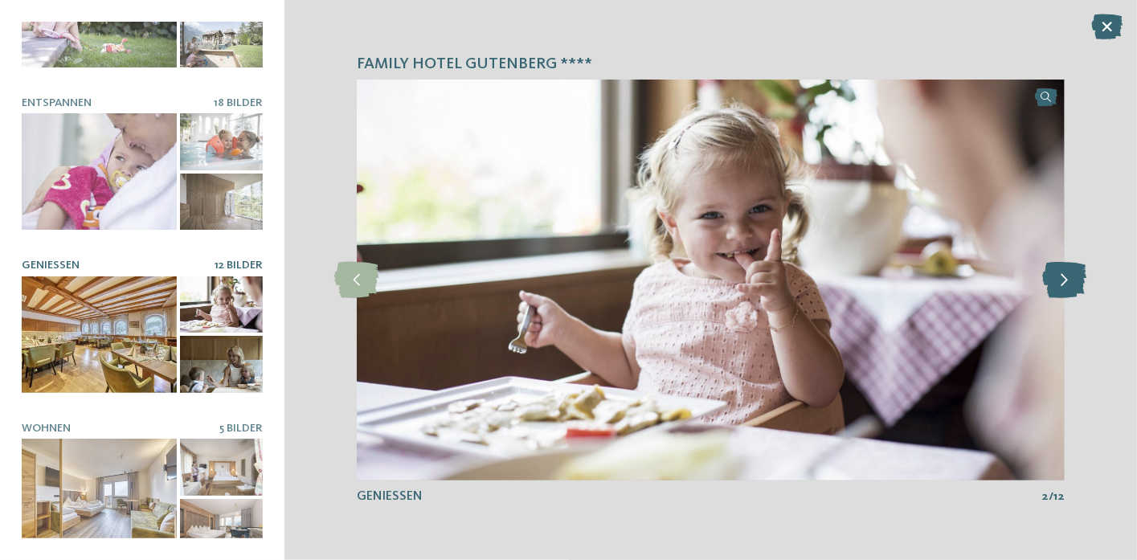
click at [1058, 274] on icon at bounding box center [1065, 280] width 44 height 36
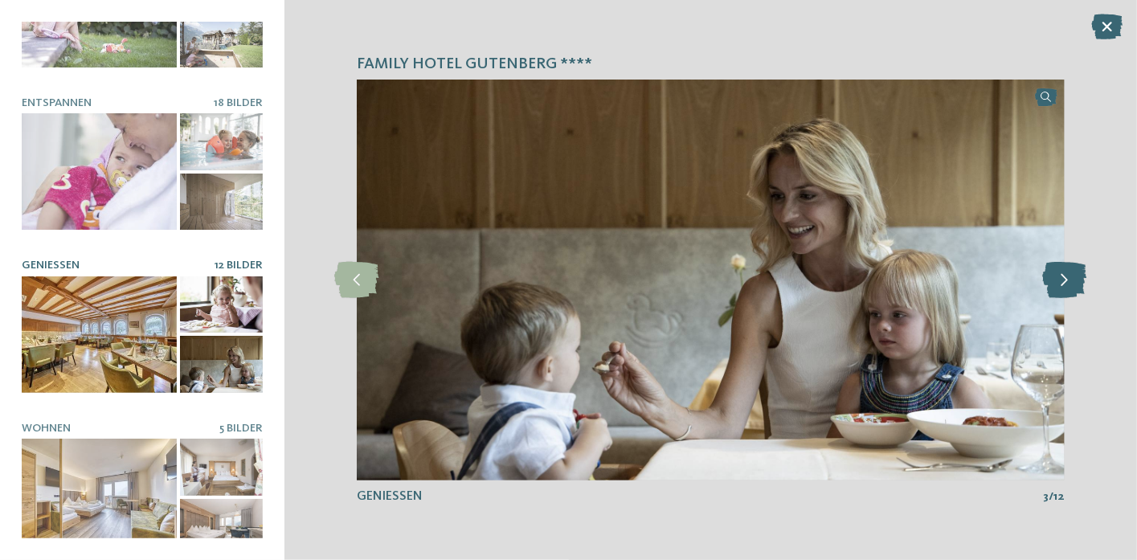
click at [1058, 274] on icon at bounding box center [1065, 280] width 44 height 36
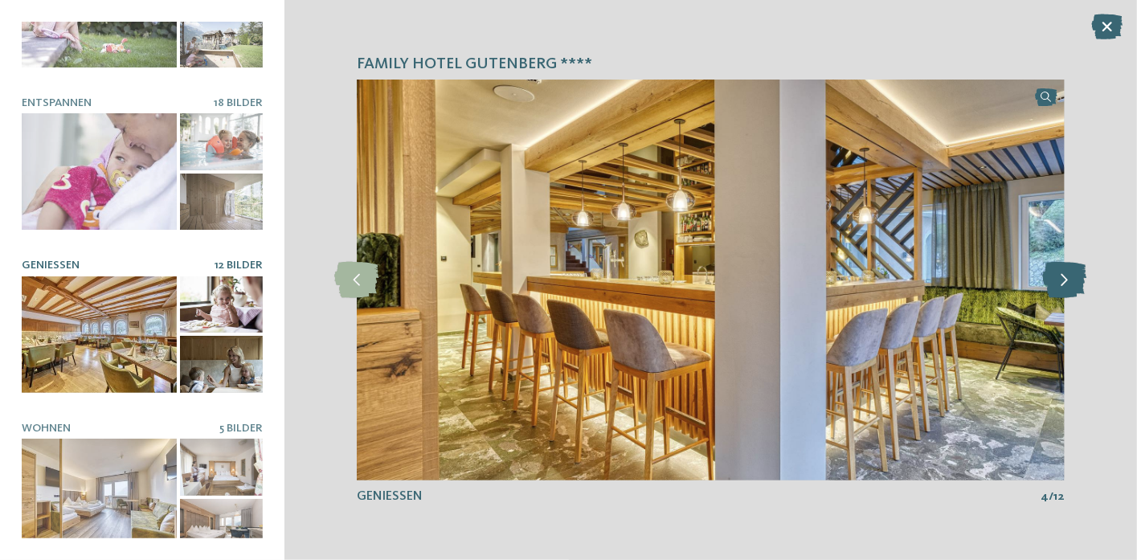
click at [1058, 274] on icon at bounding box center [1065, 280] width 44 height 36
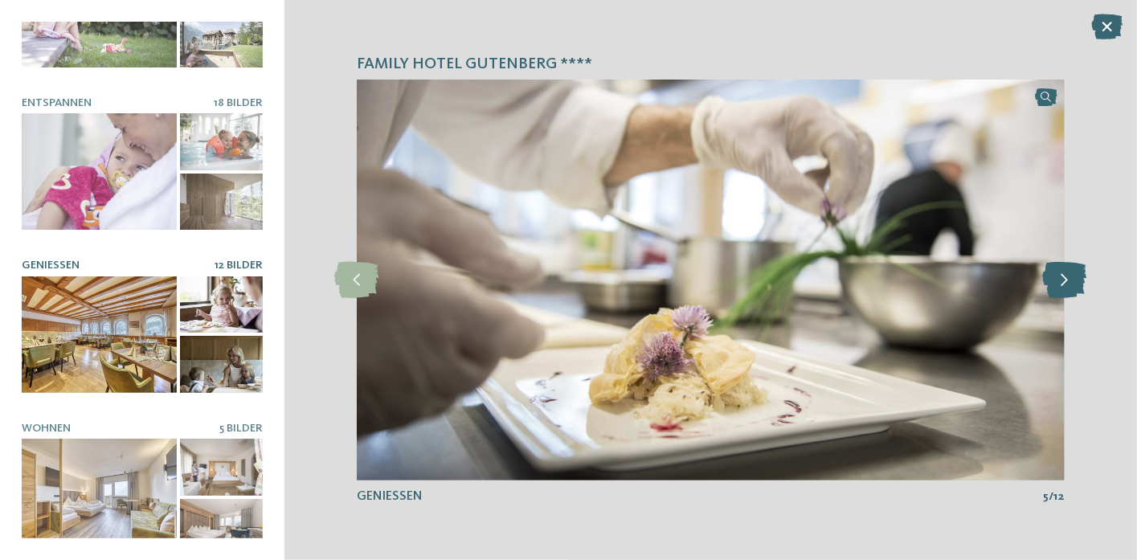
click at [1058, 274] on icon at bounding box center [1065, 280] width 44 height 36
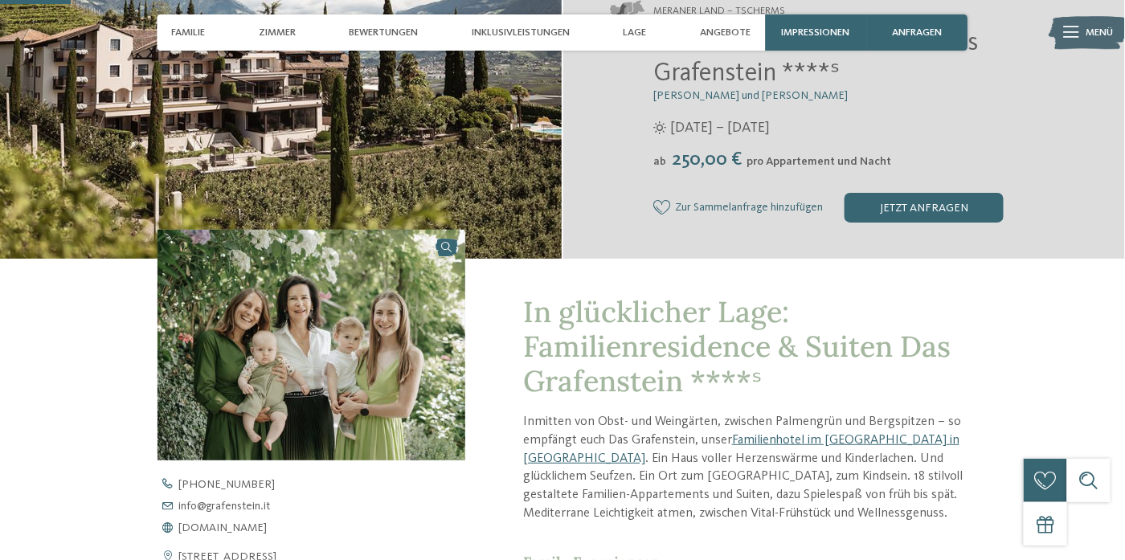
scroll to position [322, 0]
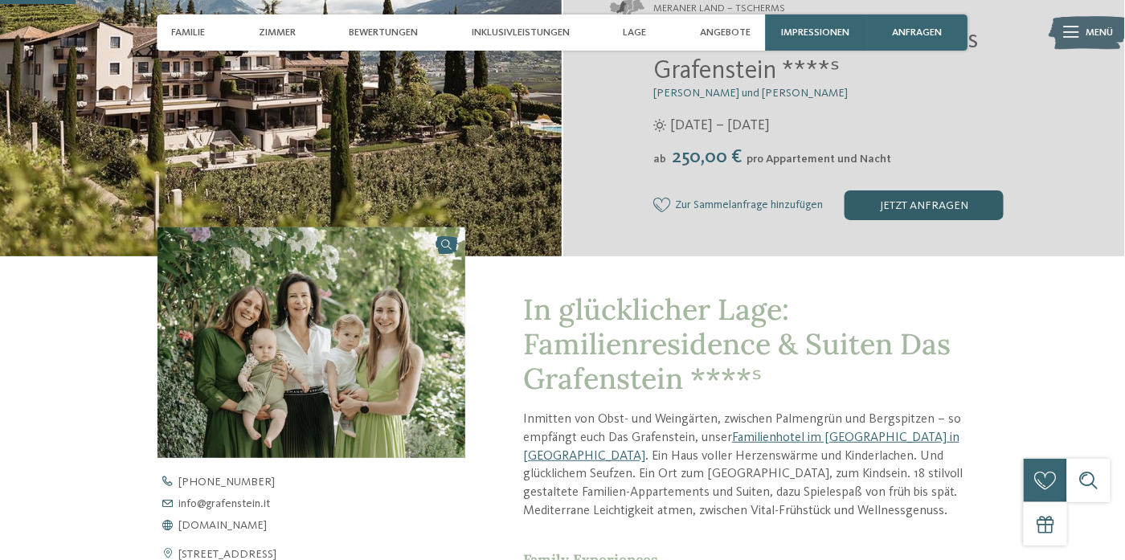
click at [924, 207] on div "jetzt anfragen" at bounding box center [924, 205] width 159 height 29
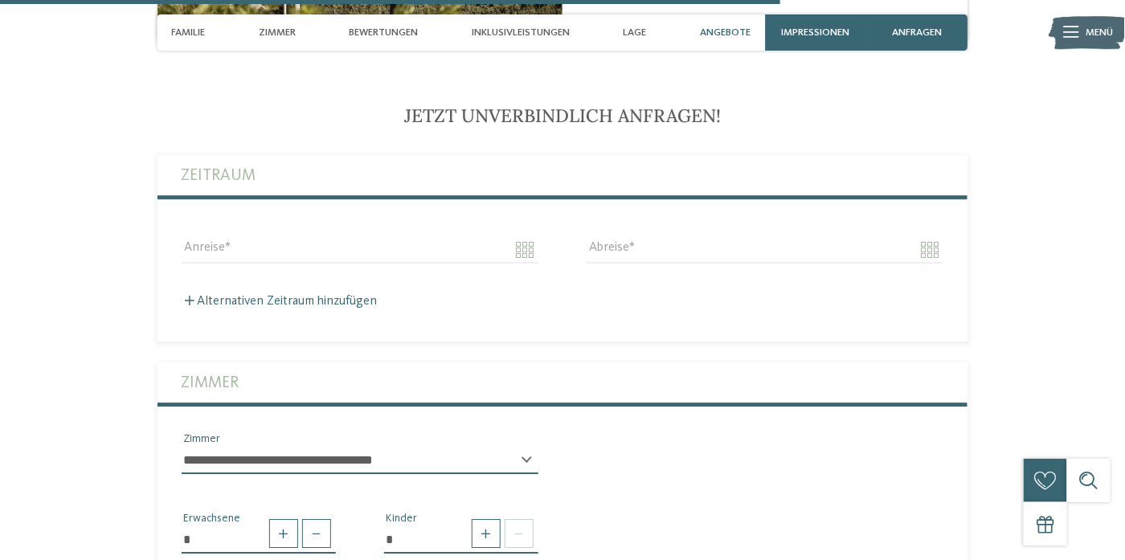
scroll to position [3338, 0]
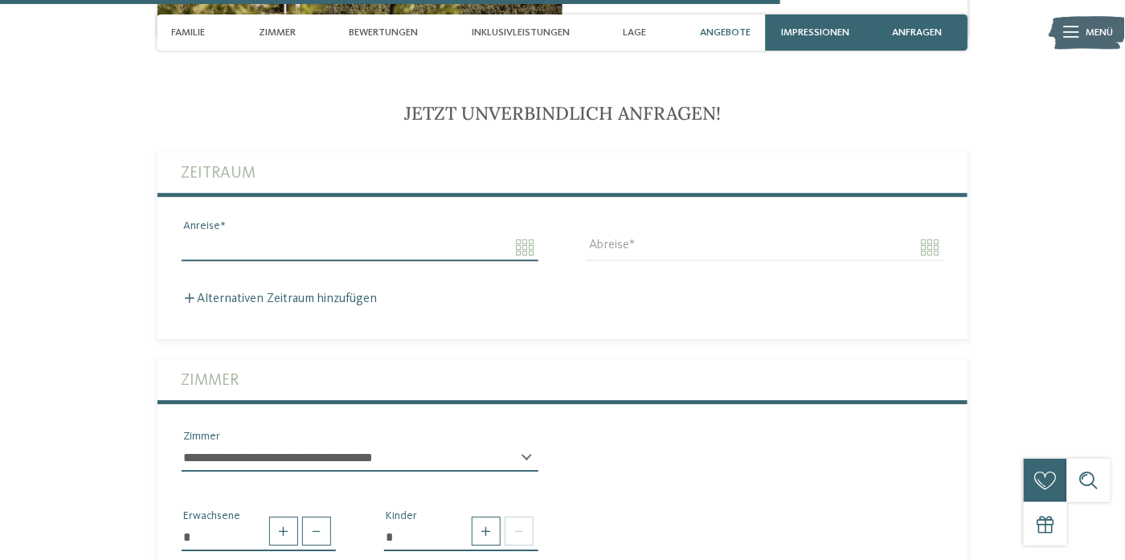
click at [525, 239] on input "Anreise" at bounding box center [360, 247] width 357 height 27
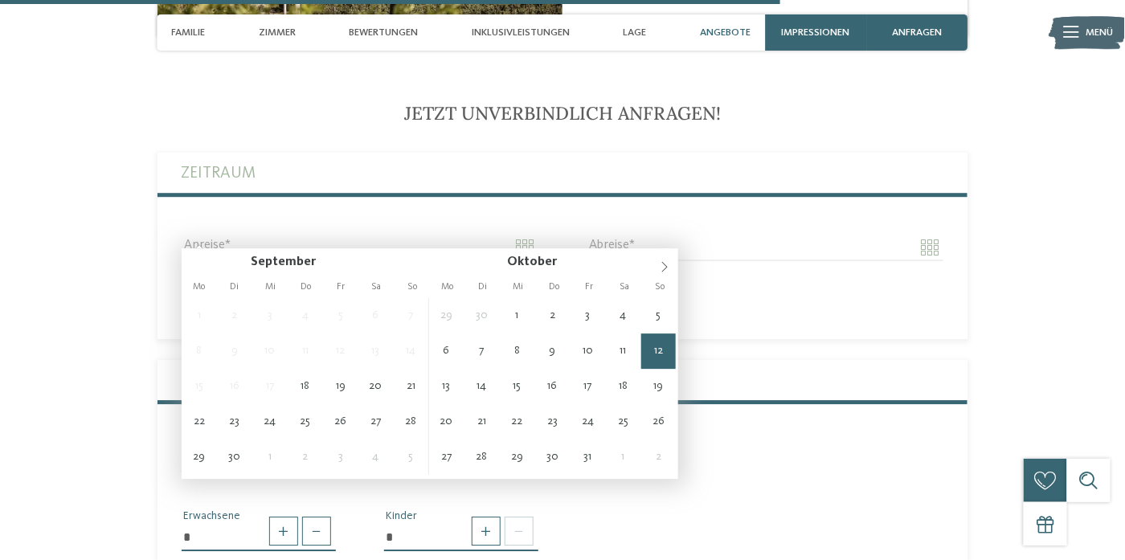
type input "**********"
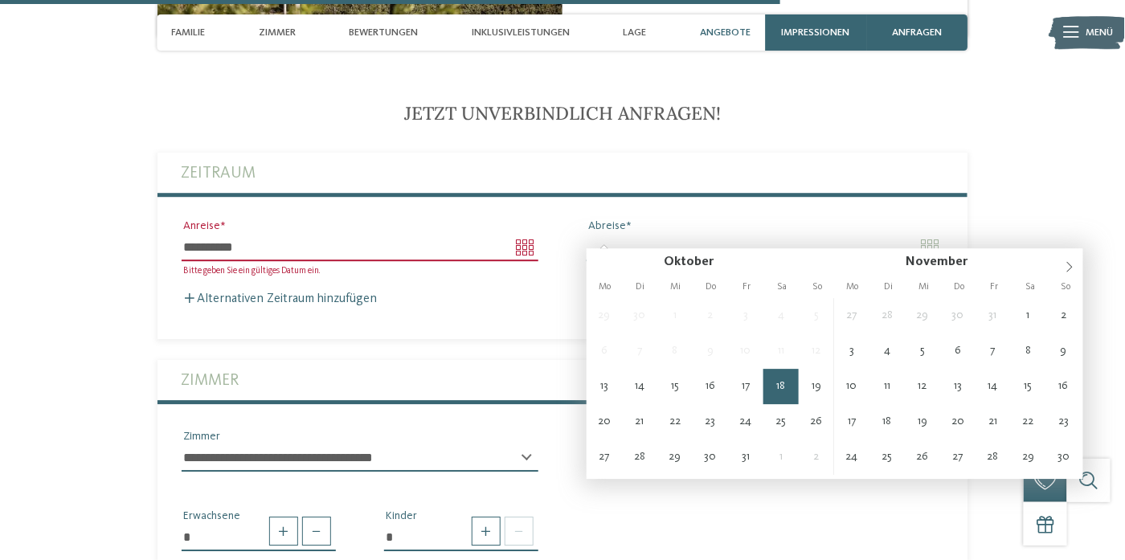
type input "**********"
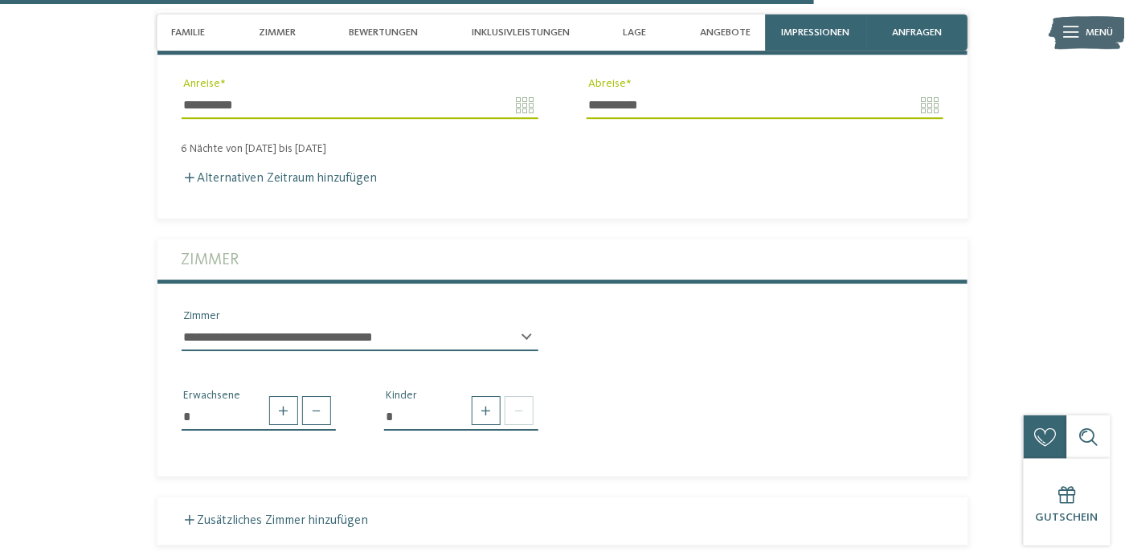
scroll to position [3499, 0]
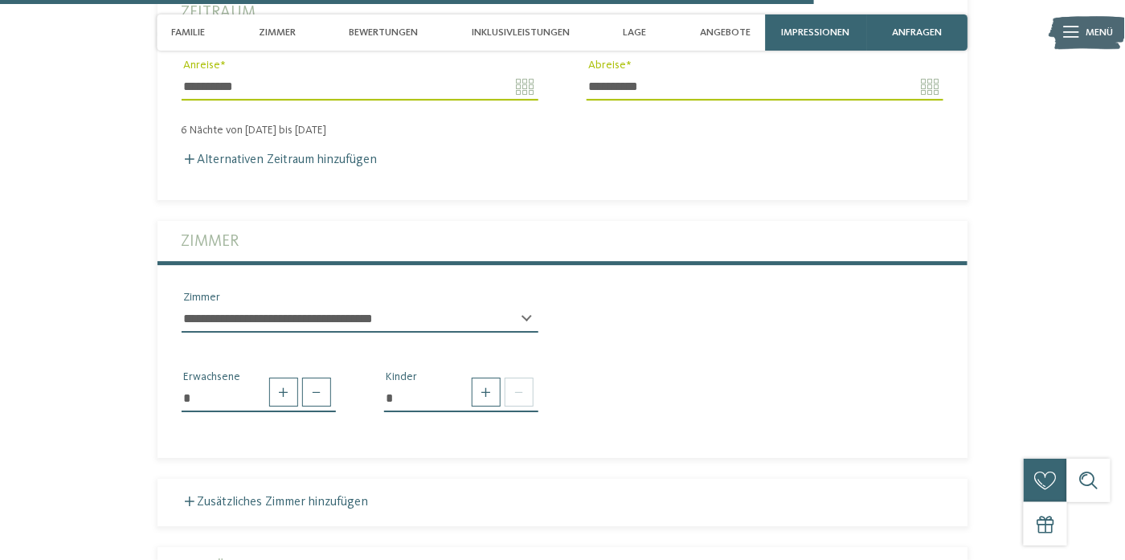
click at [531, 305] on select "**********" at bounding box center [360, 318] width 357 height 27
select select "*****"
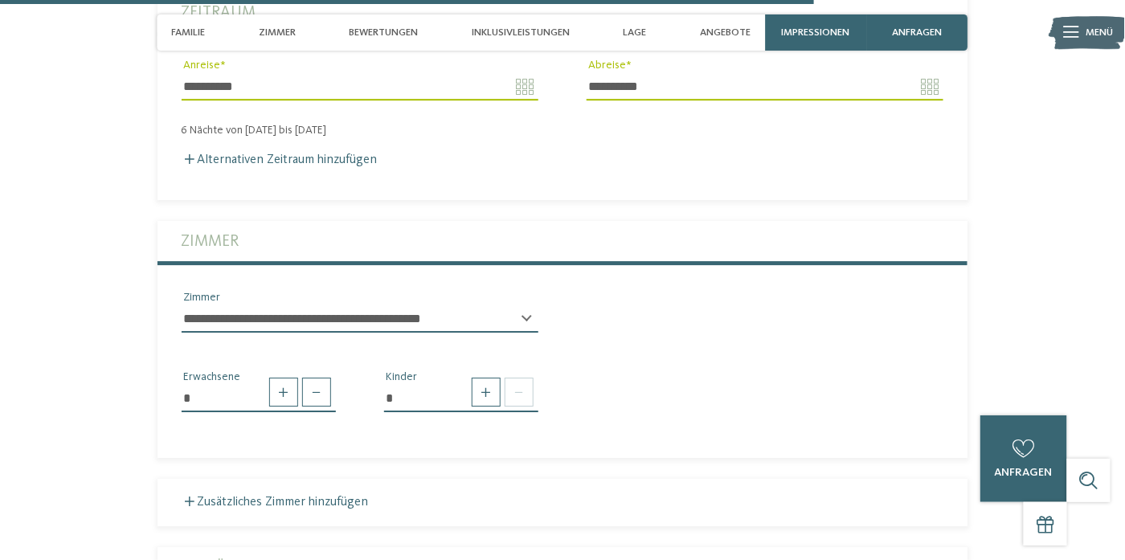
click at [182, 305] on select "**********" at bounding box center [360, 318] width 357 height 27
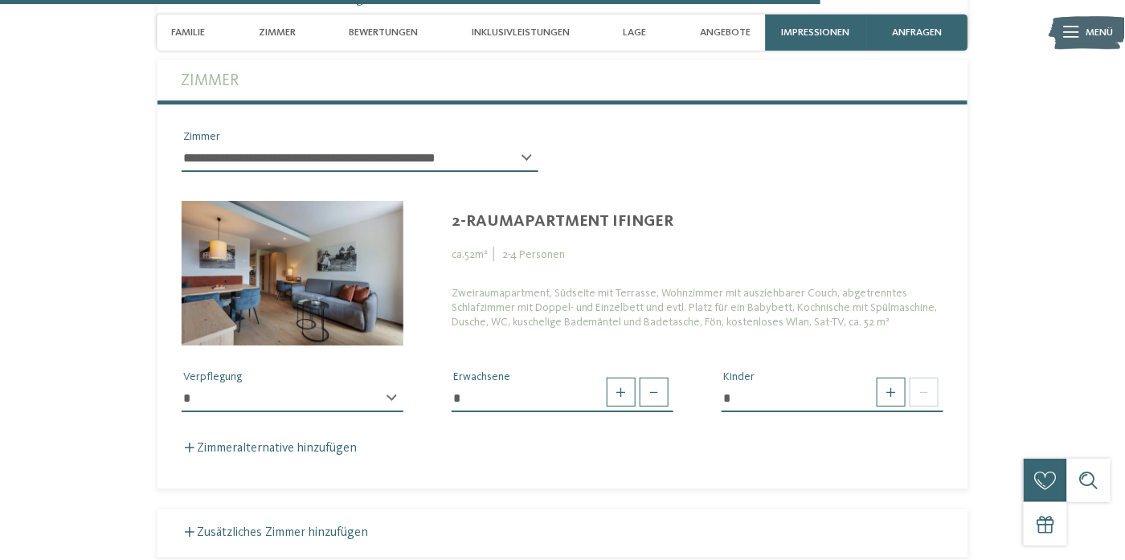
scroll to position [3740, 0]
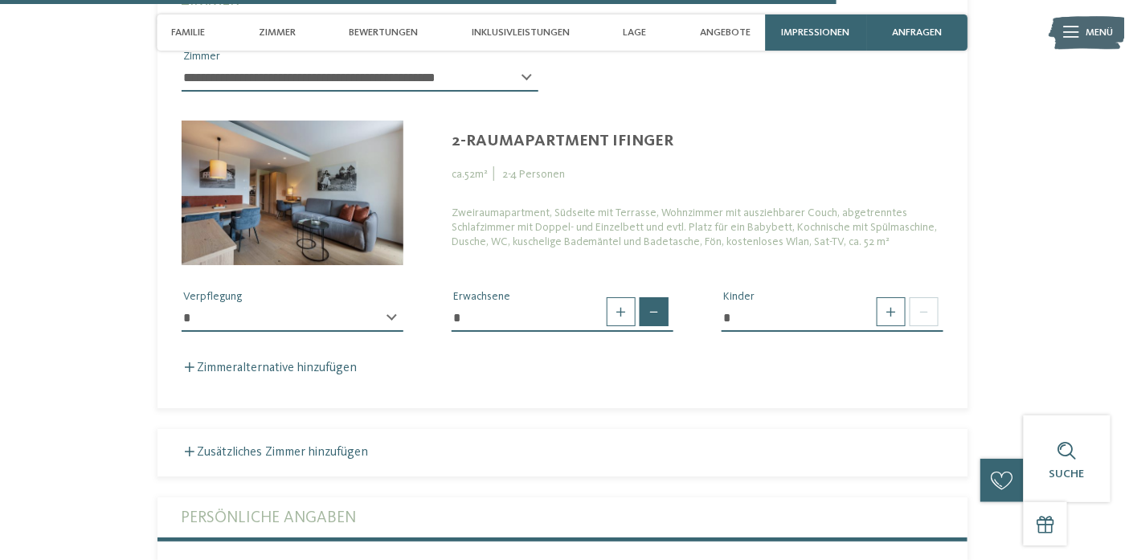
click at [655, 301] on span at bounding box center [654, 311] width 29 height 29
type input "*"
click at [904, 303] on span at bounding box center [891, 311] width 29 height 29
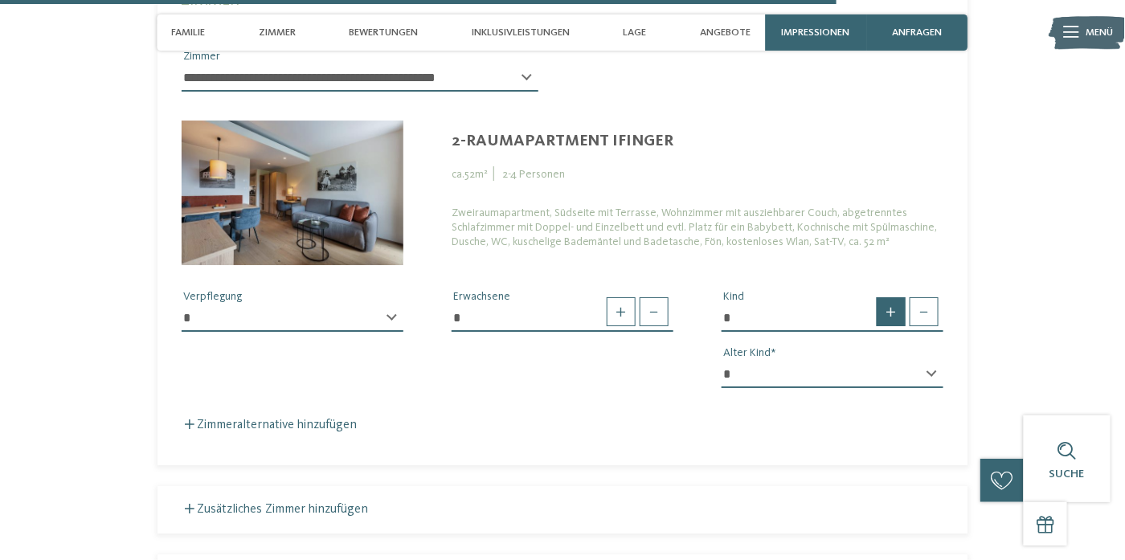
click at [904, 303] on span at bounding box center [891, 311] width 29 height 29
type input "*"
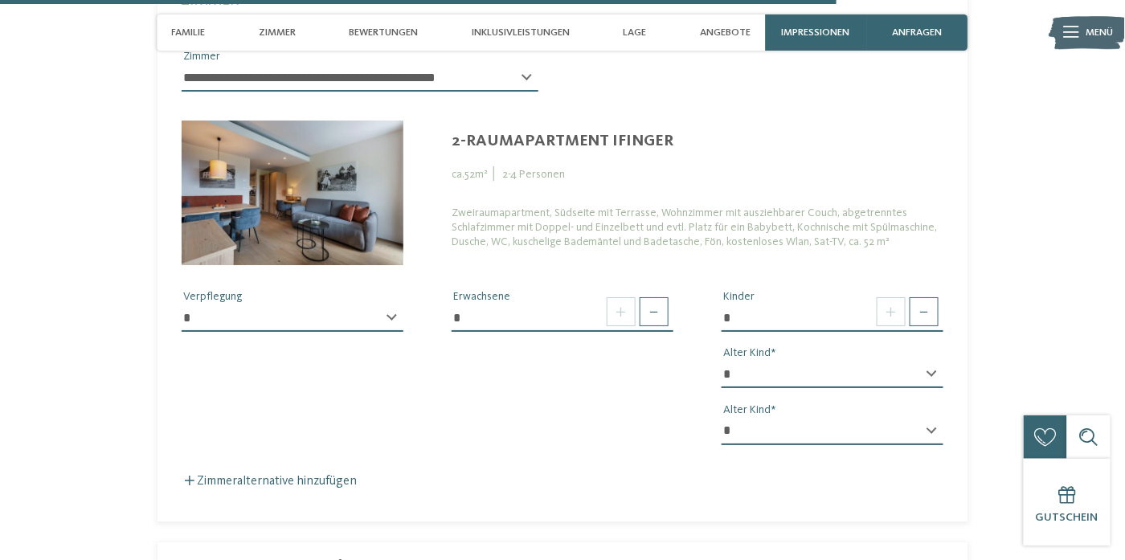
click at [932, 361] on div "* * * * * * * * * * * ** ** ** ** ** ** ** ** Alter Kind" at bounding box center [833, 381] width 222 height 40
drag, startPoint x: 941, startPoint y: 356, endPoint x: 933, endPoint y: 358, distance: 8.4
click at [939, 361] on select "* * * * * * * * * * * ** ** ** ** ** ** ** **" at bounding box center [833, 374] width 222 height 27
select select "*"
click at [722, 361] on select "* * * * * * * * * * * ** ** ** ** ** ** ** **" at bounding box center [833, 374] width 222 height 27
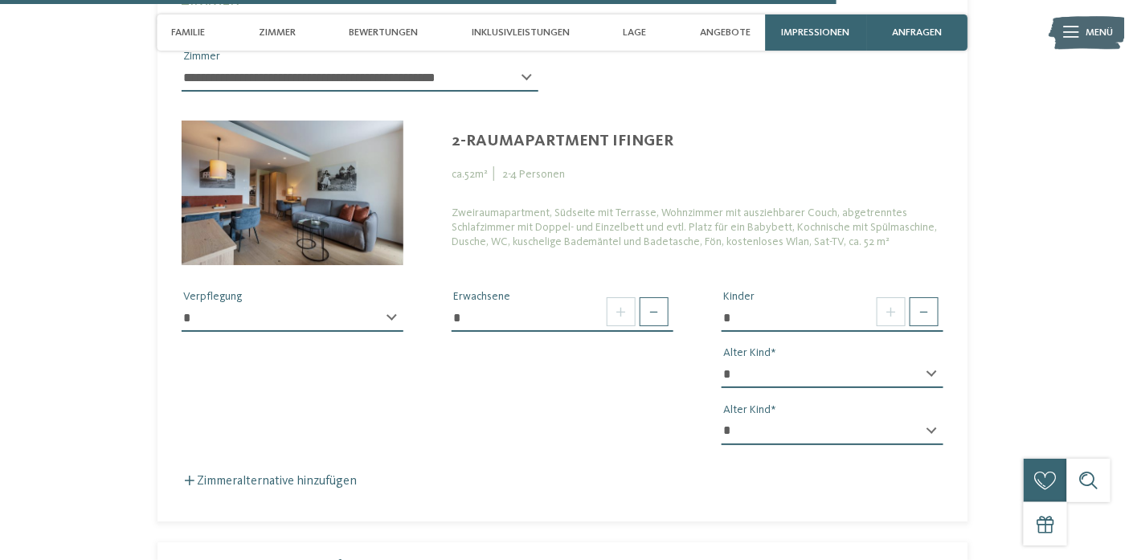
click at [936, 418] on select "* * * * * * * * * * * ** ** ** ** ** ** ** **" at bounding box center [833, 431] width 222 height 27
select select "**"
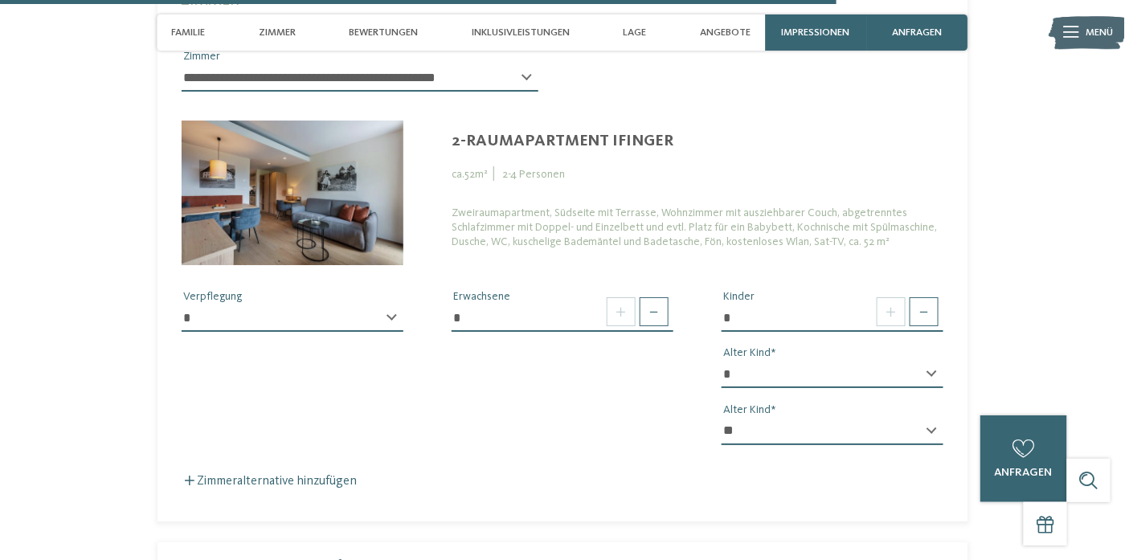
click at [722, 418] on select "* * * * * * * * * * * ** ** ** ** ** ** ** **" at bounding box center [833, 431] width 222 height 27
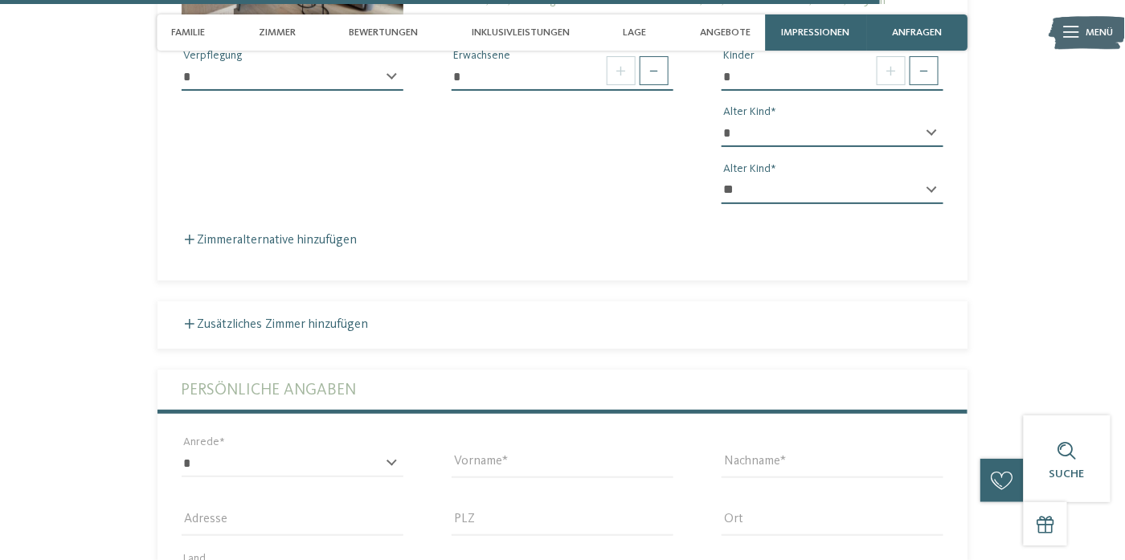
scroll to position [4142, 0]
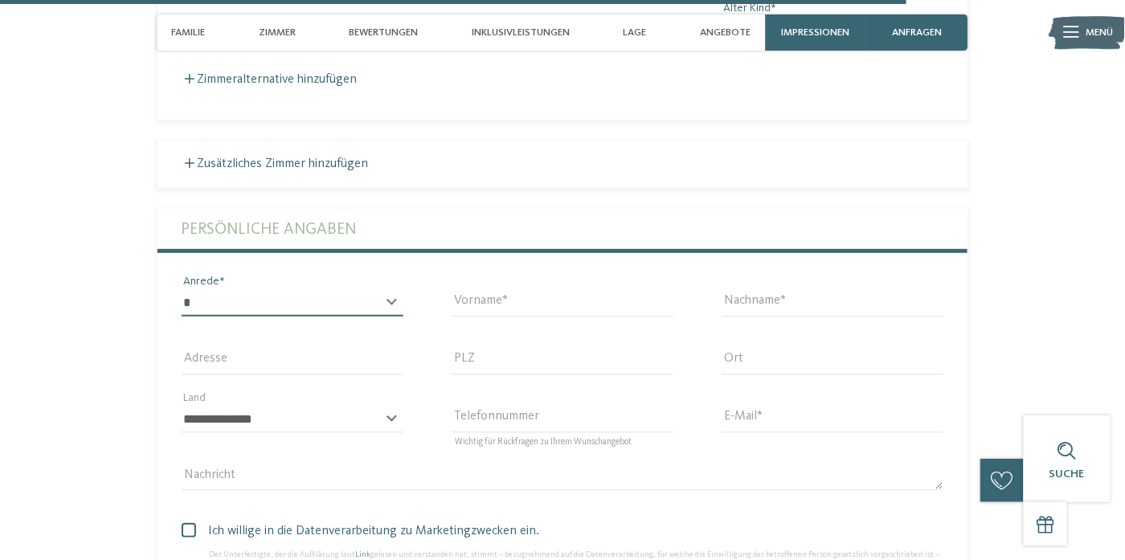
click at [380, 289] on select "* **** **** ******* ******" at bounding box center [293, 302] width 222 height 27
select select "*"
click at [182, 289] on select "* **** **** ******* ******" at bounding box center [293, 302] width 222 height 27
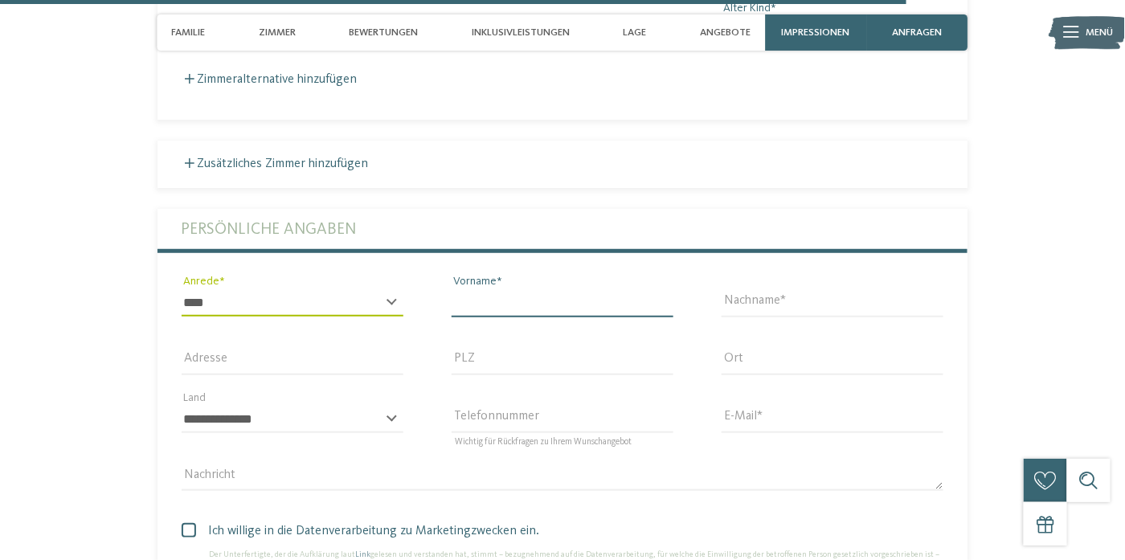
click at [503, 289] on input "Vorname" at bounding box center [563, 302] width 222 height 27
type input "******"
type input "********"
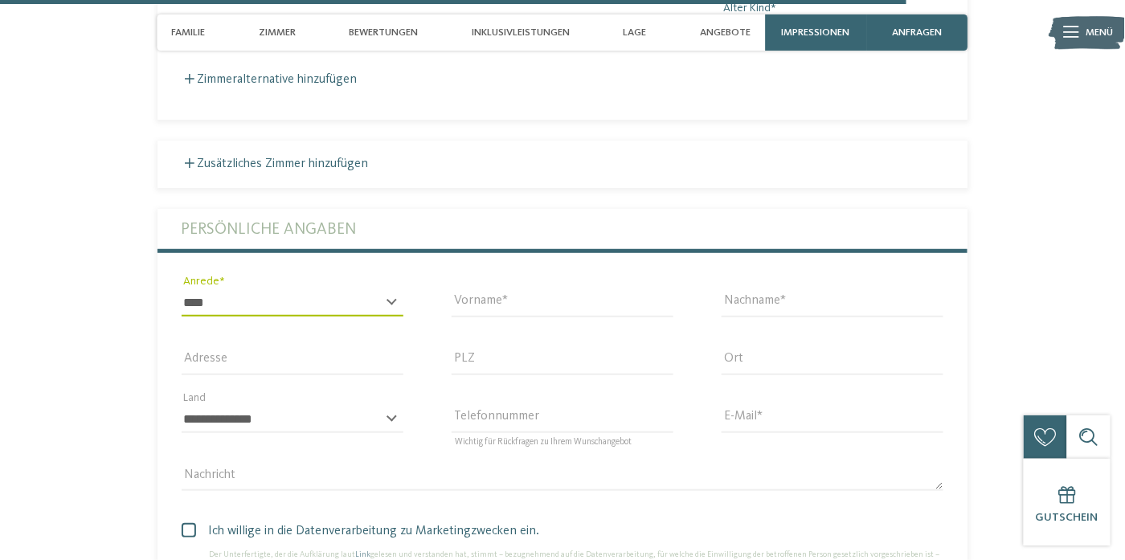
type input "**********"
type input "*****"
select select "**"
type input "**********"
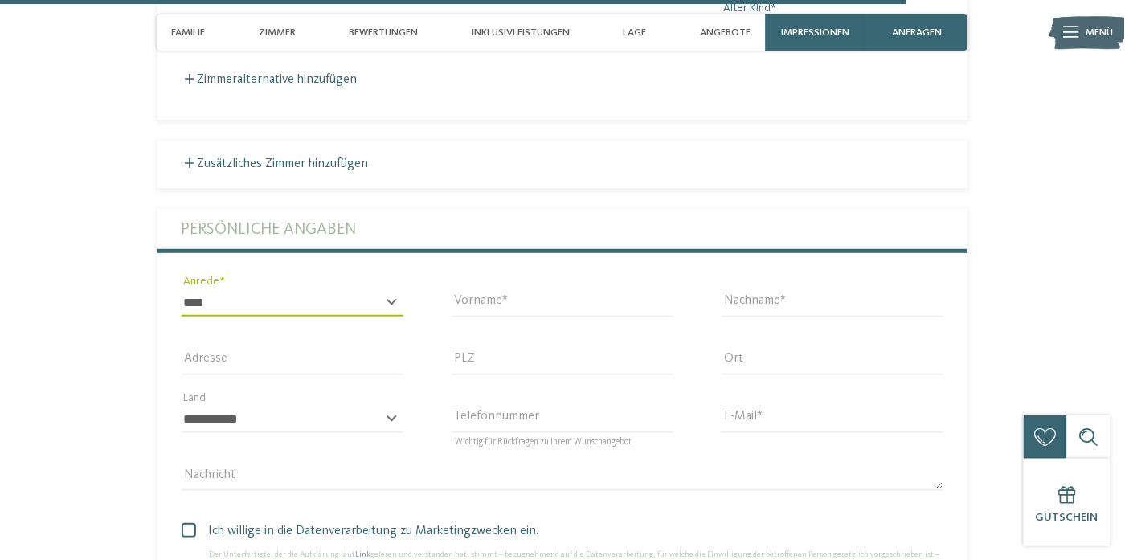
type input "**********"
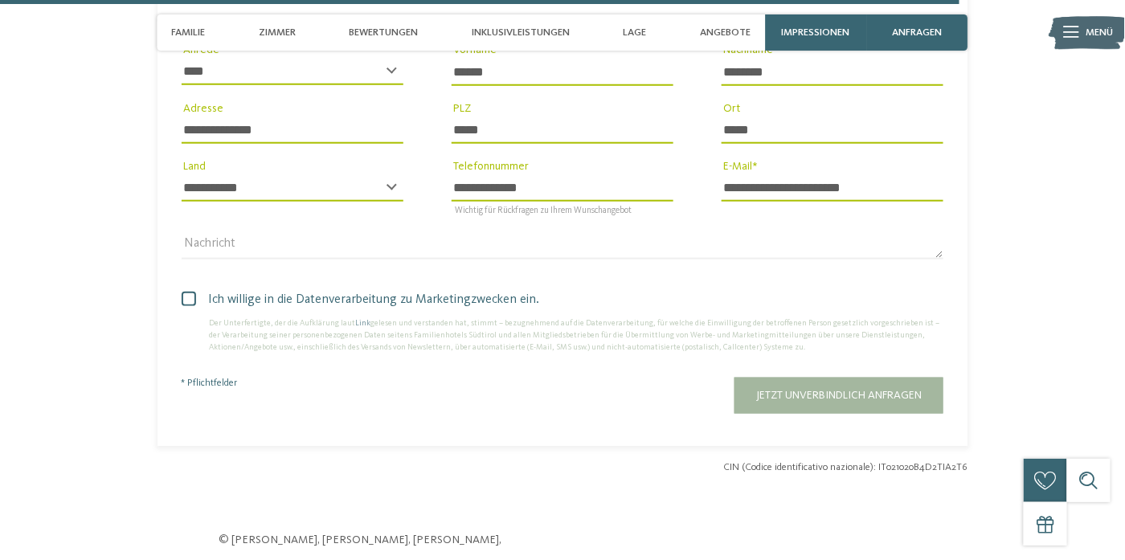
scroll to position [4383, 0]
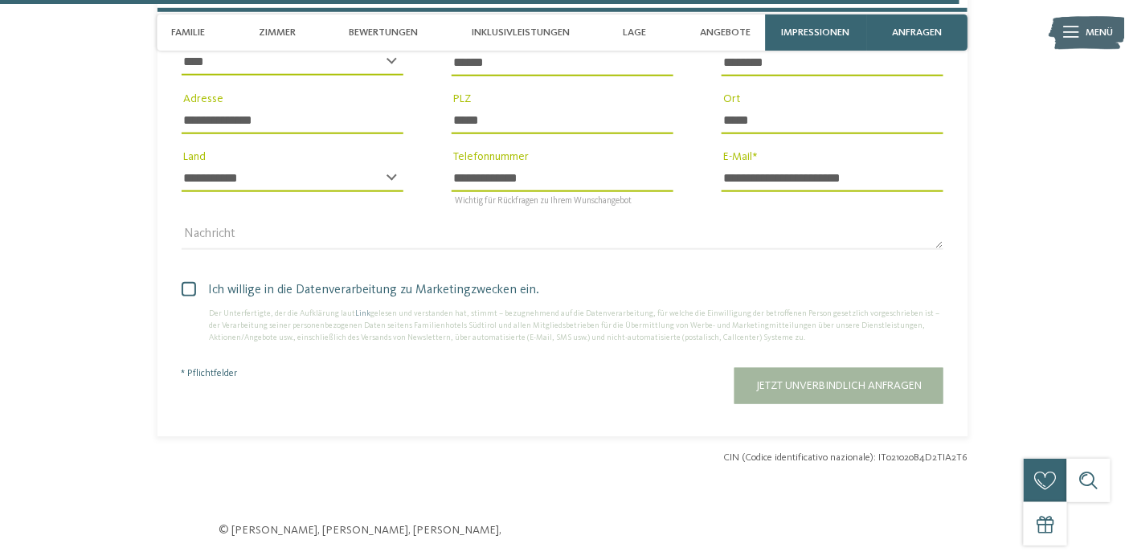
click at [190, 282] on span at bounding box center [189, 289] width 14 height 14
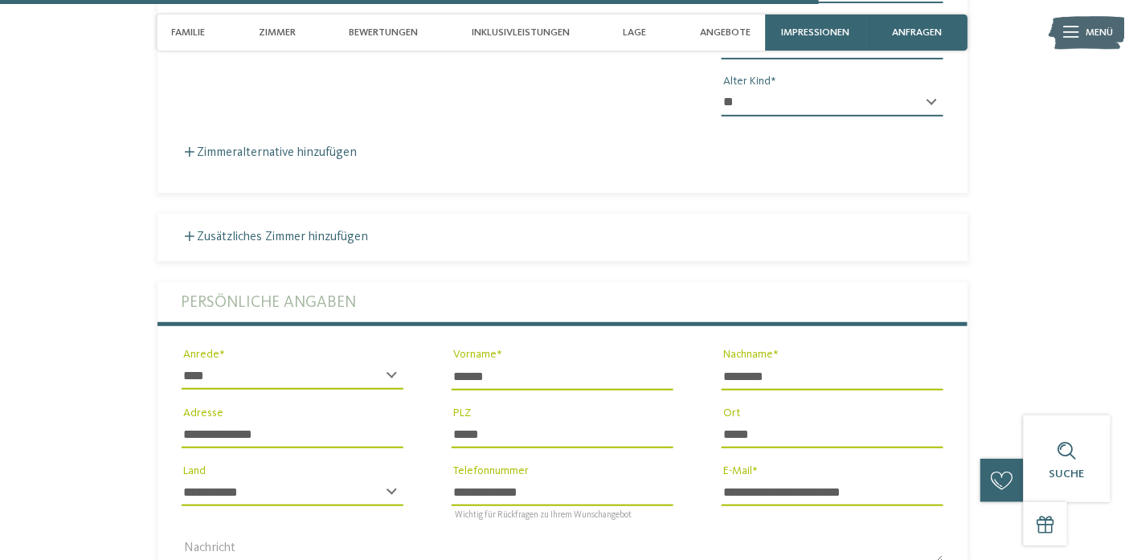
scroll to position [4222, 0]
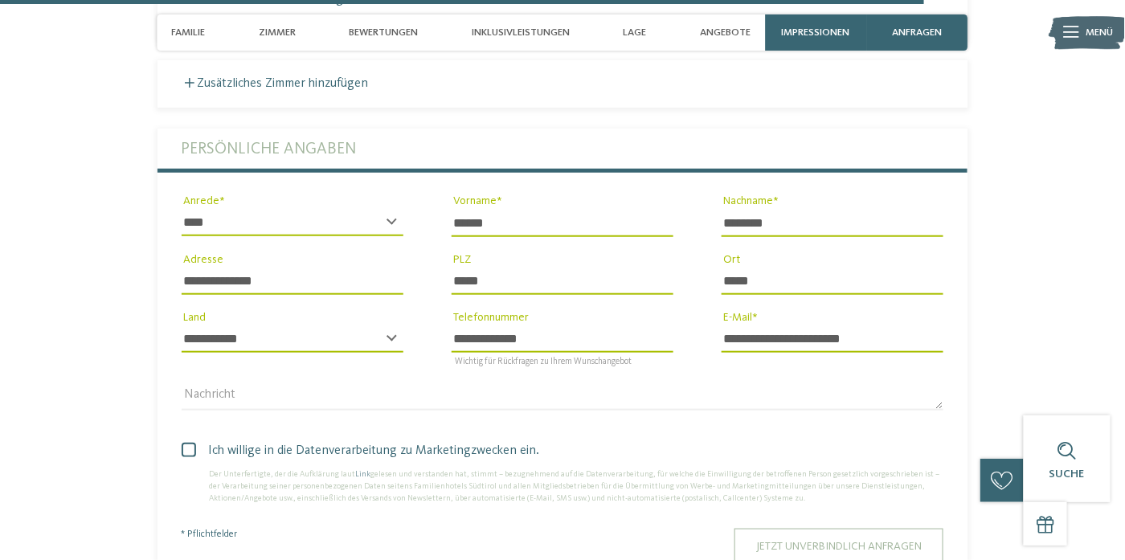
click at [838, 539] on button "Jetzt unverbindlich anfragen" at bounding box center [839, 547] width 209 height 36
